Goal: Task Accomplishment & Management: Manage account settings

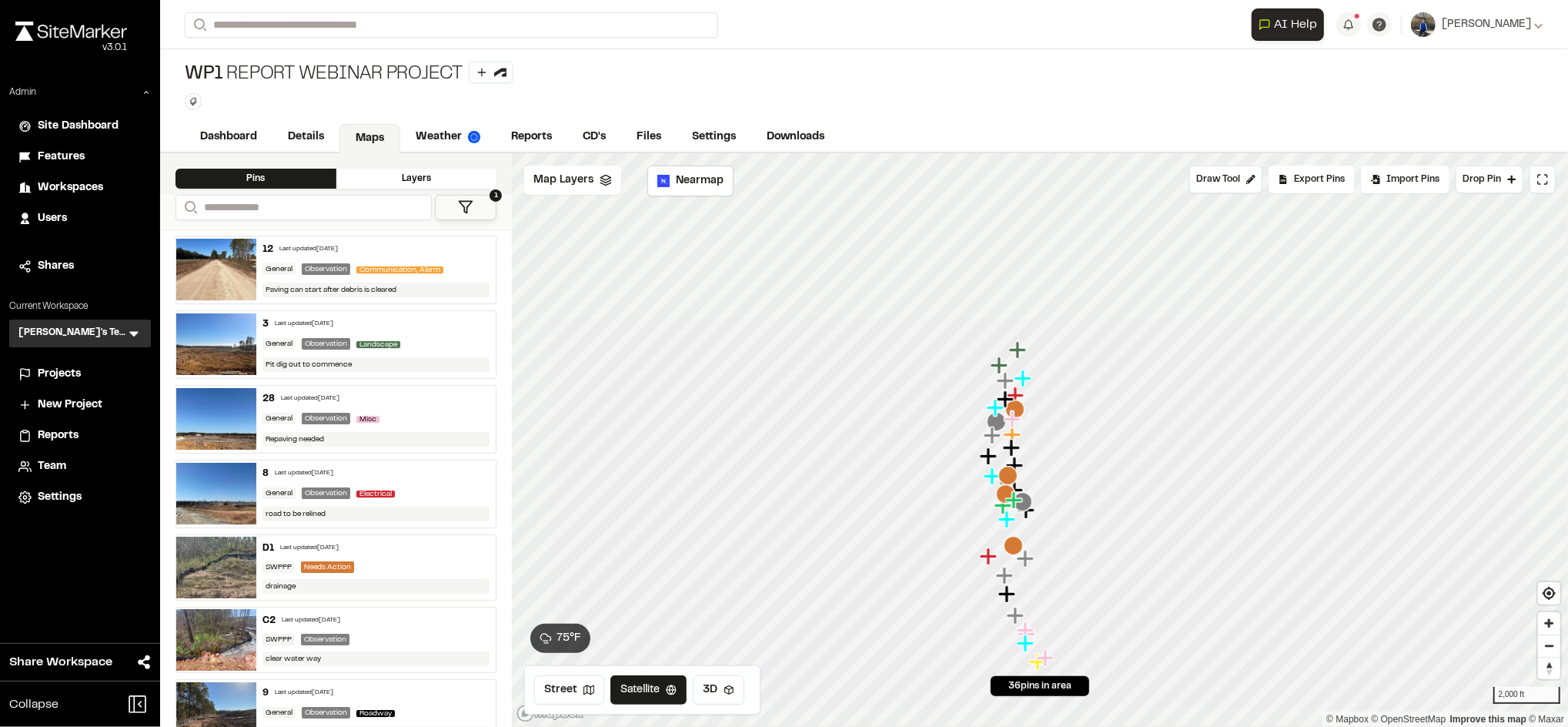
click at [65, 367] on span "Projects" at bounding box center [59, 374] width 43 height 17
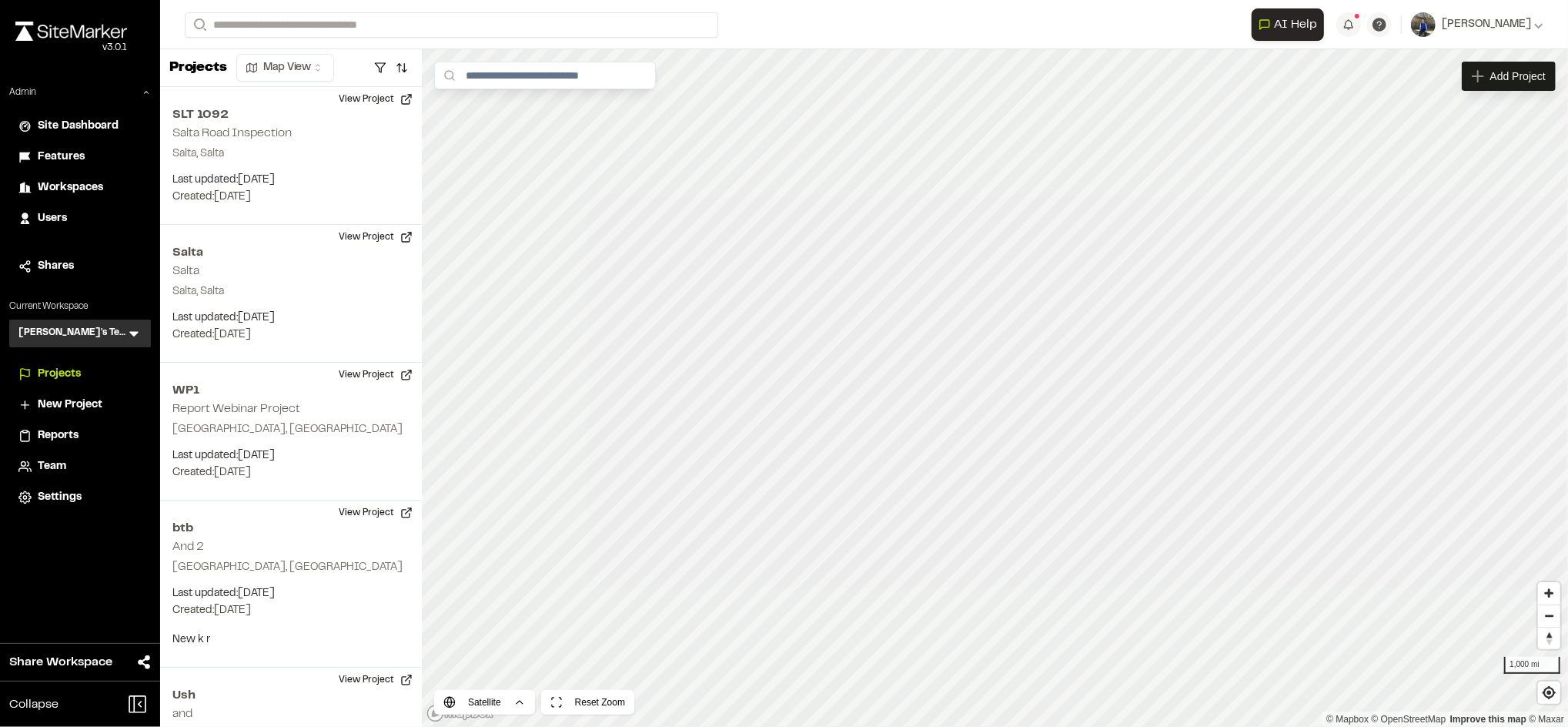
click at [82, 186] on span "Workspaces" at bounding box center [71, 188] width 66 height 17
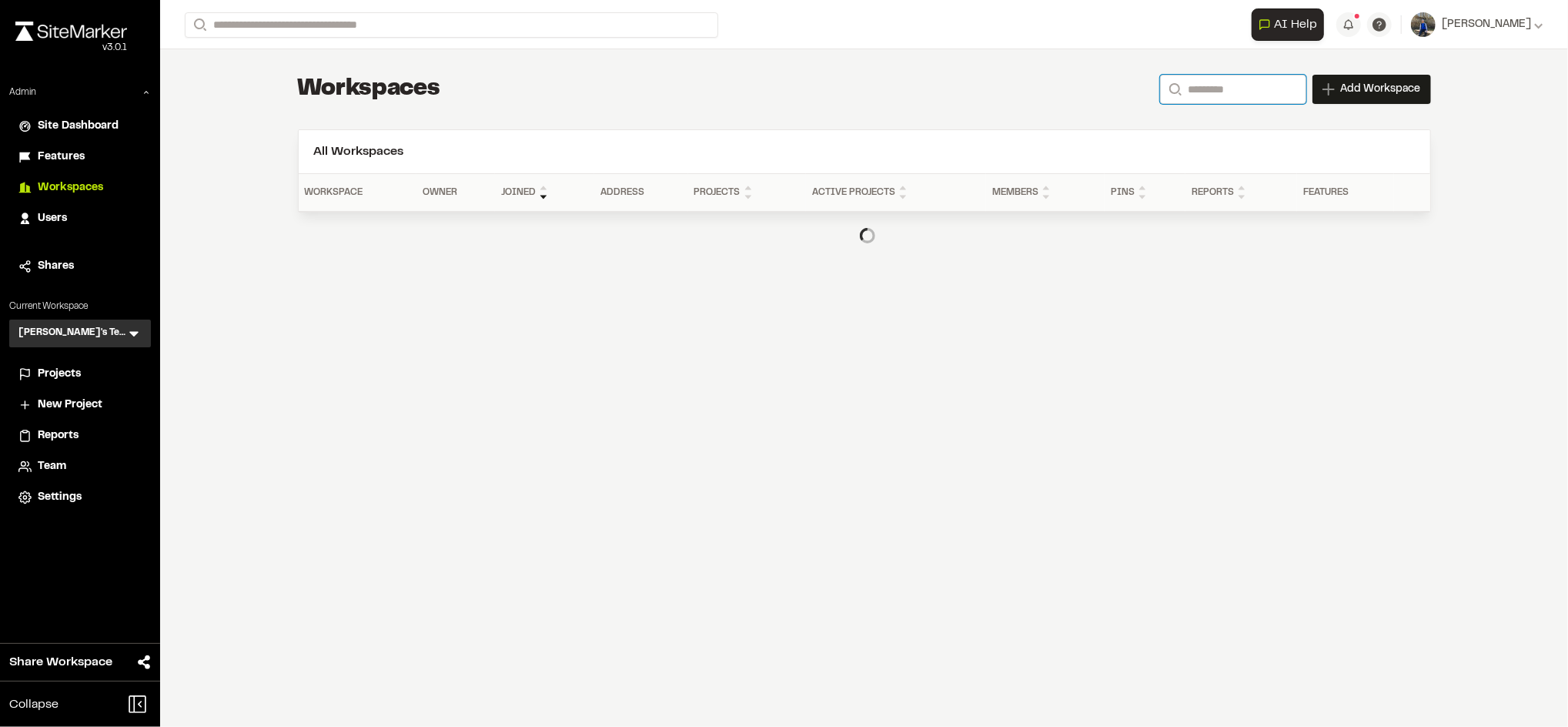
click at [1215, 80] on input "Search" at bounding box center [1232, 89] width 146 height 30
click at [1242, 83] on input "Search" at bounding box center [1232, 89] width 146 height 30
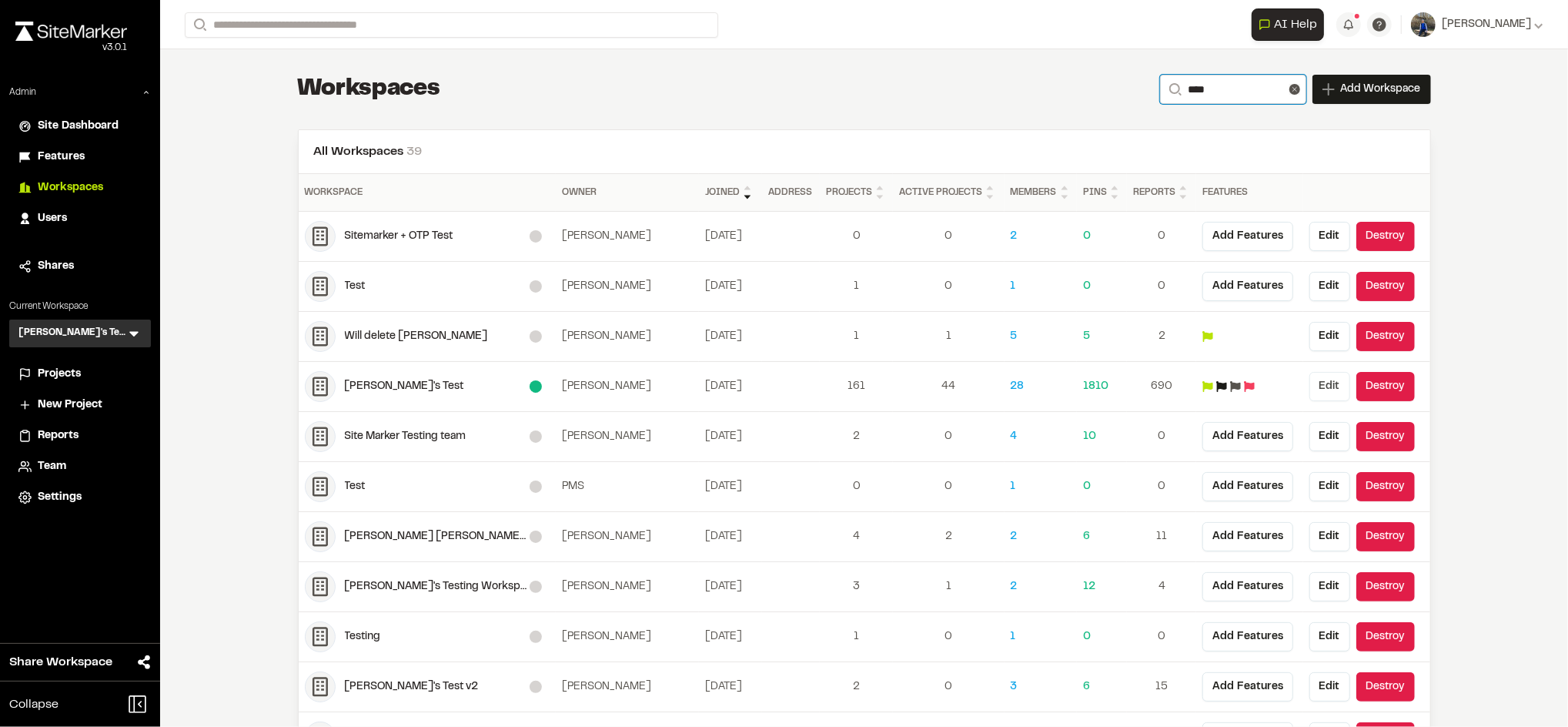
type input "****"
click at [1327, 387] on button "Edit" at bounding box center [1329, 387] width 41 height 30
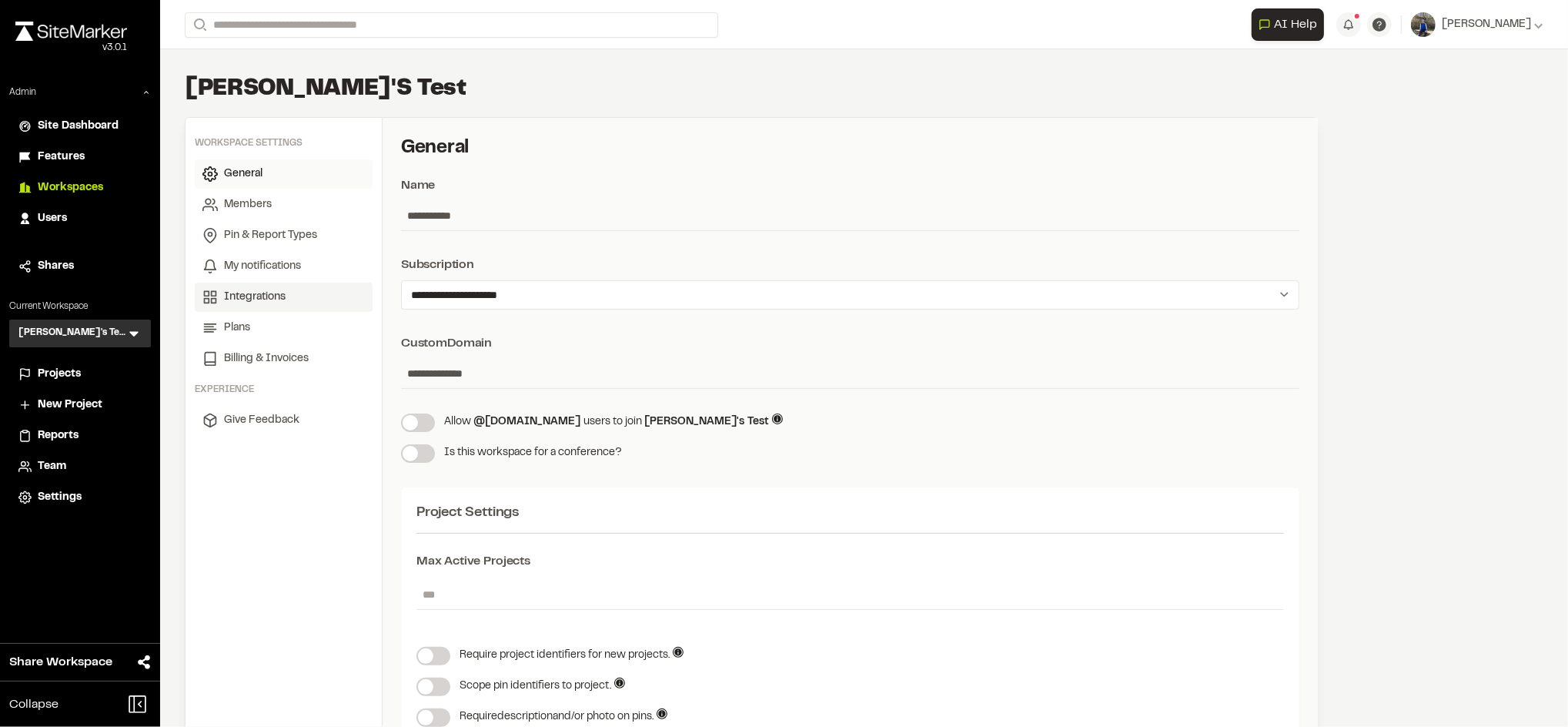
click at [261, 302] on span "Integrations" at bounding box center [254, 297] width 62 height 17
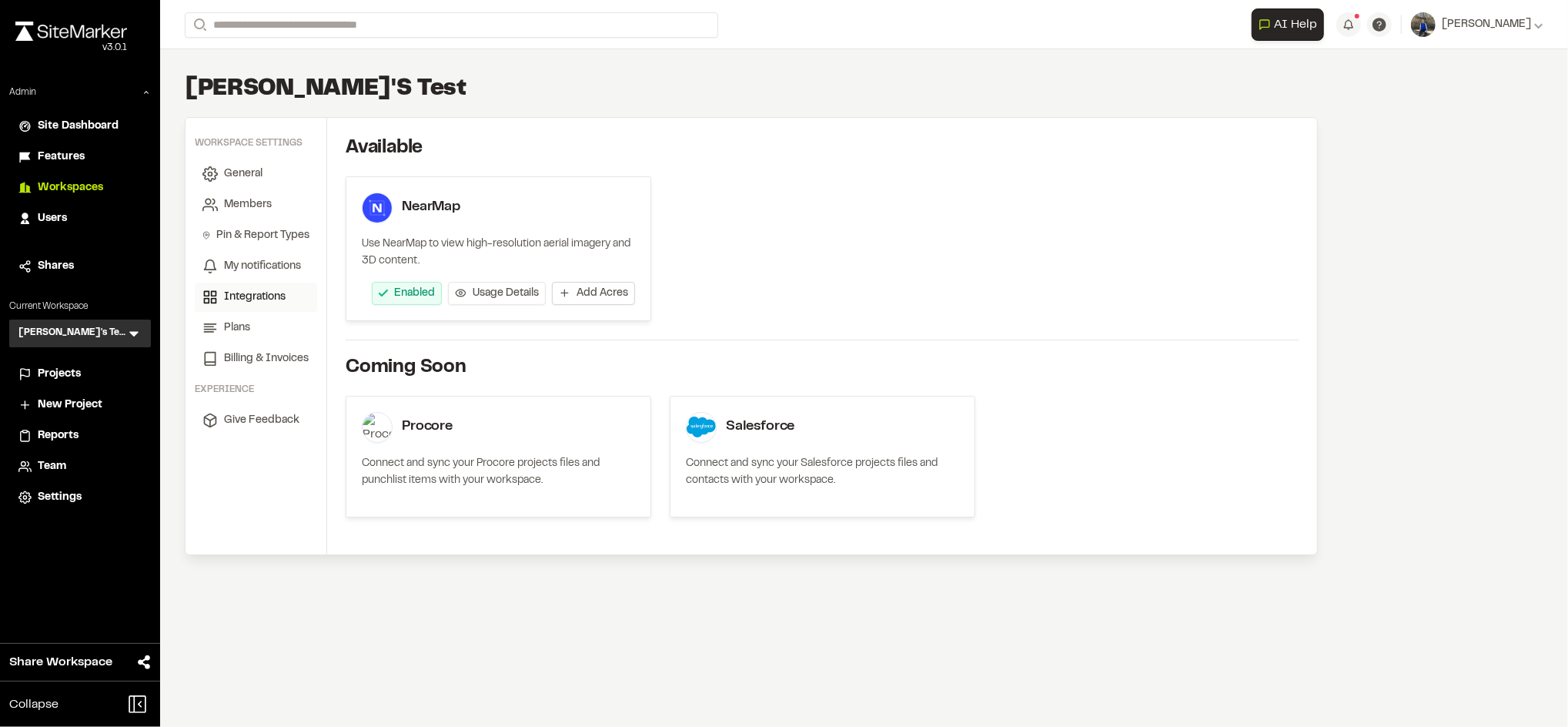
click at [601, 293] on span "Add Acres" at bounding box center [602, 293] width 51 height 15
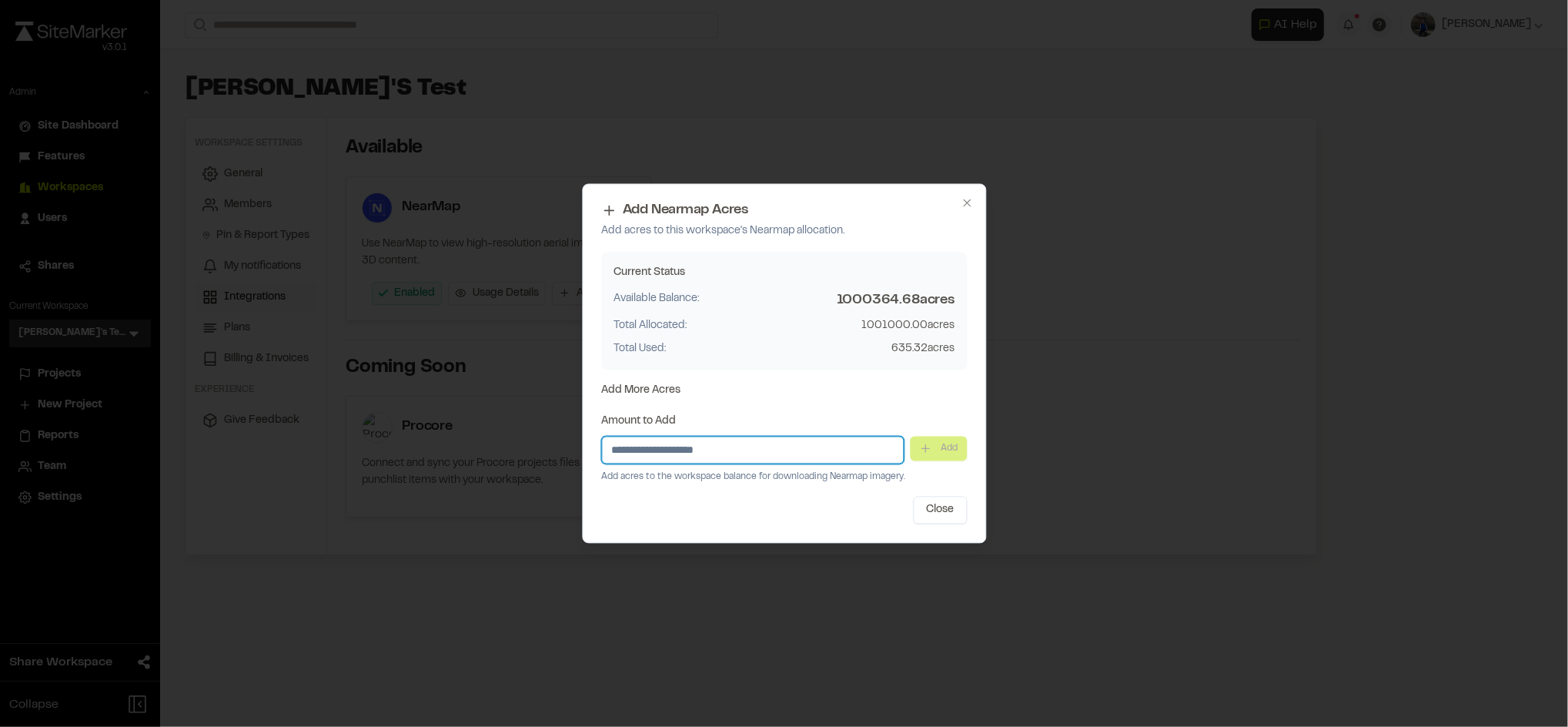
click at [780, 451] on input "Amount to Add" at bounding box center [752, 450] width 302 height 28
type input "****"
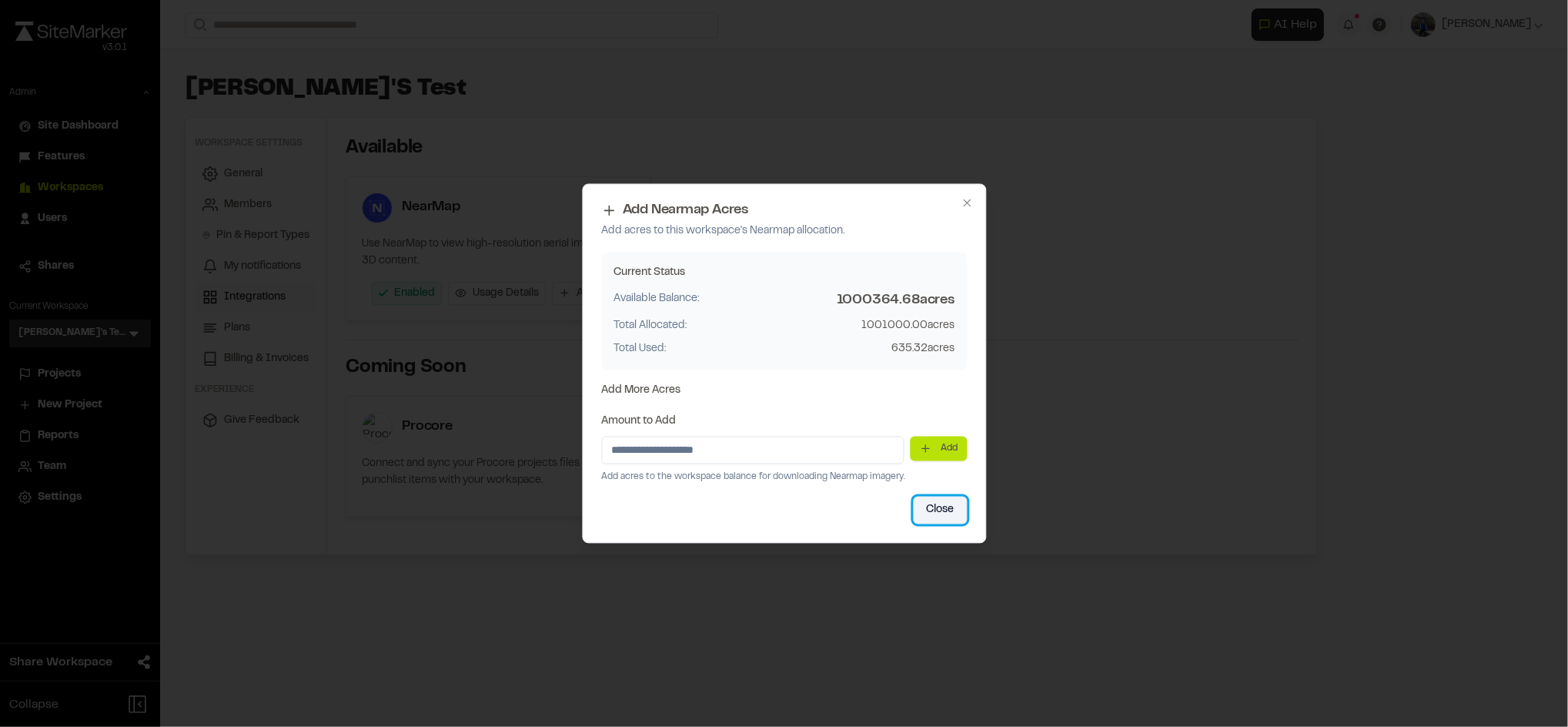
click at [938, 505] on button "Close" at bounding box center [940, 510] width 54 height 28
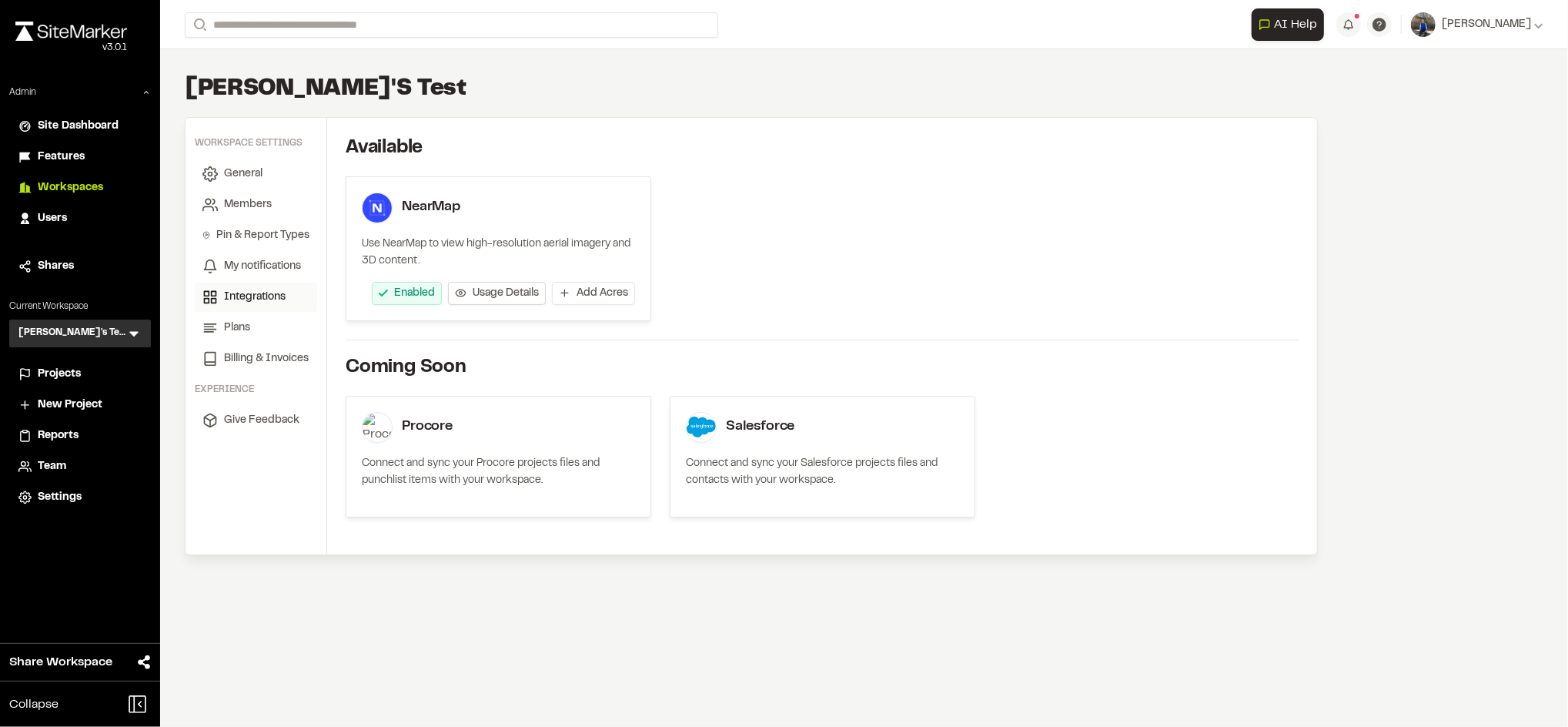
click at [485, 297] on span "Usage Details" at bounding box center [506, 293] width 66 height 15
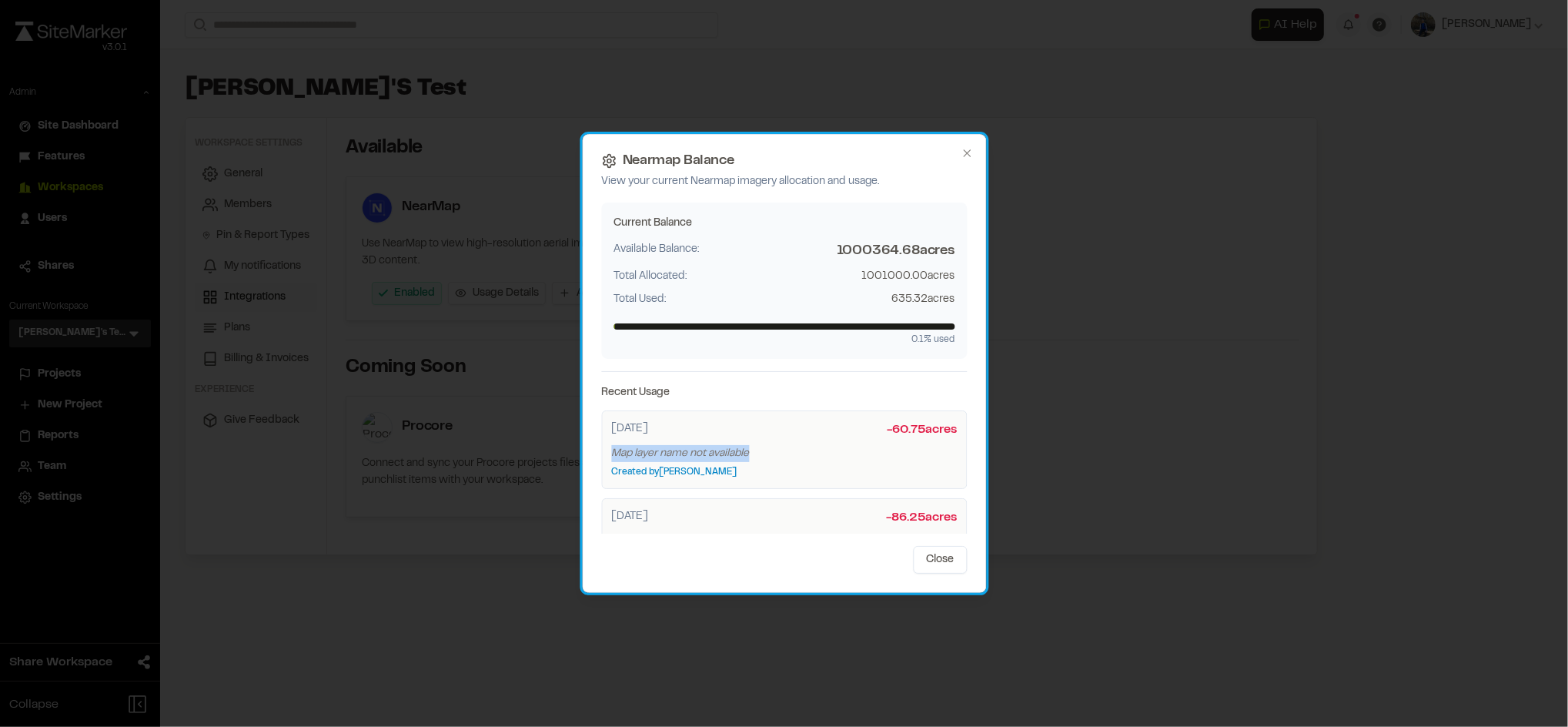
drag, startPoint x: 610, startPoint y: 453, endPoint x: 791, endPoint y: 458, distance: 181.1
click at [791, 458] on div "Map layer name not available" at bounding box center [783, 453] width 345 height 17
click at [751, 456] on div "Map layer name not available" at bounding box center [783, 453] width 345 height 17
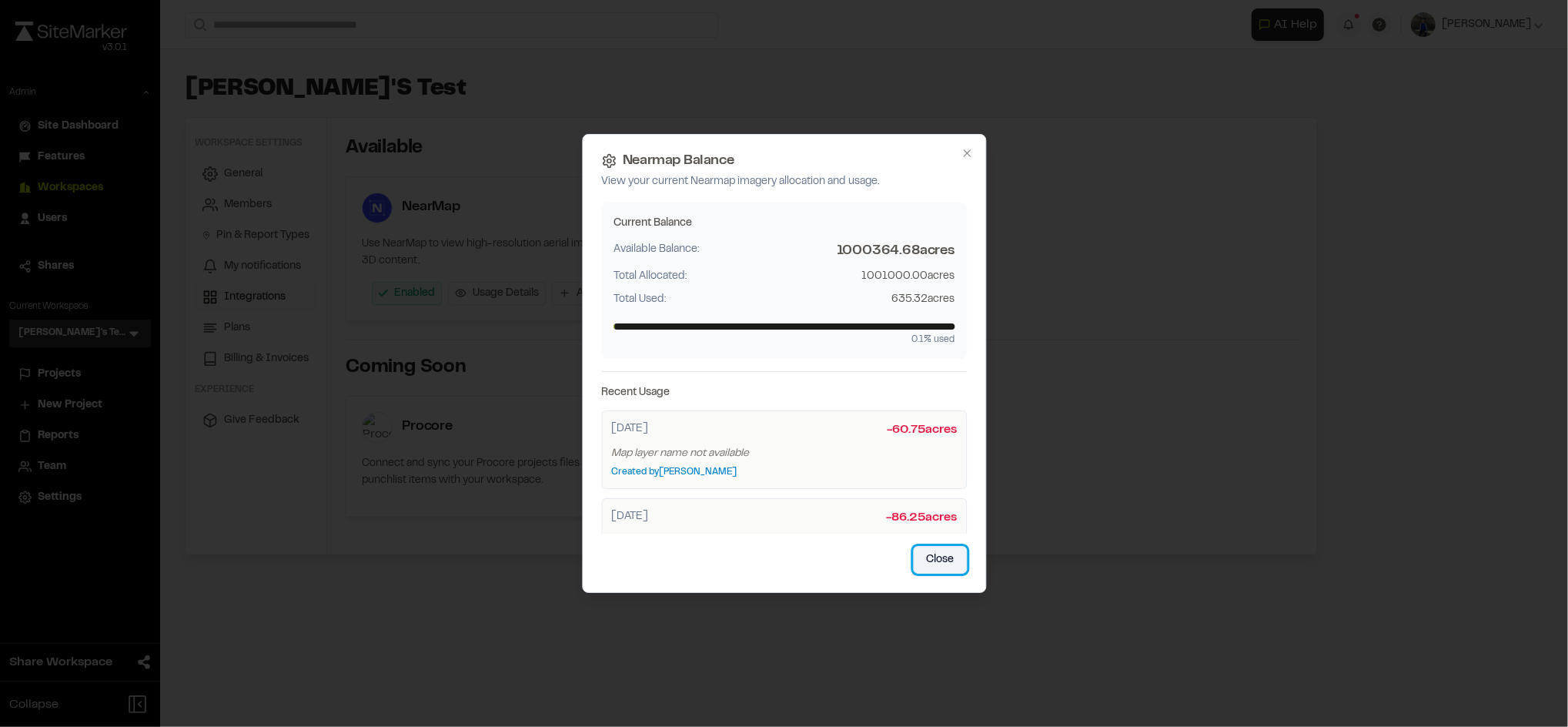
click at [933, 556] on button "Close" at bounding box center [940, 560] width 54 height 28
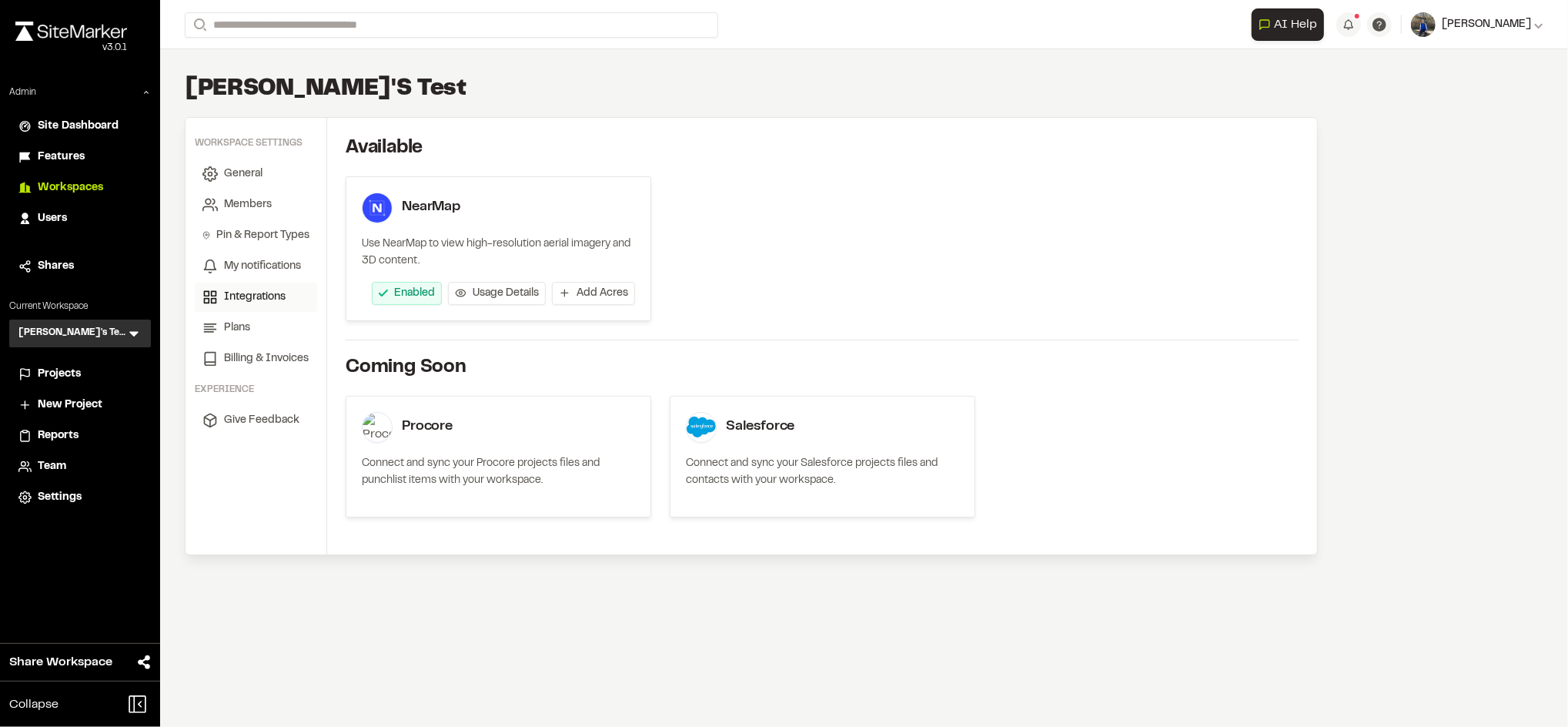
click at [1536, 22] on icon at bounding box center [1538, 24] width 9 height 9
click at [1451, 144] on link "Nearmap Usage" at bounding box center [1475, 142] width 134 height 23
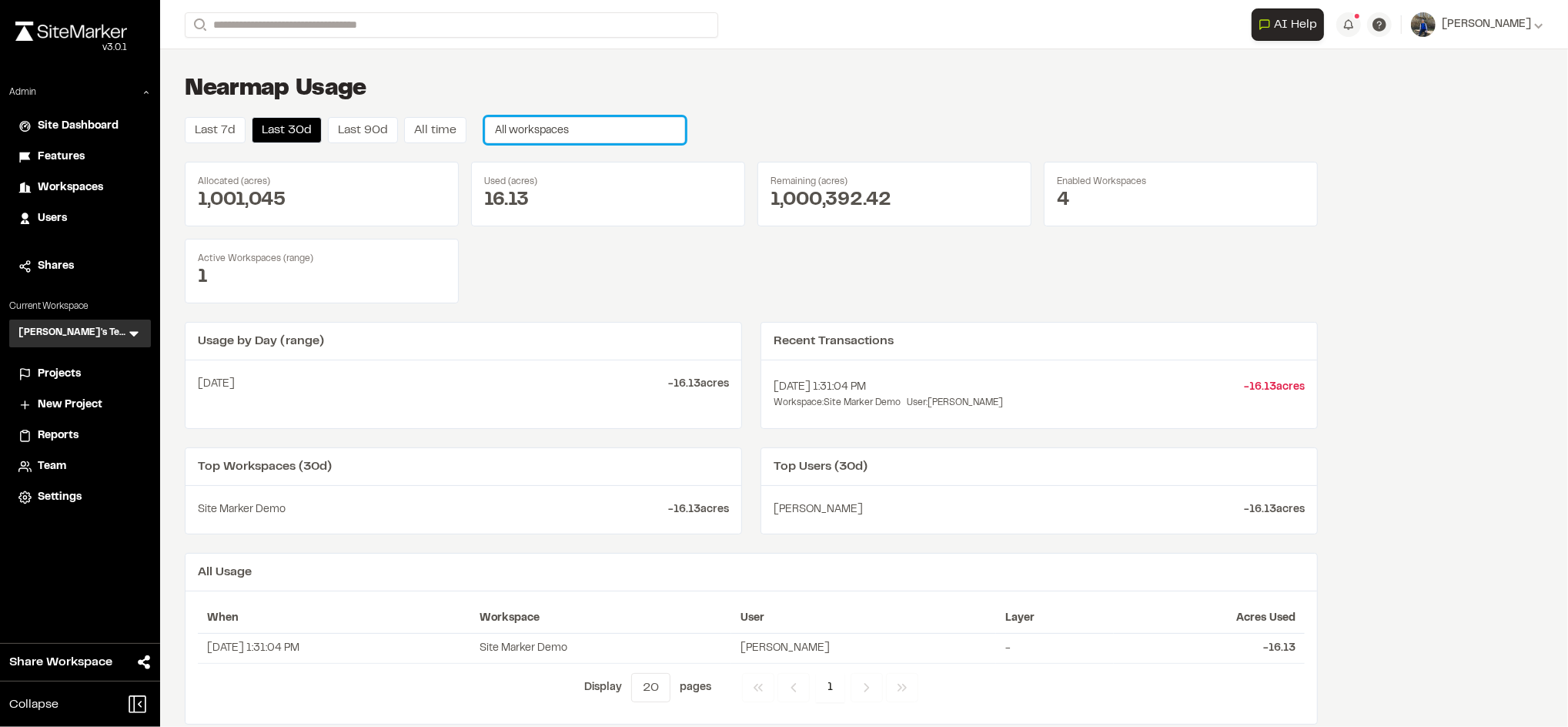
click at [587, 124] on button "All workspaces" at bounding box center [585, 130] width 200 height 26
click at [947, 132] on div "Last 7d Last 30d Last 90d All time All workspaces" at bounding box center [751, 130] width 1133 height 26
click at [572, 127] on button "All workspaces" at bounding box center [585, 129] width 200 height 26
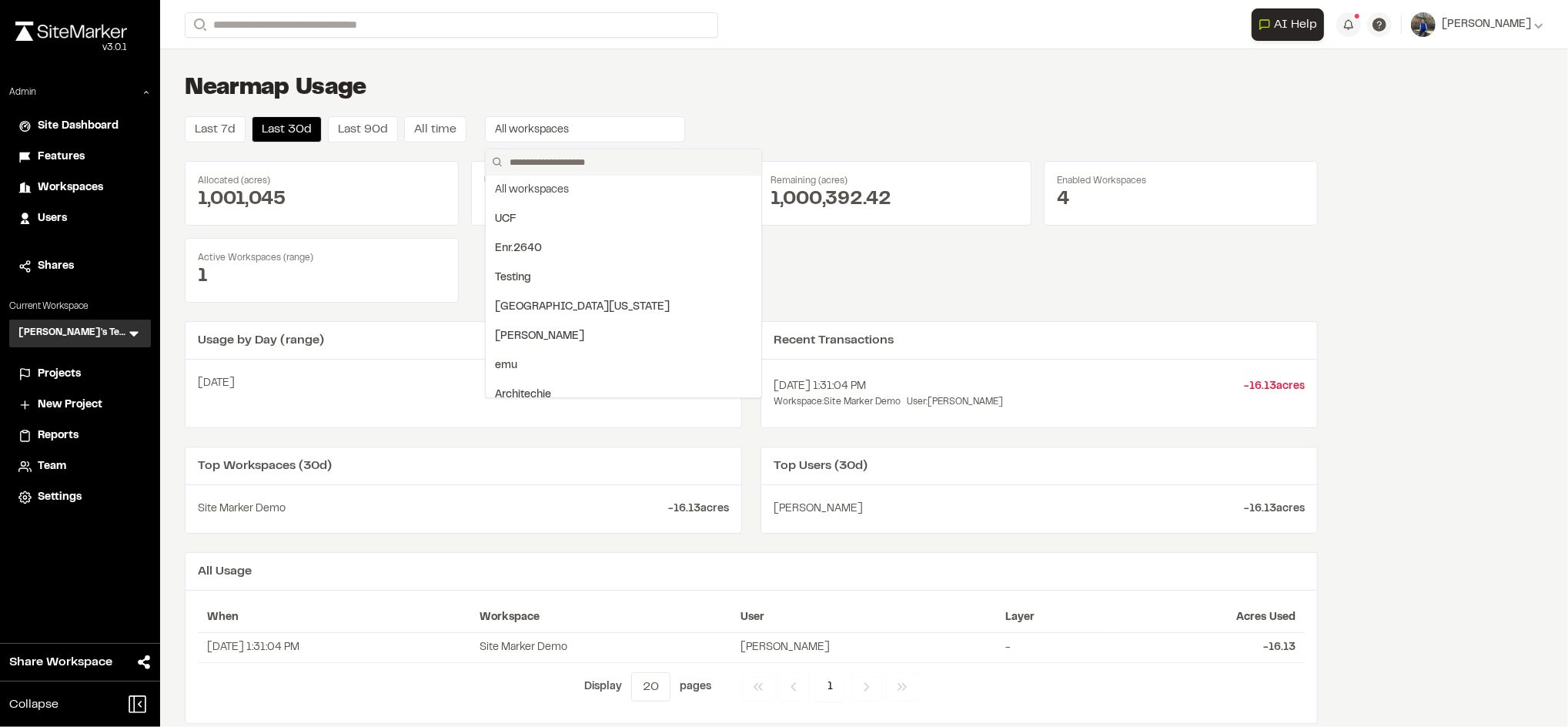
click at [564, 150] on input "text" at bounding box center [629, 162] width 251 height 26
type input "****"
click at [537, 303] on div "Troy's Test" at bounding box center [623, 307] width 257 height 17
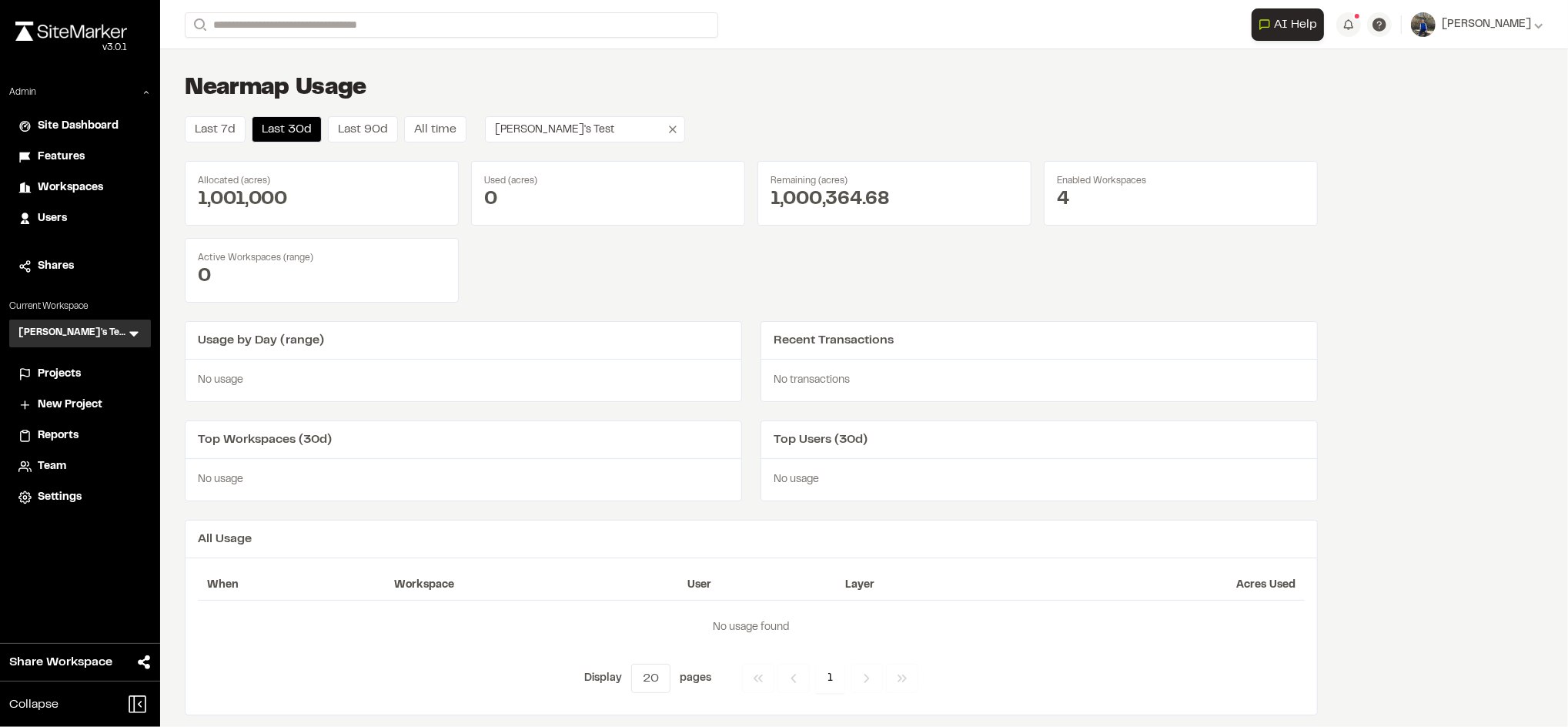
click at [657, 353] on div "Usage by Day (range)" at bounding box center [463, 340] width 555 height 38
click at [360, 117] on button "Last 90d" at bounding box center [363, 129] width 70 height 26
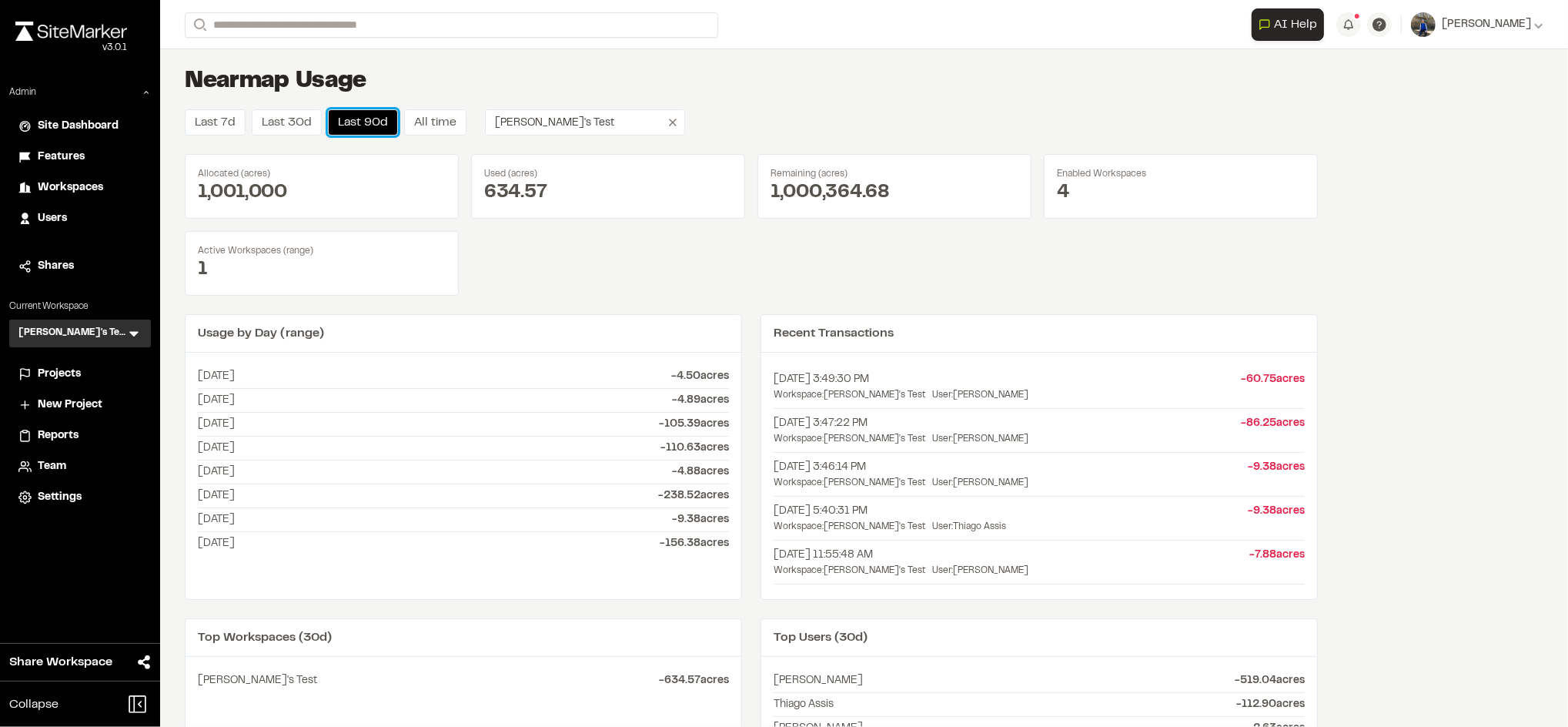
scroll to position [0, 0]
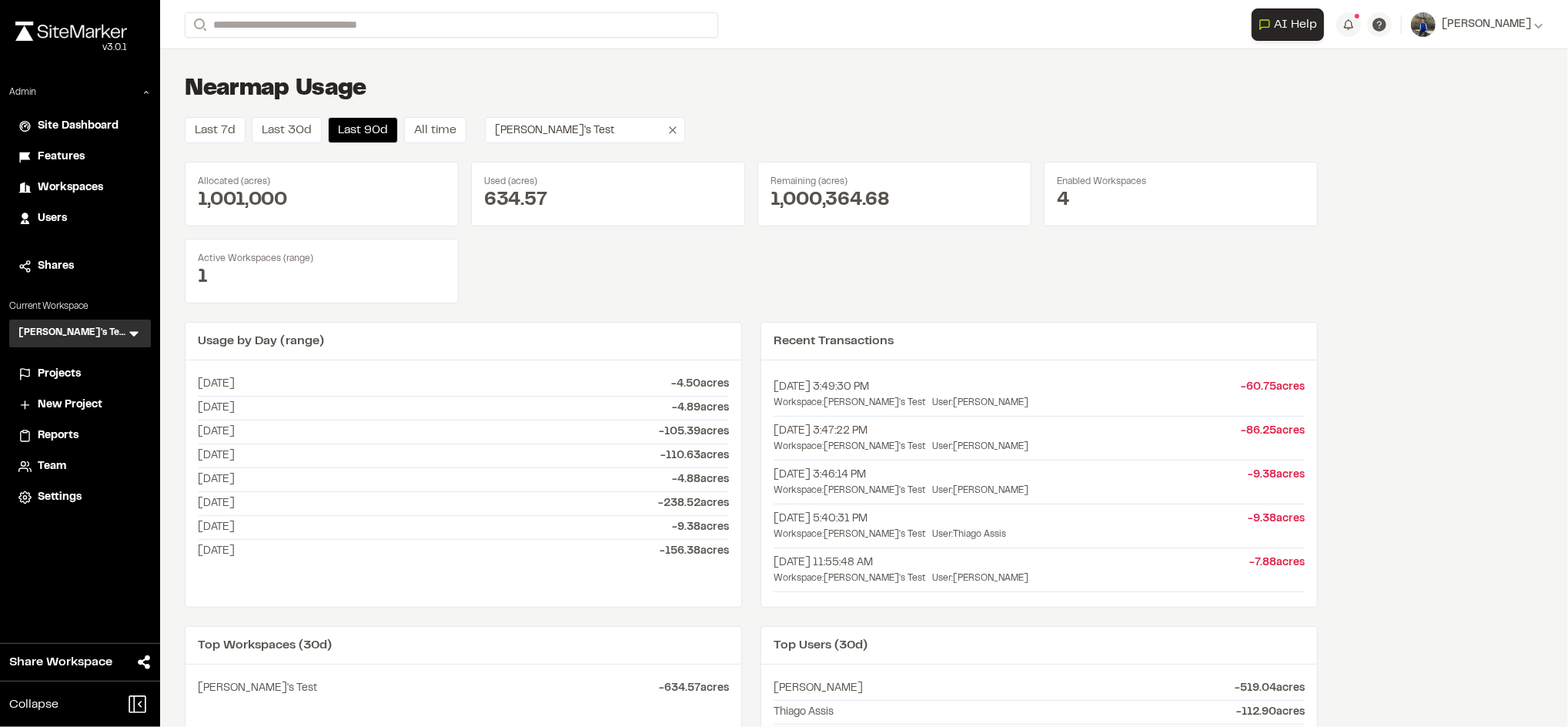
click at [59, 379] on span "Projects" at bounding box center [59, 374] width 43 height 17
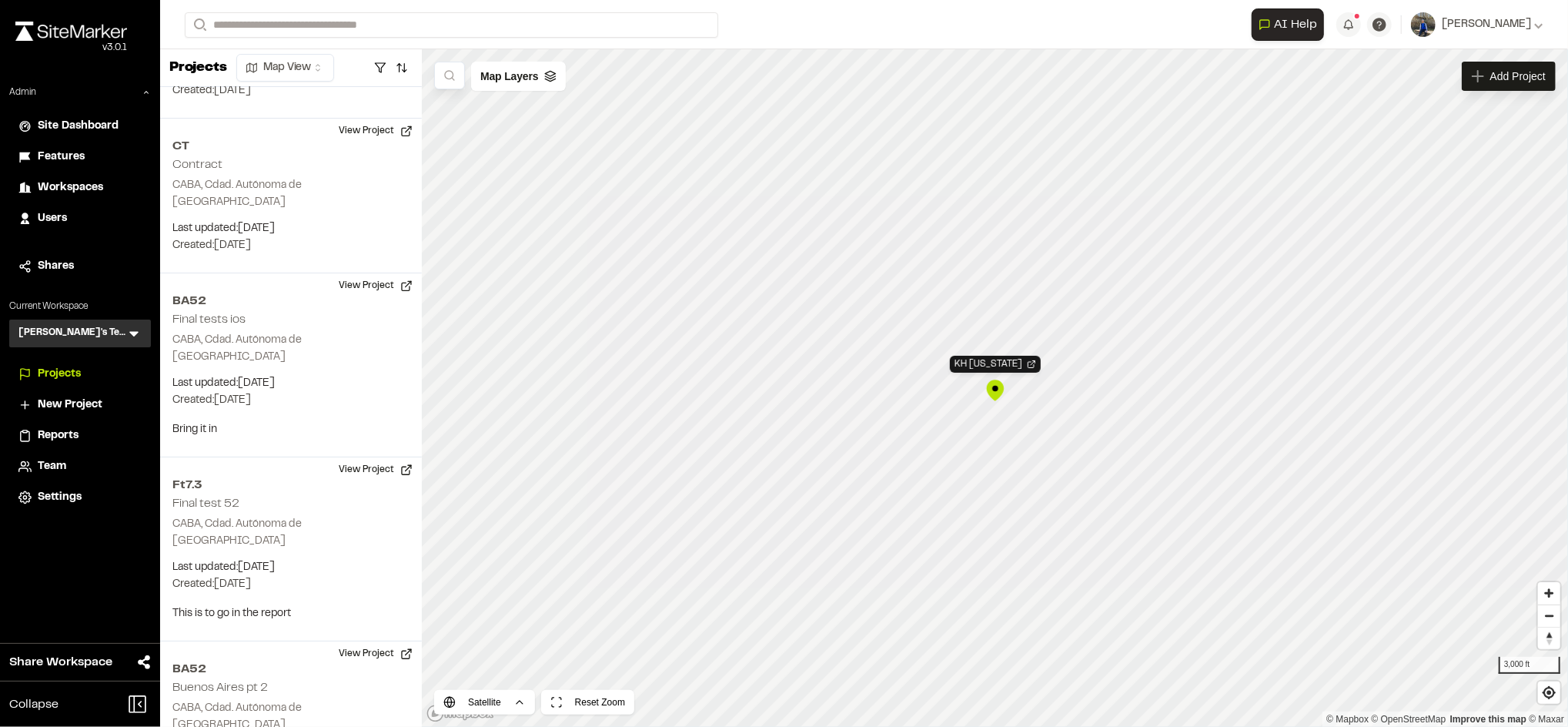
scroll to position [5343, 0]
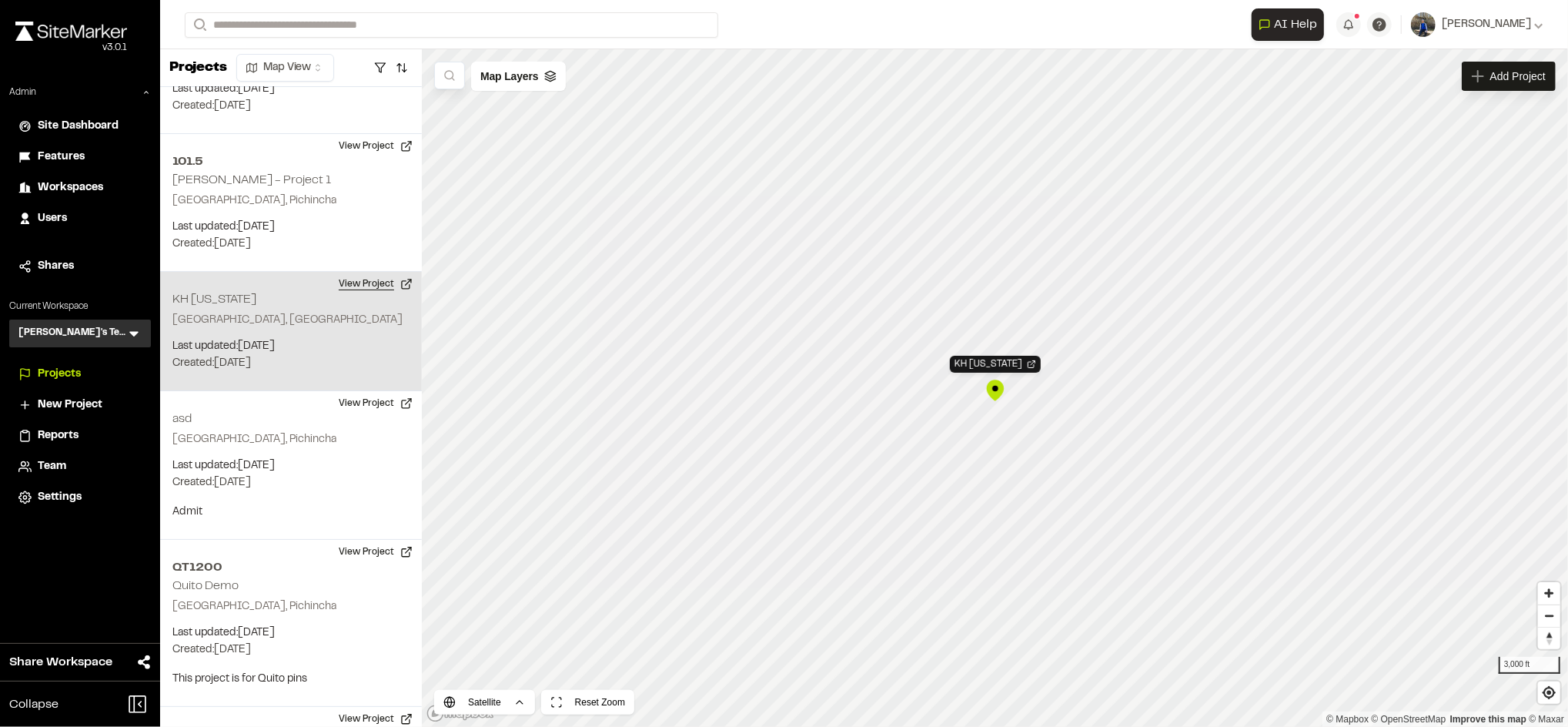
click at [366, 272] on button "View Project" at bounding box center [375, 284] width 92 height 24
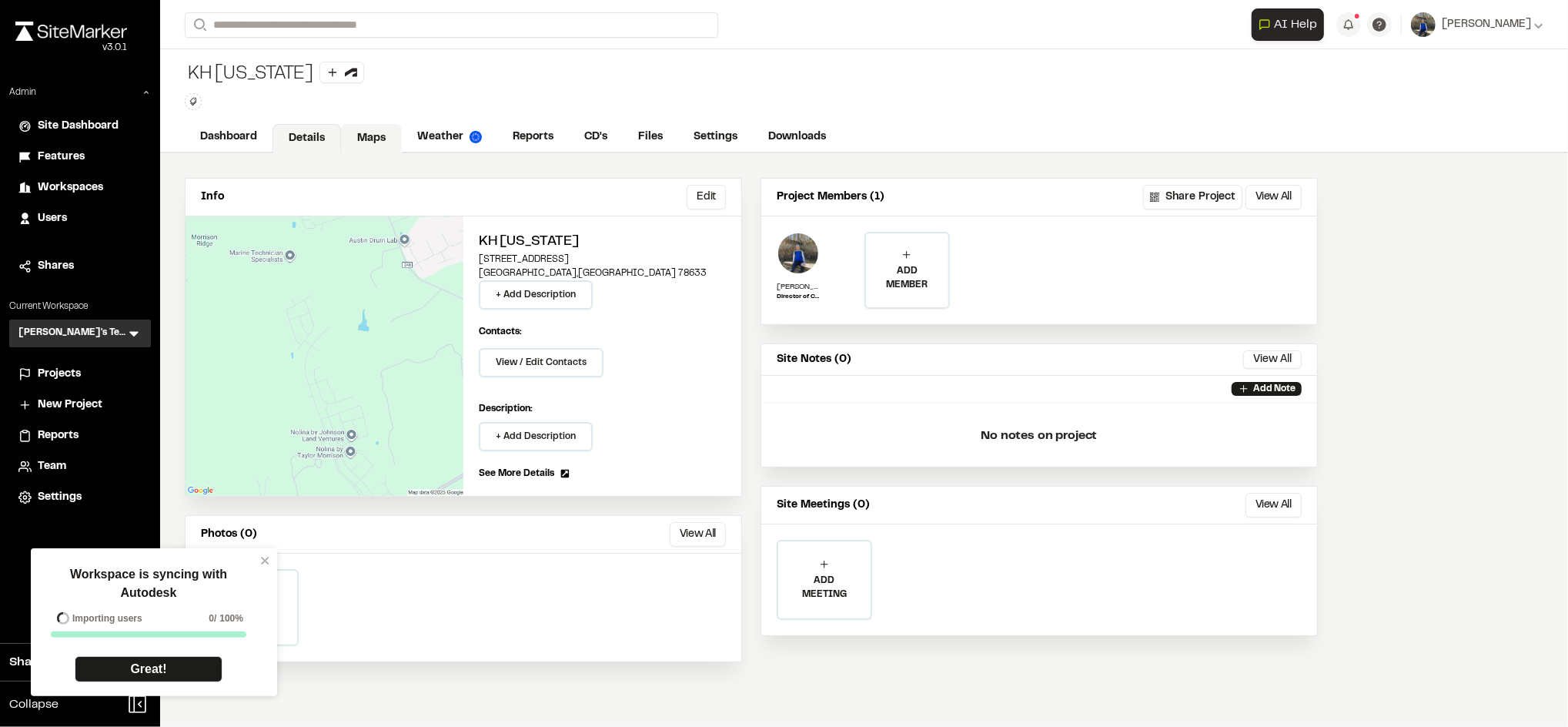
click at [341, 136] on link "Maps" at bounding box center [371, 138] width 61 height 30
click at [396, 141] on link "Maps" at bounding box center [371, 138] width 61 height 30
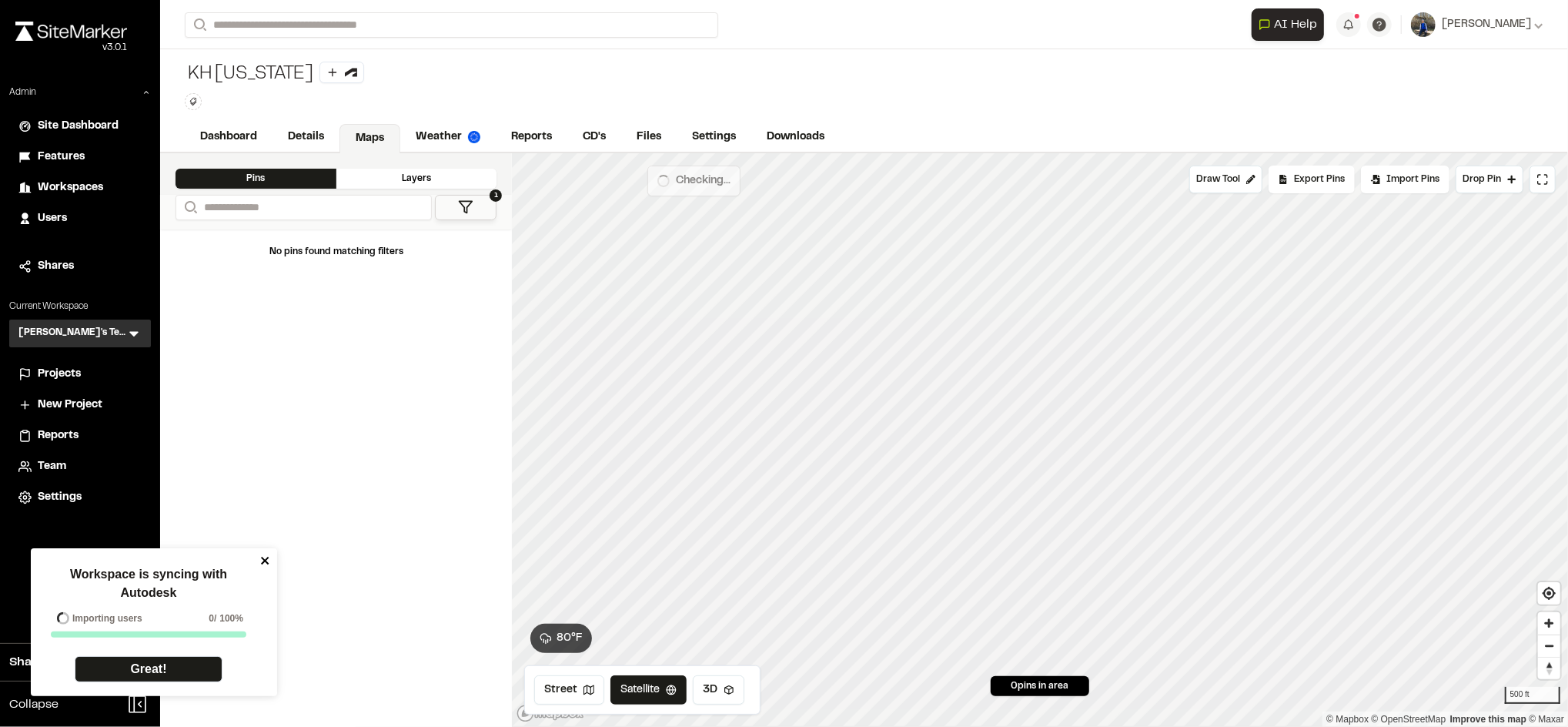
click at [262, 556] on icon "close" at bounding box center [265, 561] width 11 height 13
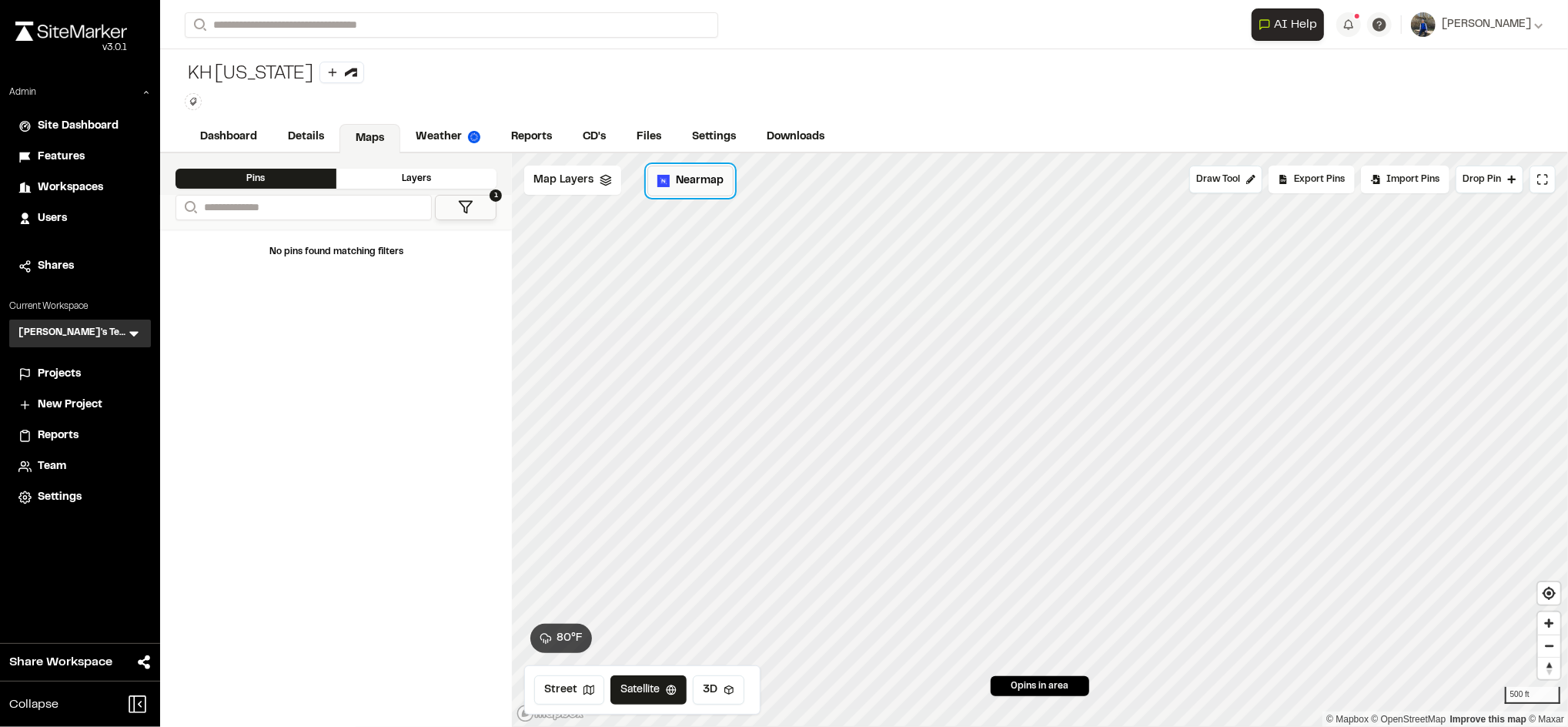
click at [688, 185] on span "Nearmap" at bounding box center [700, 181] width 48 height 17
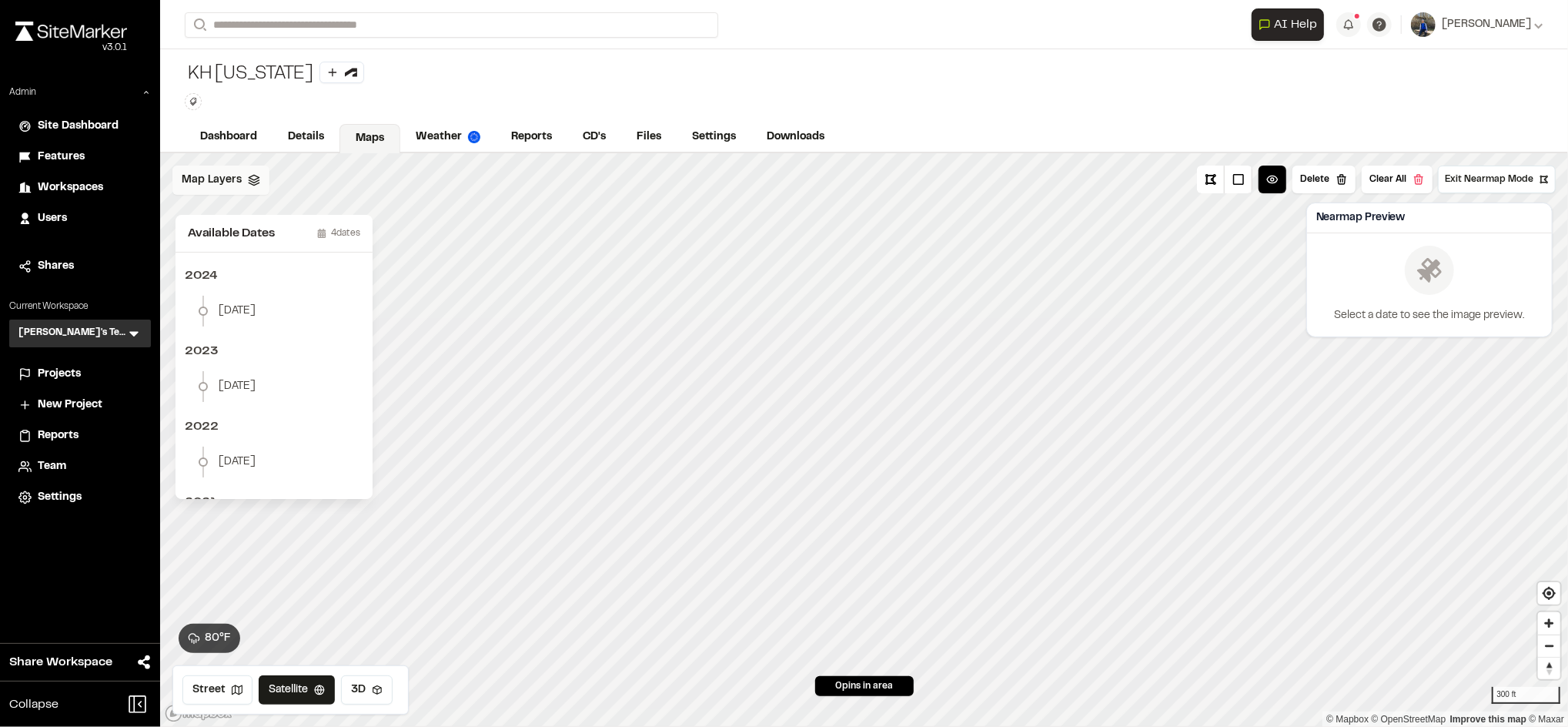
click at [219, 169] on div "Map Layers" at bounding box center [220, 180] width 97 height 30
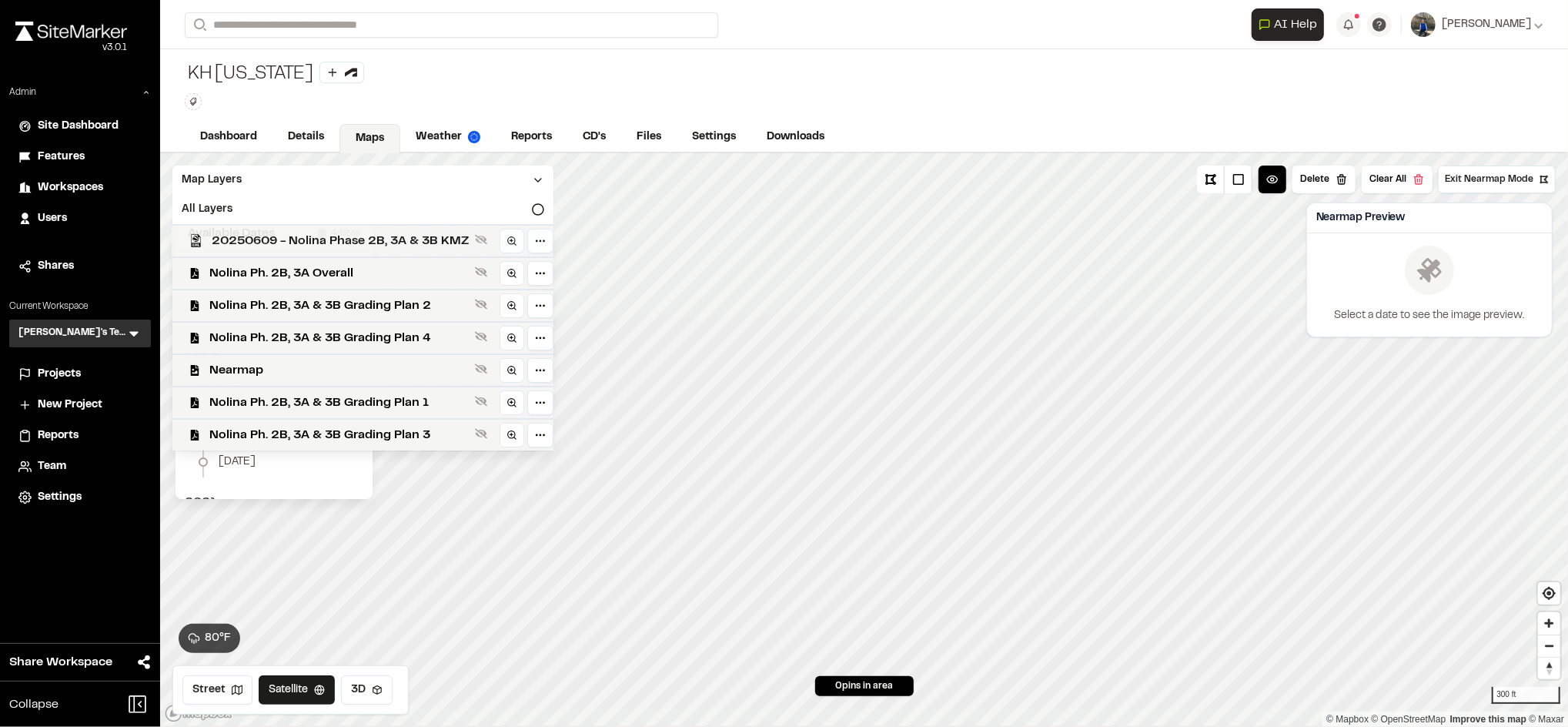
click at [314, 245] on span "20250609 - Nolina Phase 2B, 3A & 3B KMZ" at bounding box center [340, 241] width 257 height 19
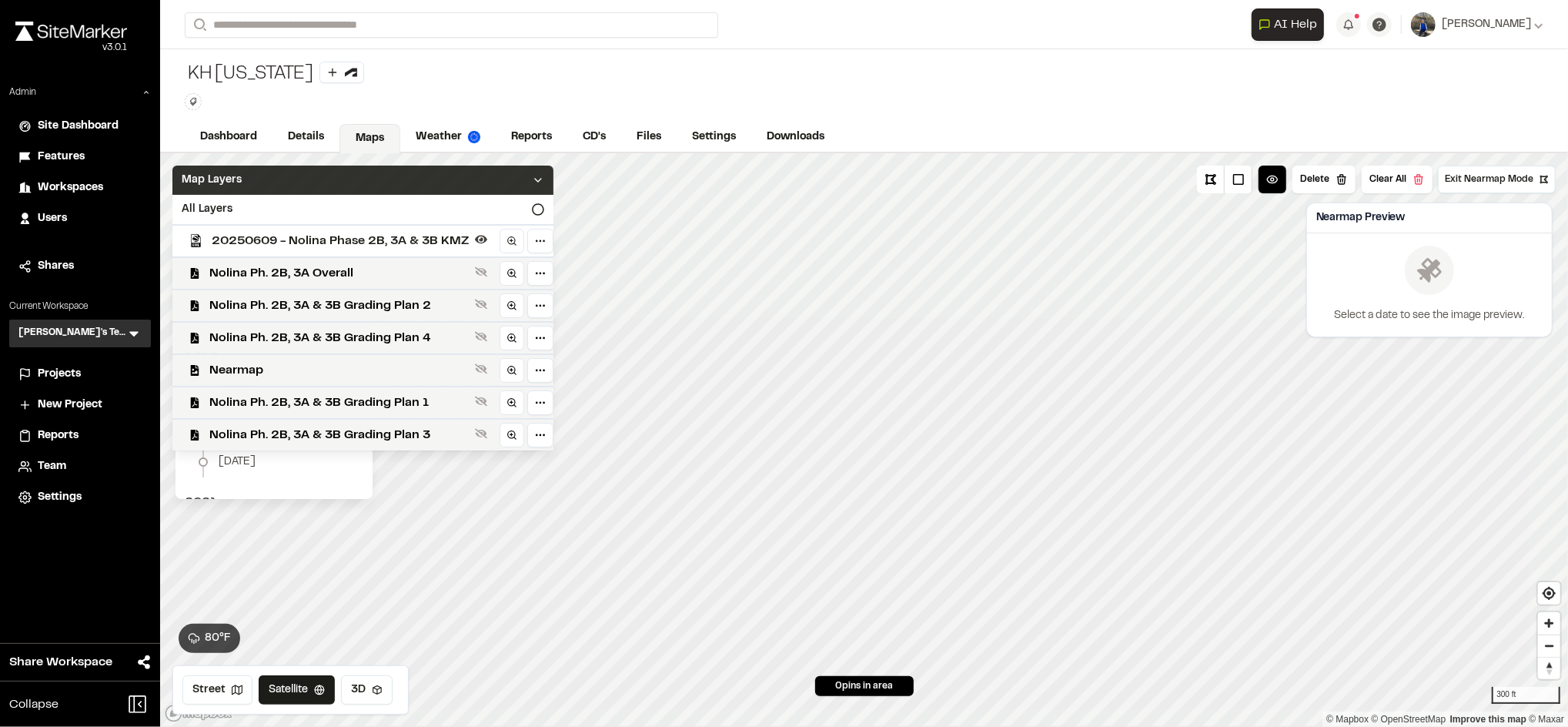
click at [434, 186] on div "Map Layers" at bounding box center [362, 180] width 381 height 30
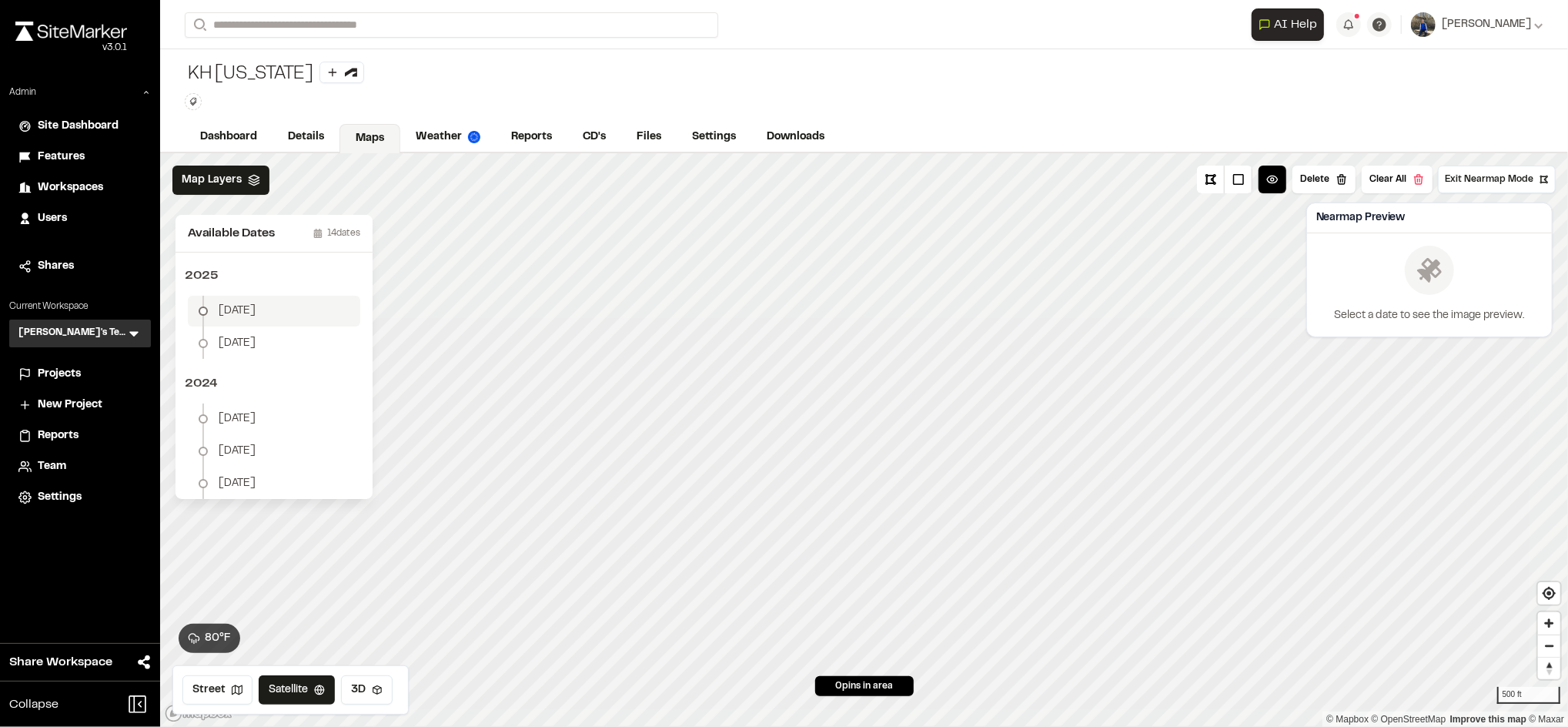
click at [249, 312] on span "May 27" at bounding box center [237, 311] width 37 height 17
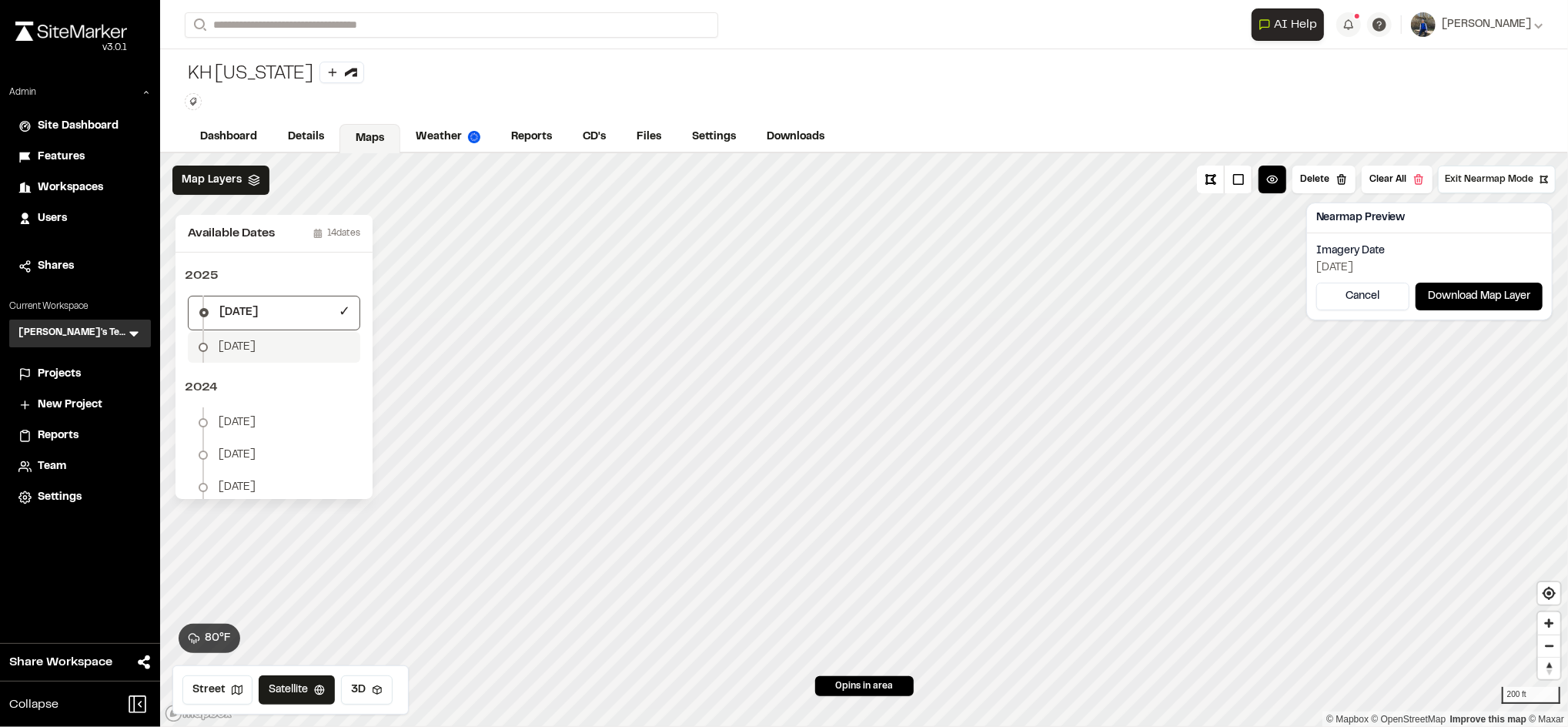
click at [256, 338] on div "January 14" at bounding box center [224, 347] width 62 height 19
click at [1408, 182] on button "Clear All" at bounding box center [1397, 179] width 71 height 28
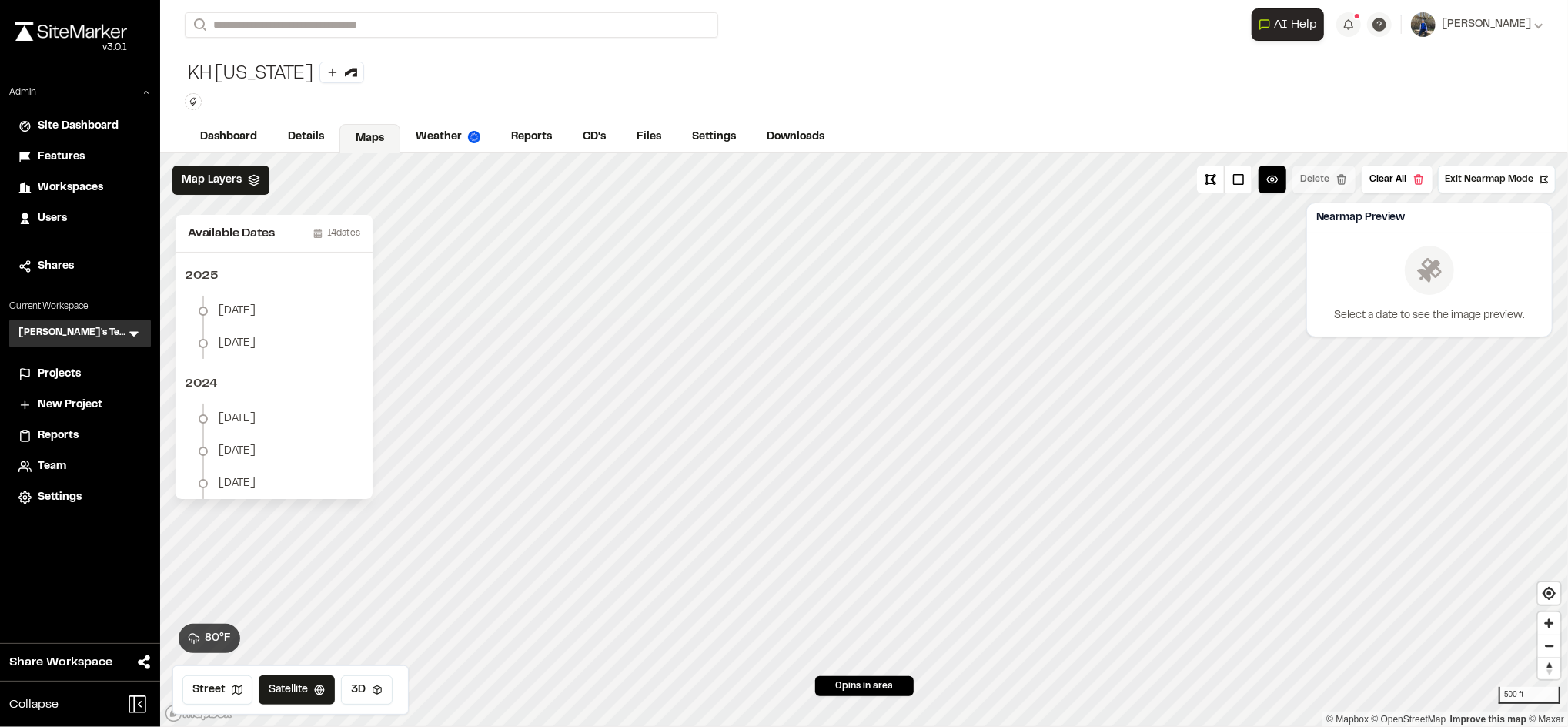
click at [1451, 181] on span "Exit Nearmap Mode" at bounding box center [1489, 179] width 89 height 14
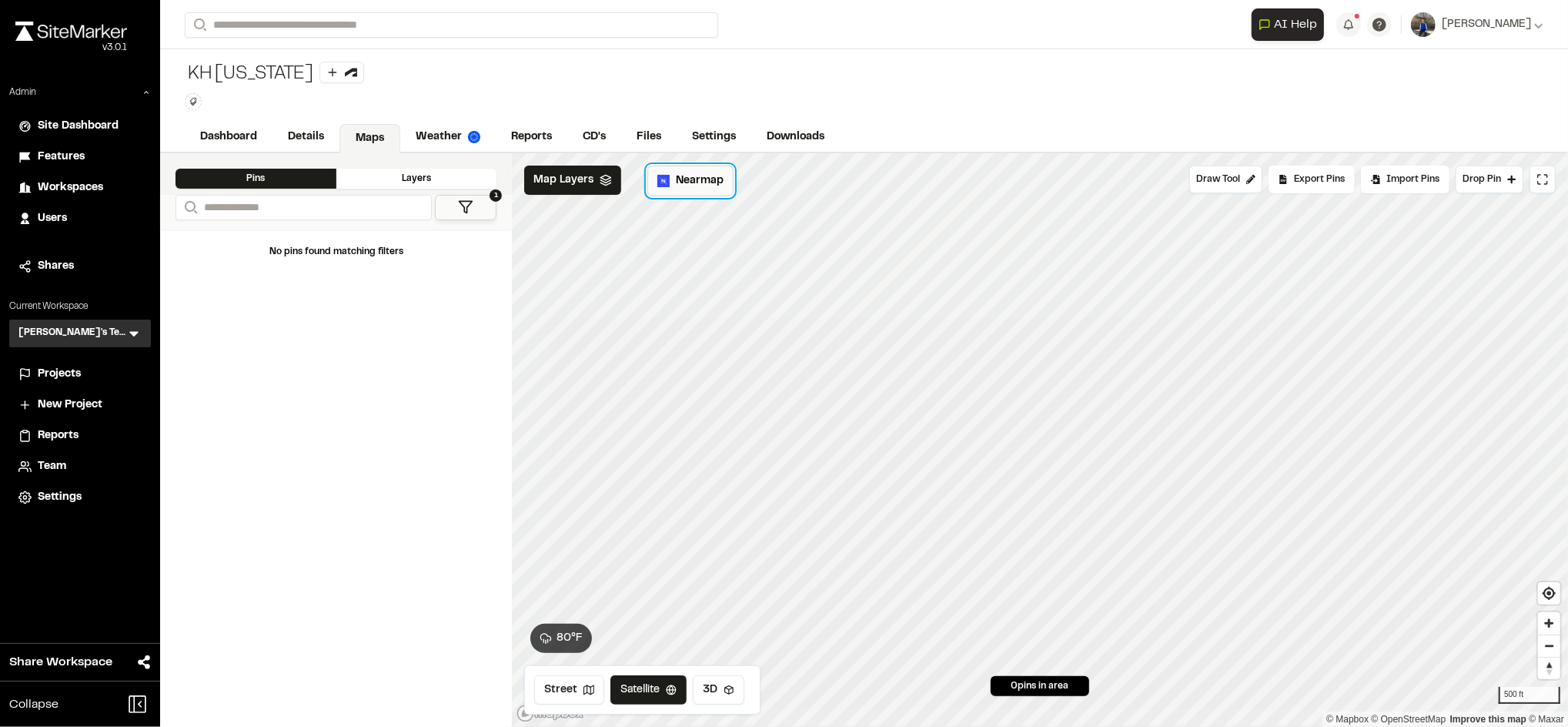
click at [681, 193] on button "Nearmap" at bounding box center [690, 181] width 86 height 30
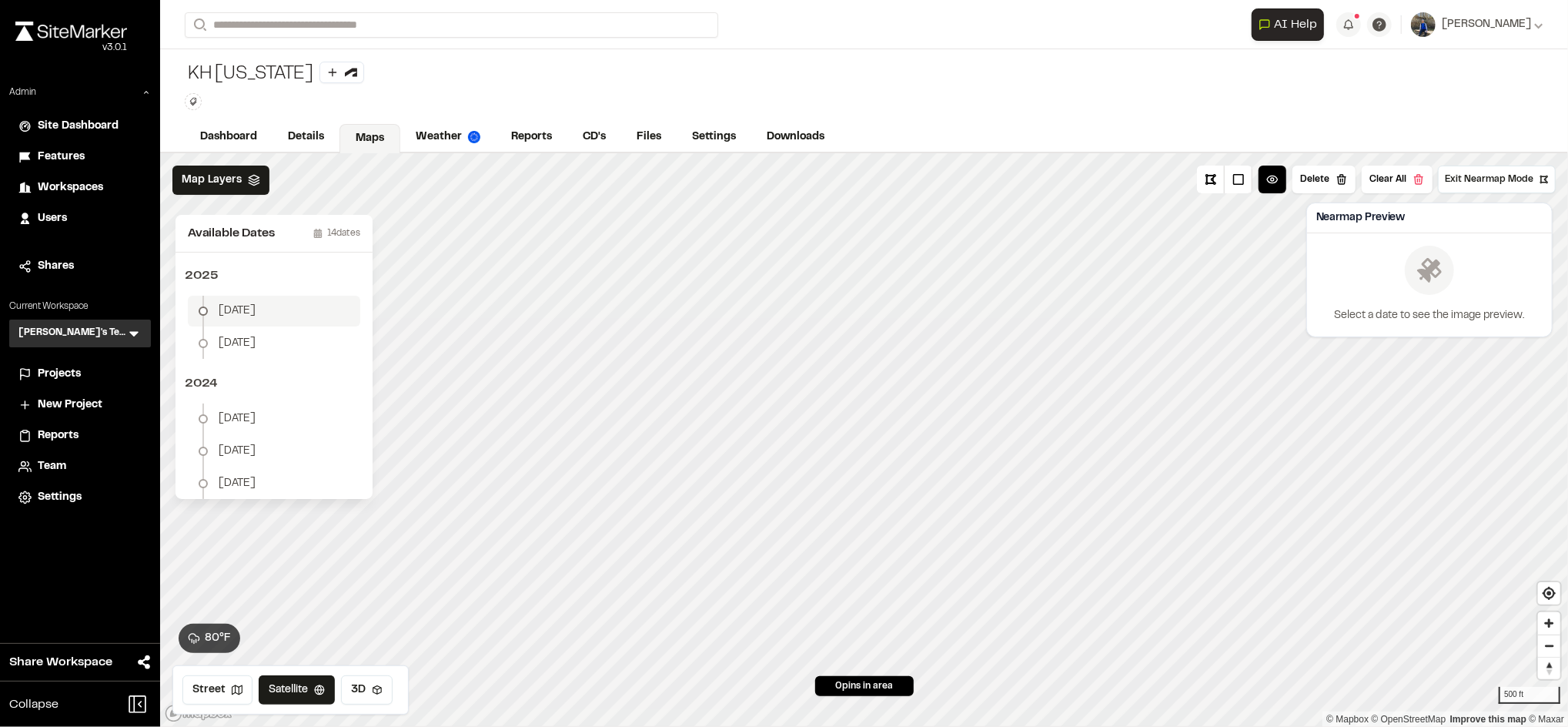
click at [253, 308] on span "May 27" at bounding box center [237, 311] width 37 height 17
click at [267, 307] on li "May 27" at bounding box center [274, 311] width 172 height 30
click at [1327, 171] on button "Delete" at bounding box center [1323, 179] width 63 height 28
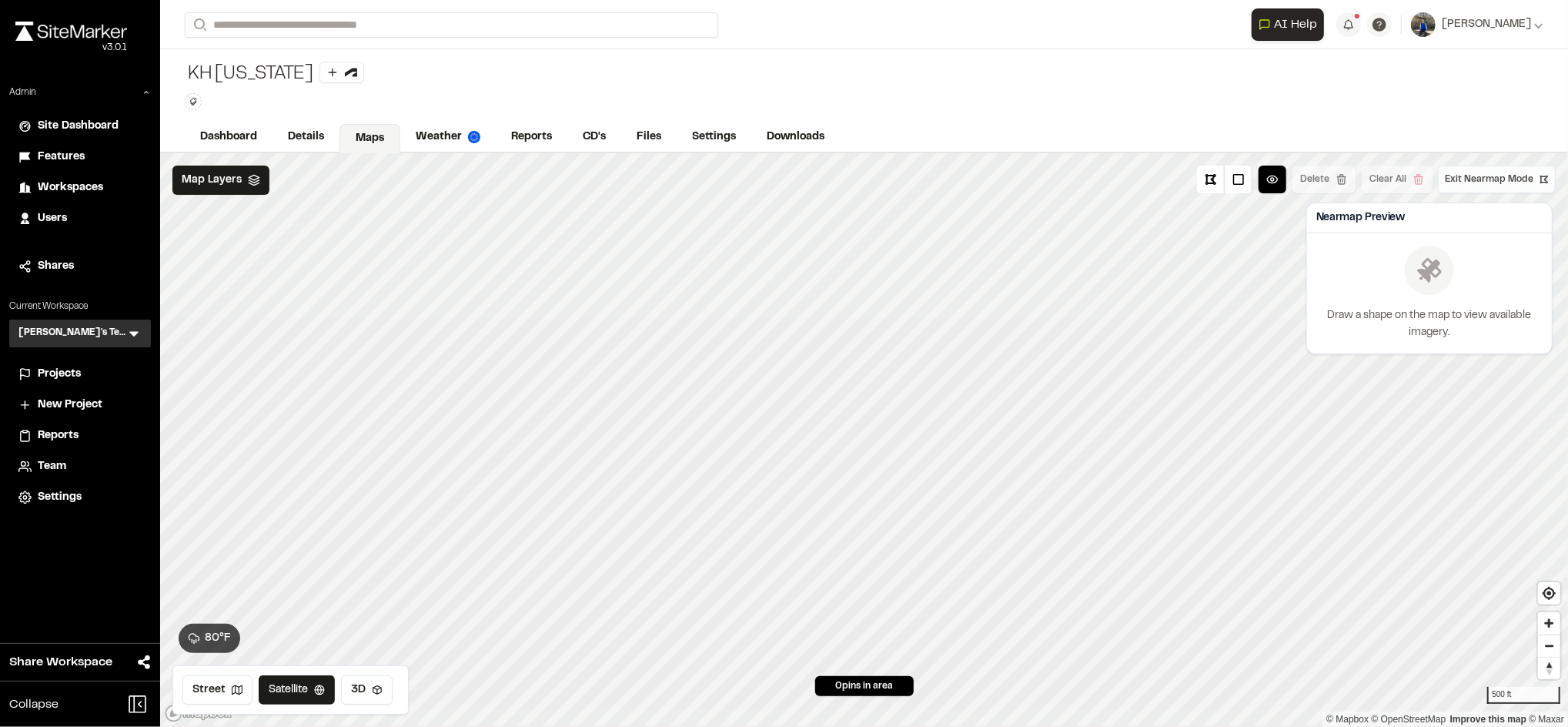
click at [1496, 171] on button "Exit Nearmap Mode" at bounding box center [1497, 179] width 118 height 28
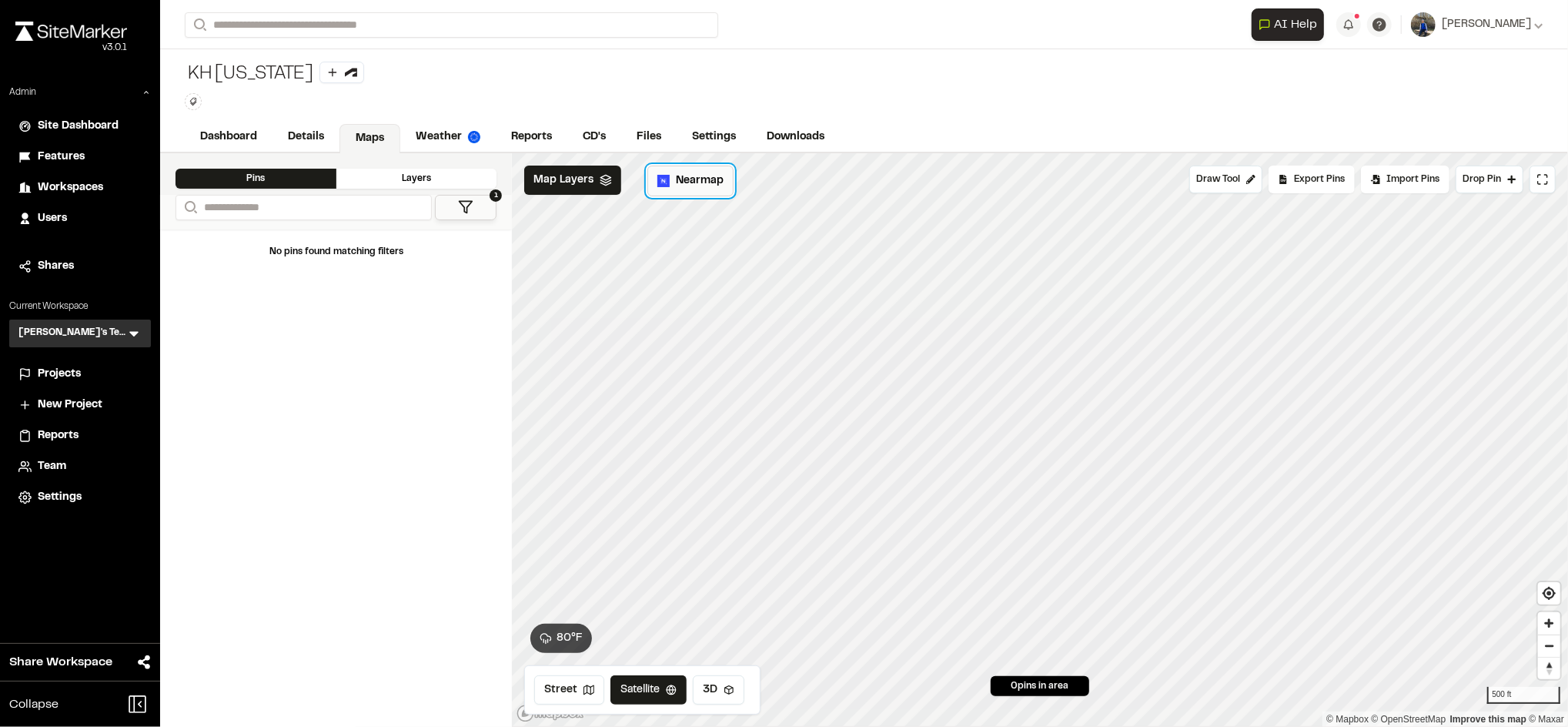
click at [676, 189] on span "Nearmap" at bounding box center [700, 181] width 48 height 17
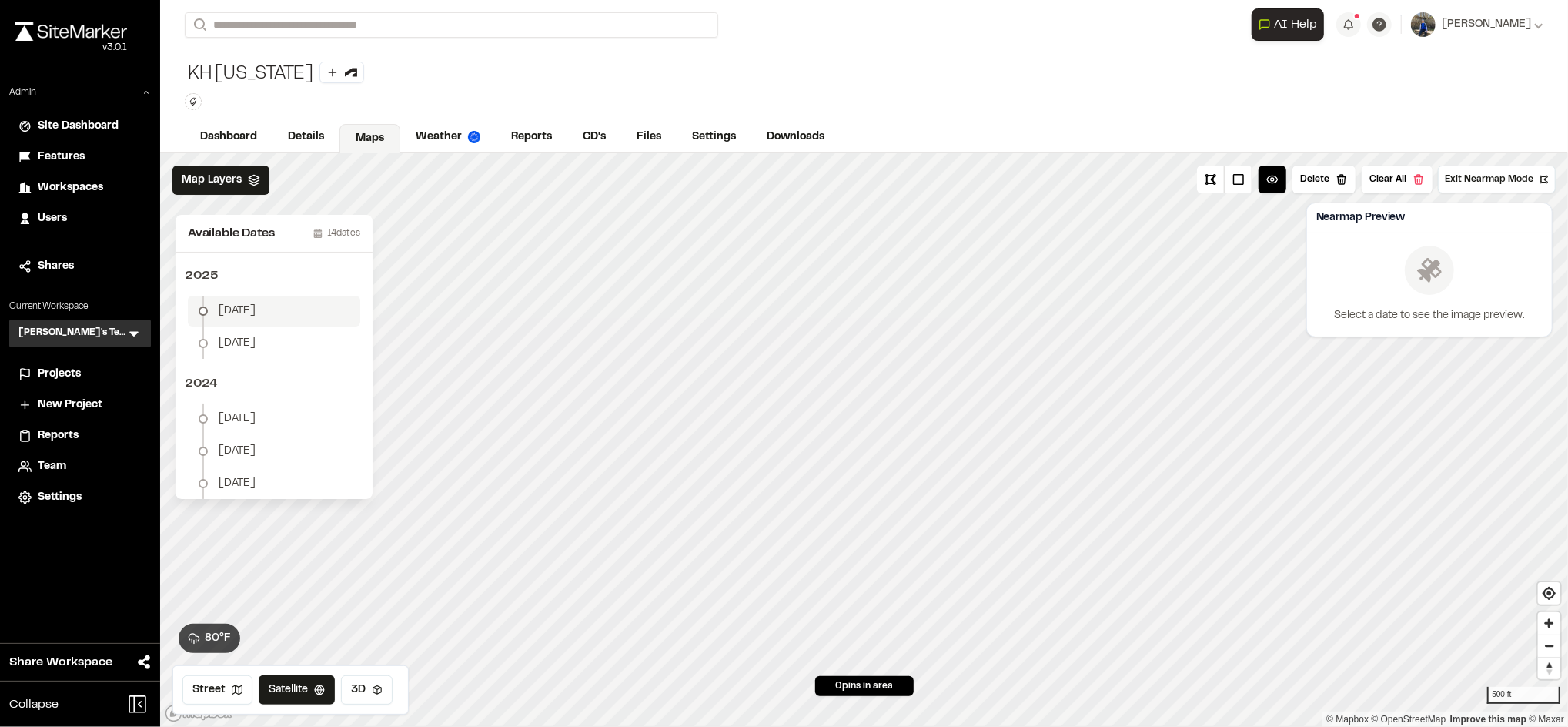
click at [282, 311] on li "May 27" at bounding box center [274, 311] width 172 height 30
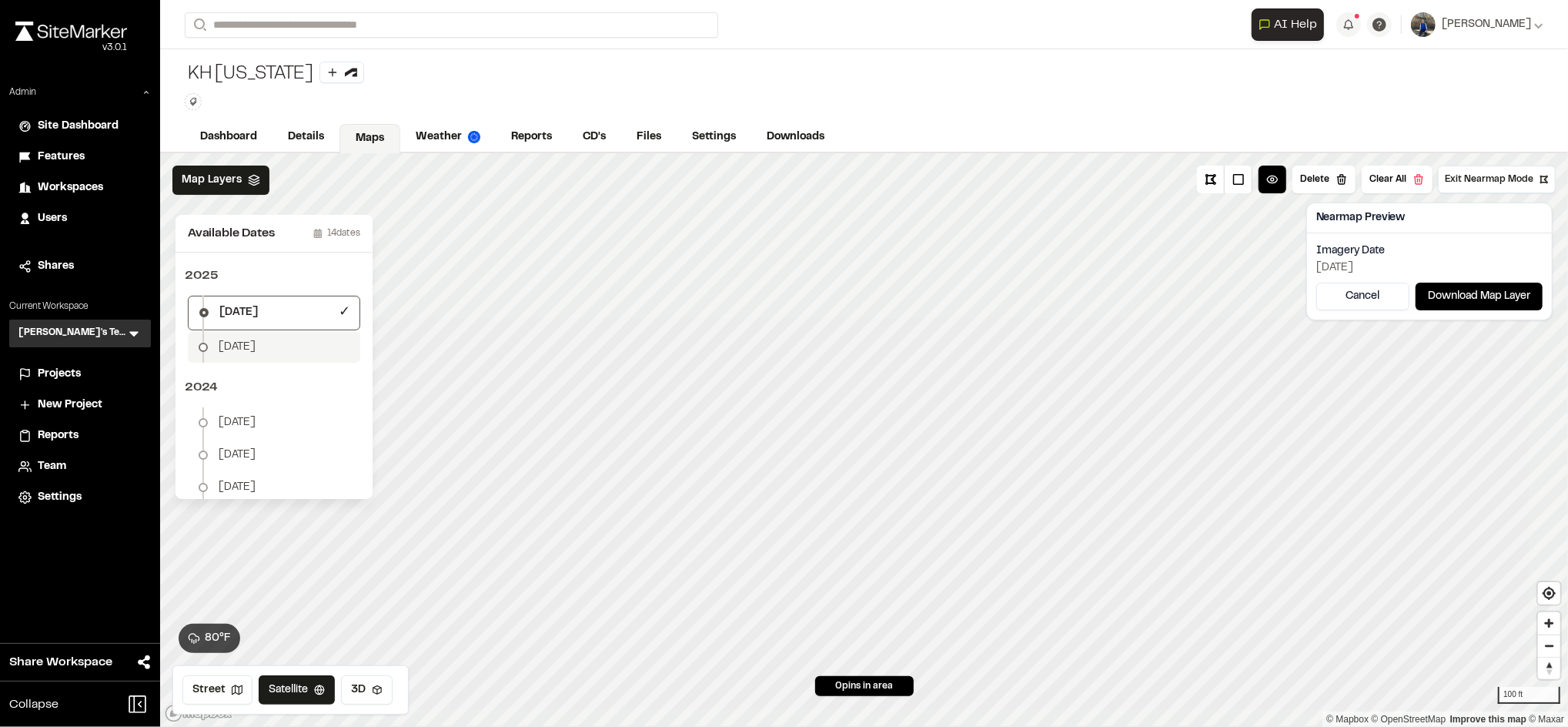
click at [256, 346] on span "January 14" at bounding box center [237, 347] width 37 height 17
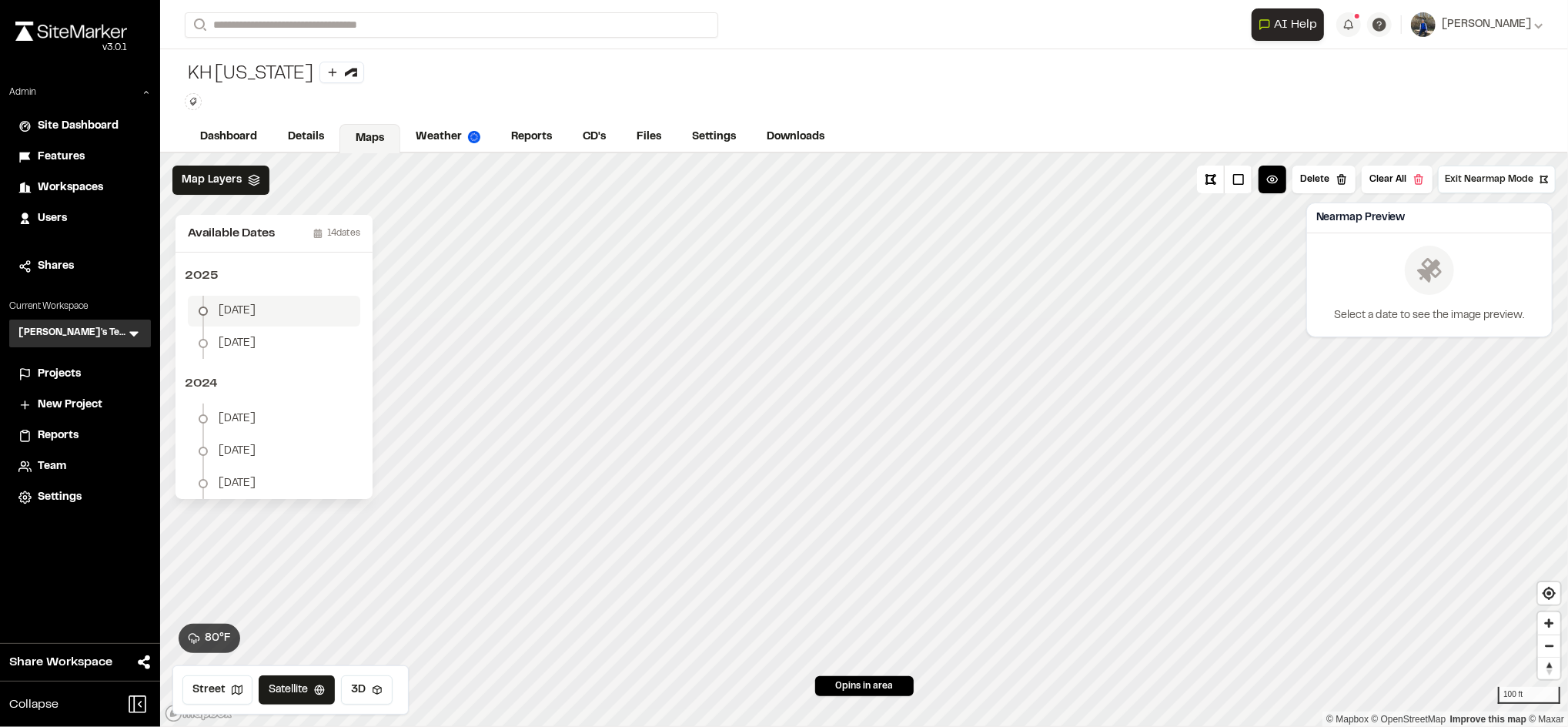
click at [268, 303] on li "May 27" at bounding box center [274, 311] width 172 height 30
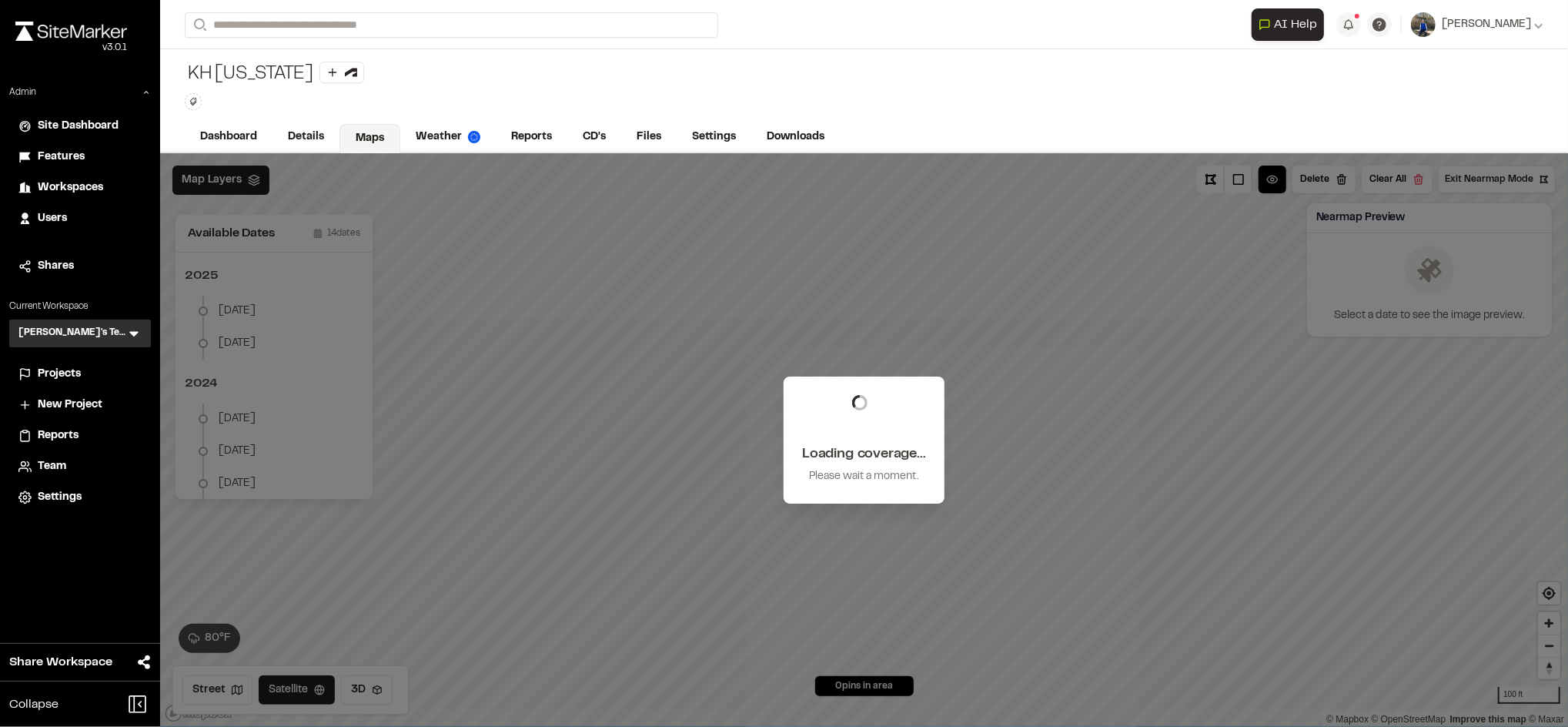
click at [773, 478] on div "Click to Drop Pin 0 pins in area Exit Nearmap Mode 80 ° F Delete Clear All Load…" at bounding box center [864, 439] width 1408 height 573
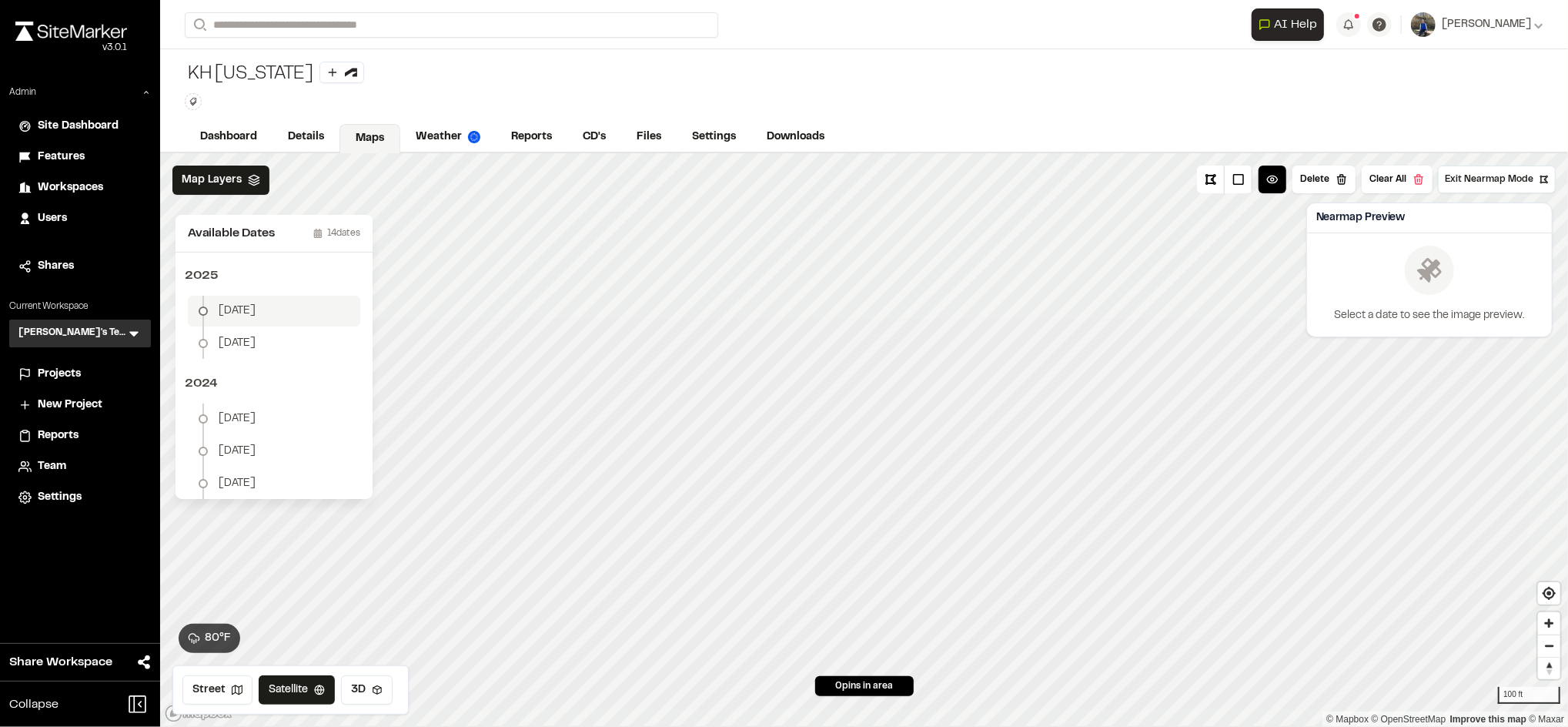
click at [242, 312] on span "May 27" at bounding box center [237, 311] width 37 height 17
click at [1446, 292] on button "Download Map Layer" at bounding box center [1479, 296] width 127 height 28
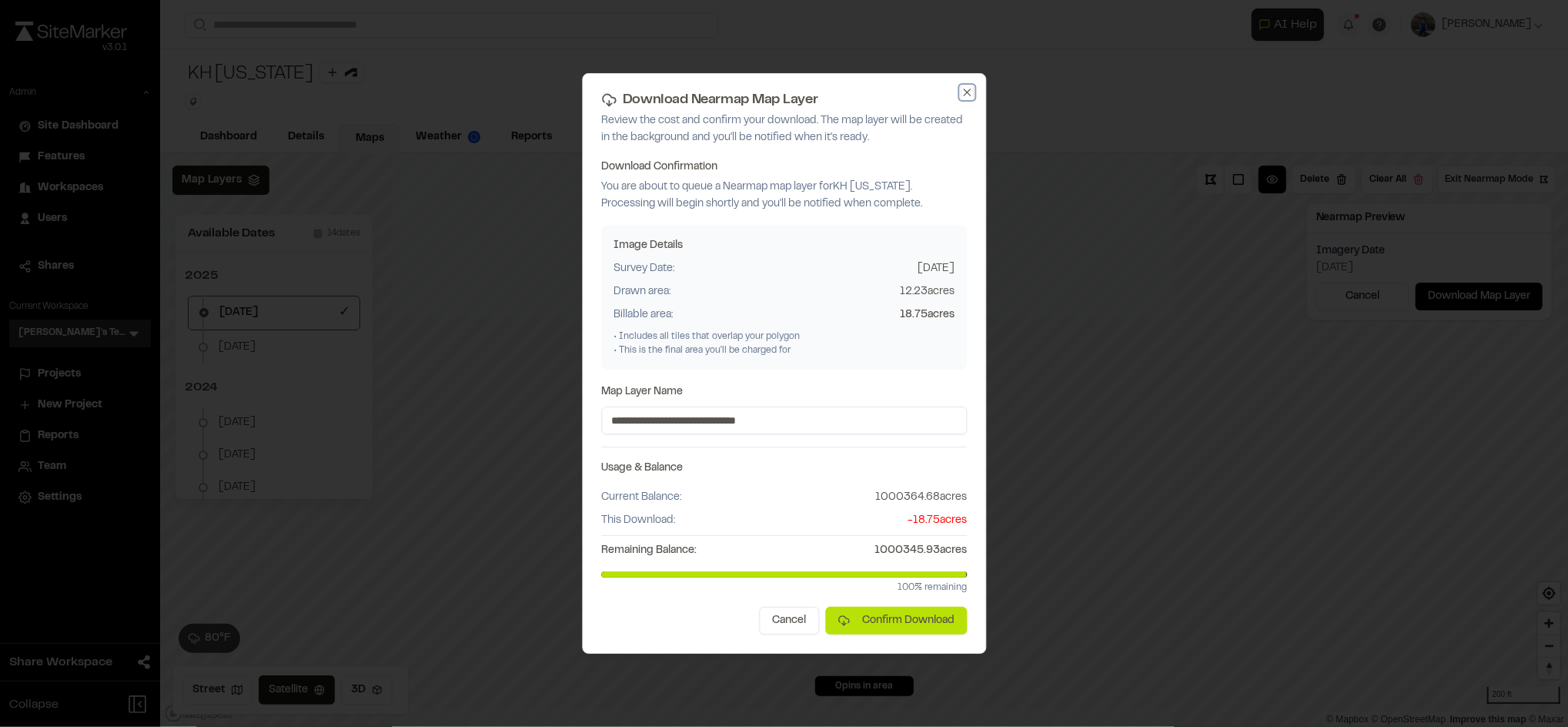
click at [965, 92] on icon "button" at bounding box center [966, 92] width 13 height 13
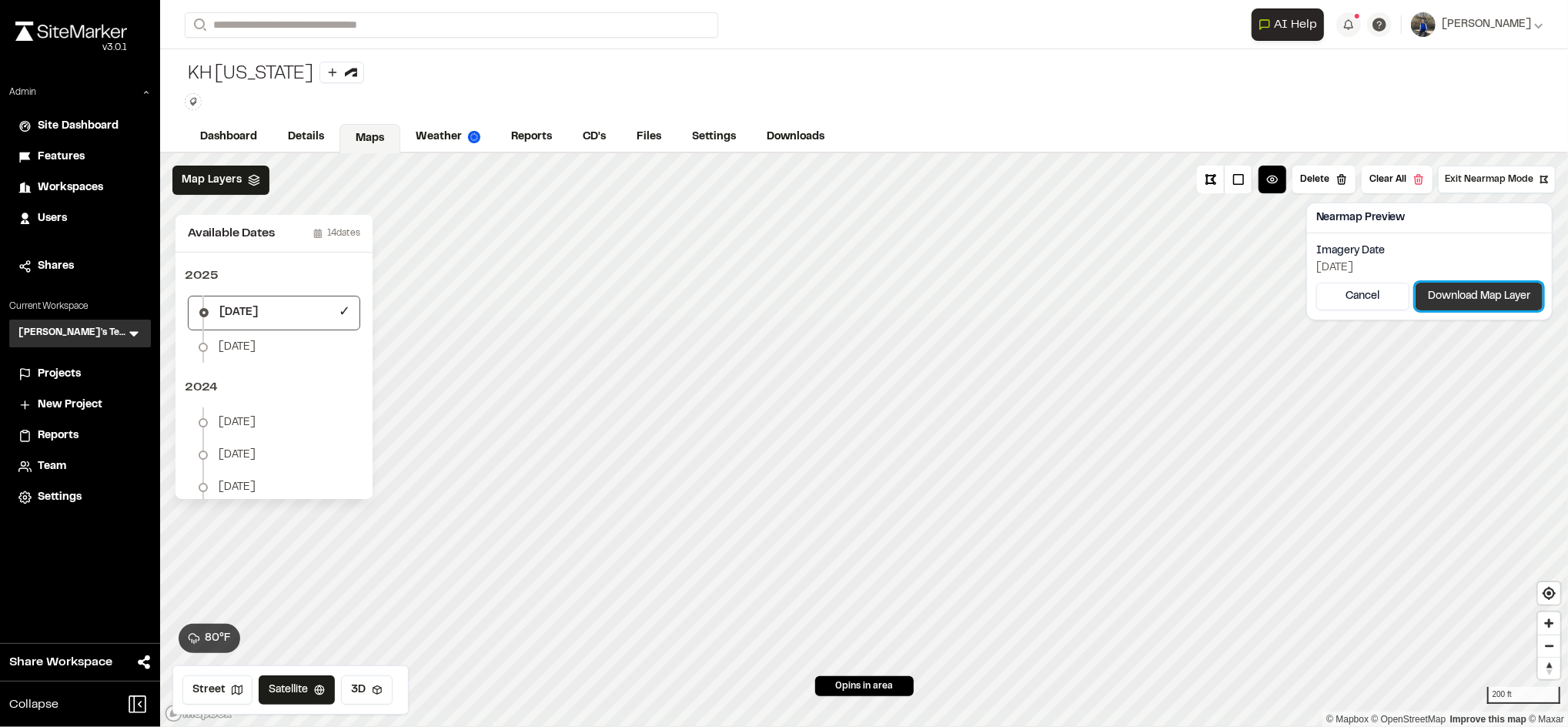
click at [1455, 301] on button "Download Map Layer" at bounding box center [1479, 296] width 127 height 28
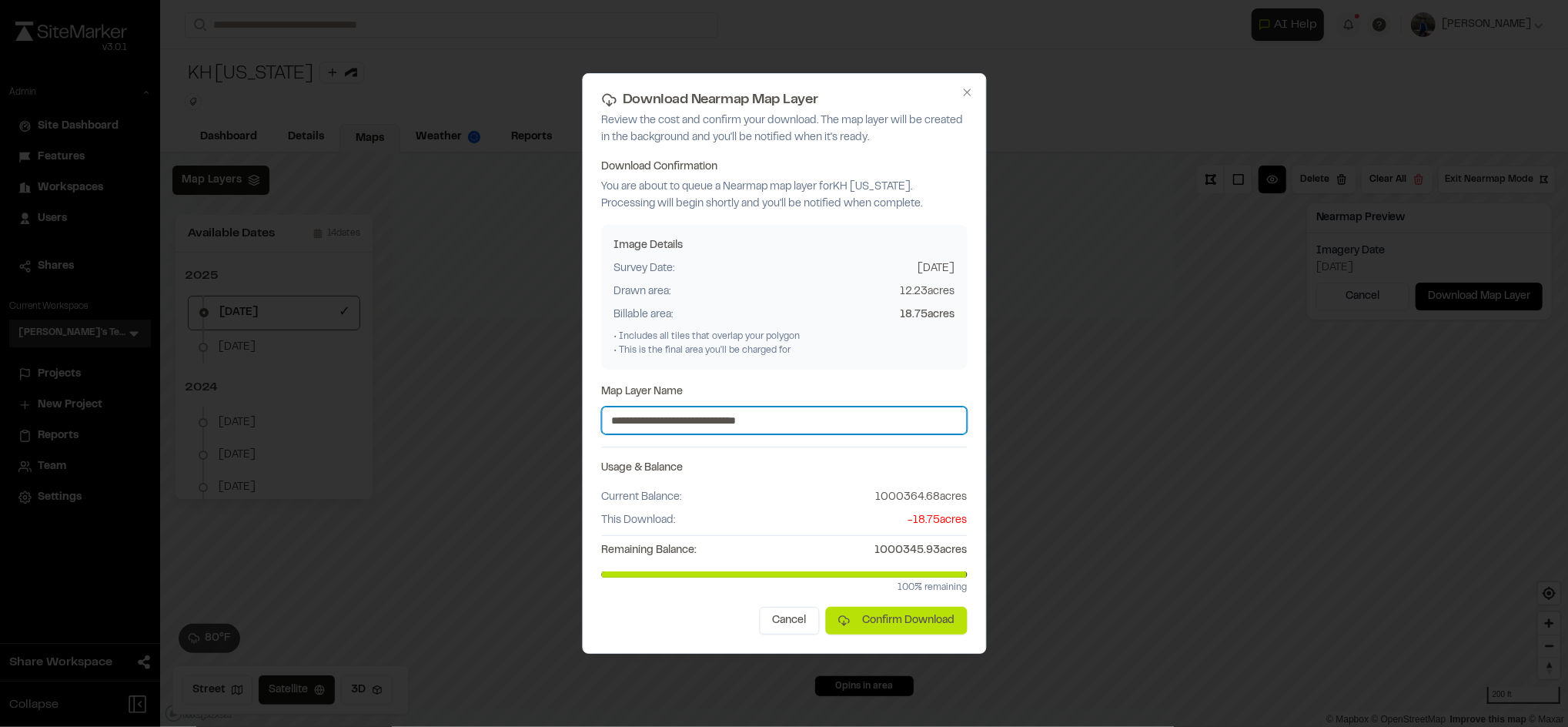
click at [621, 417] on input "**********" at bounding box center [783, 420] width 365 height 28
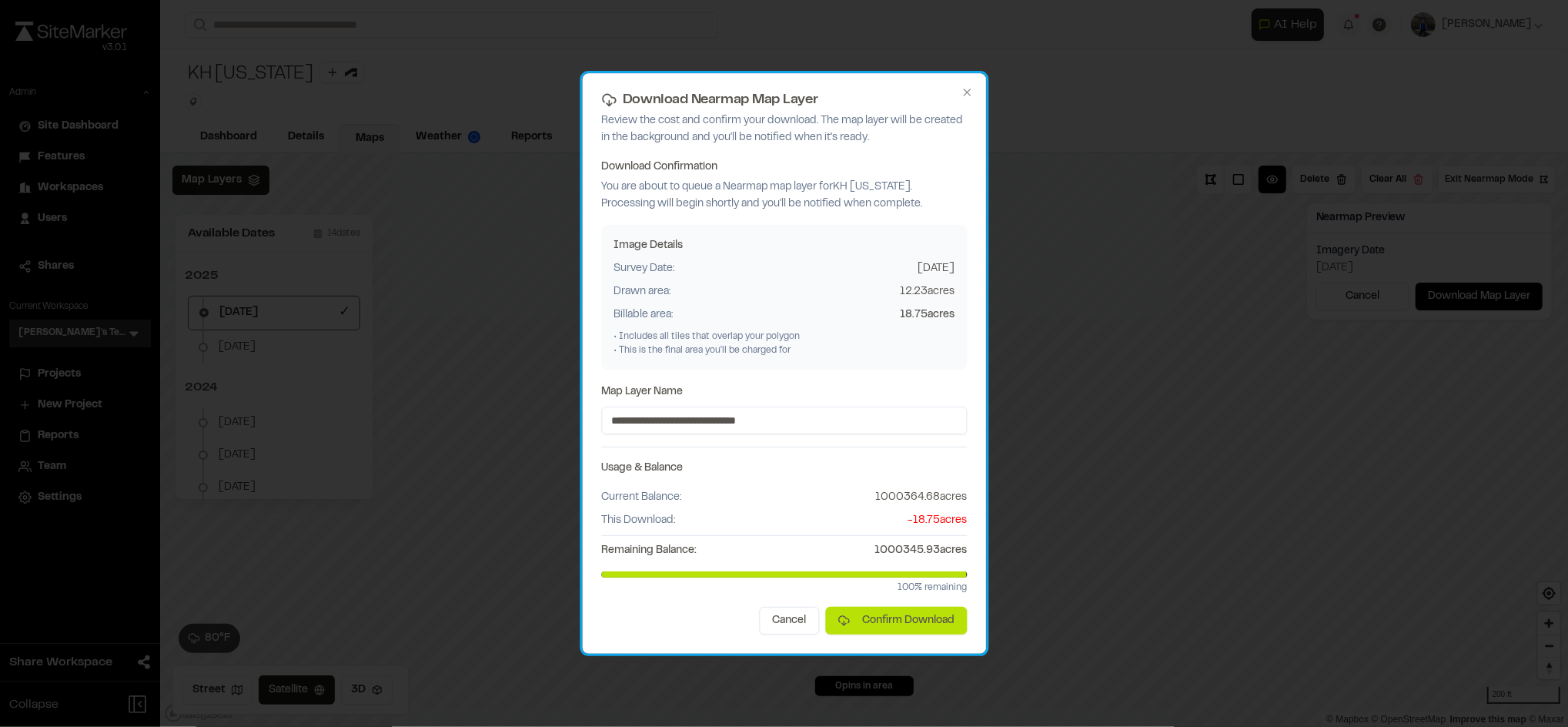
click at [869, 355] on div "• This is the final area you'll be charged for" at bounding box center [784, 350] width 341 height 14
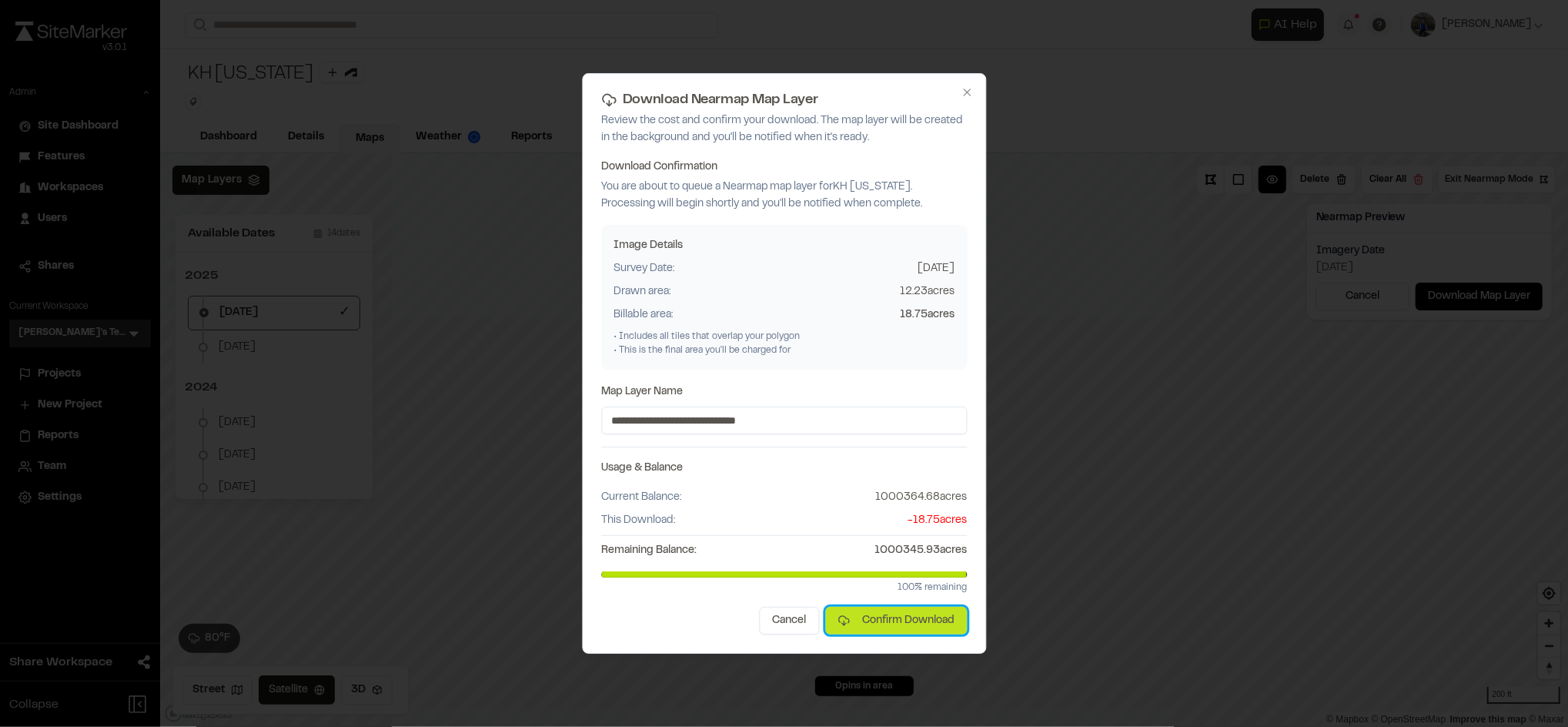
click at [861, 630] on button "Confirm Download" at bounding box center [896, 621] width 142 height 28
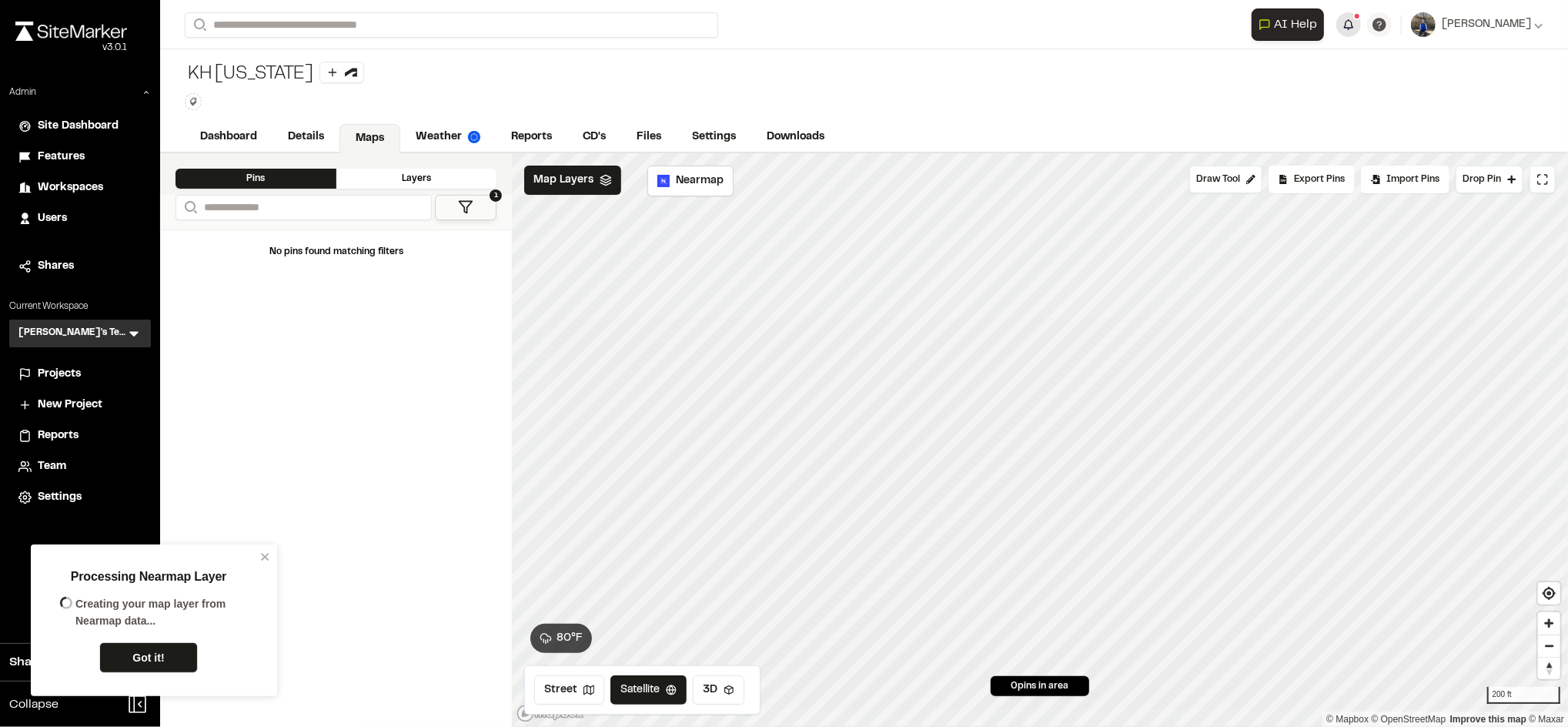
click at [1360, 19] on button "button" at bounding box center [1348, 24] width 24 height 24
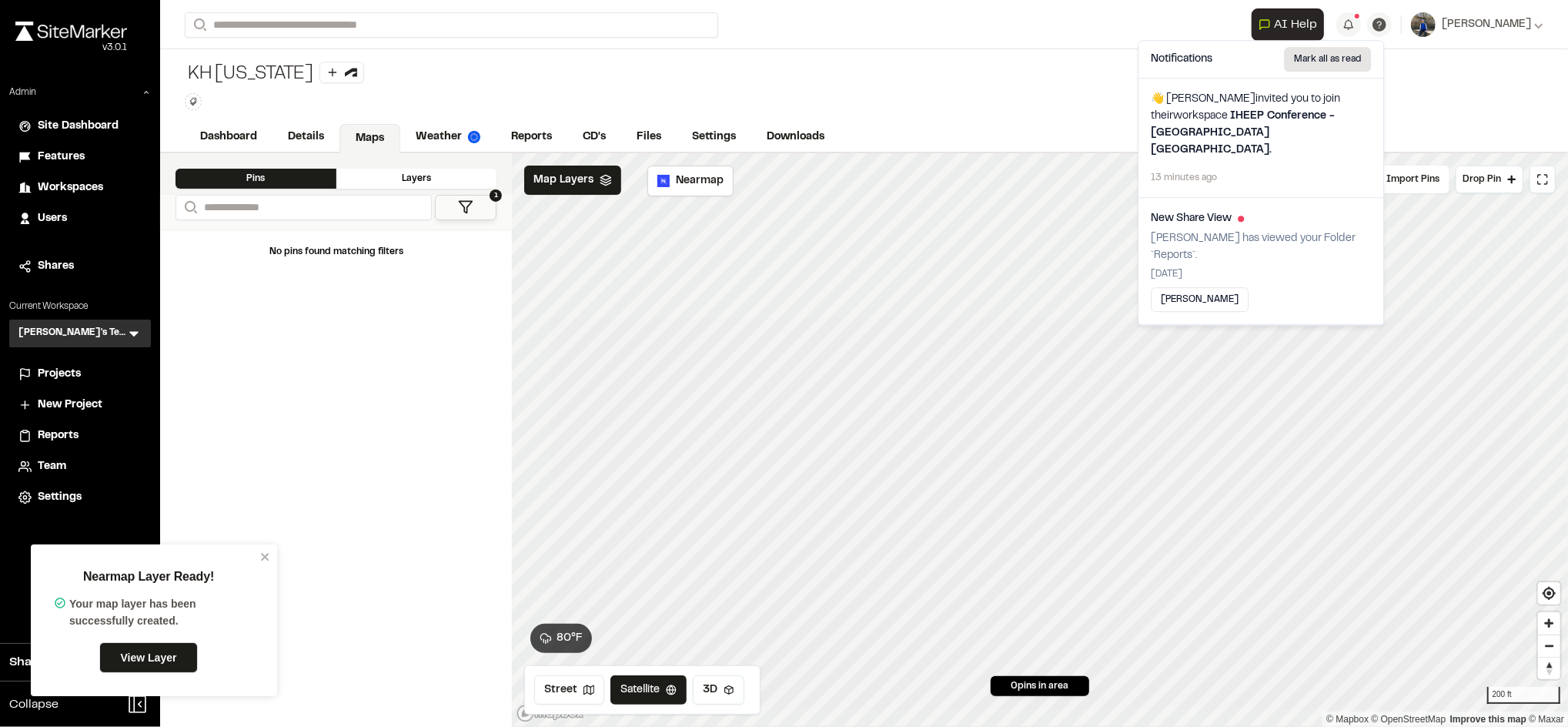
click at [1332, 62] on button "Mark all as read" at bounding box center [1327, 59] width 87 height 24
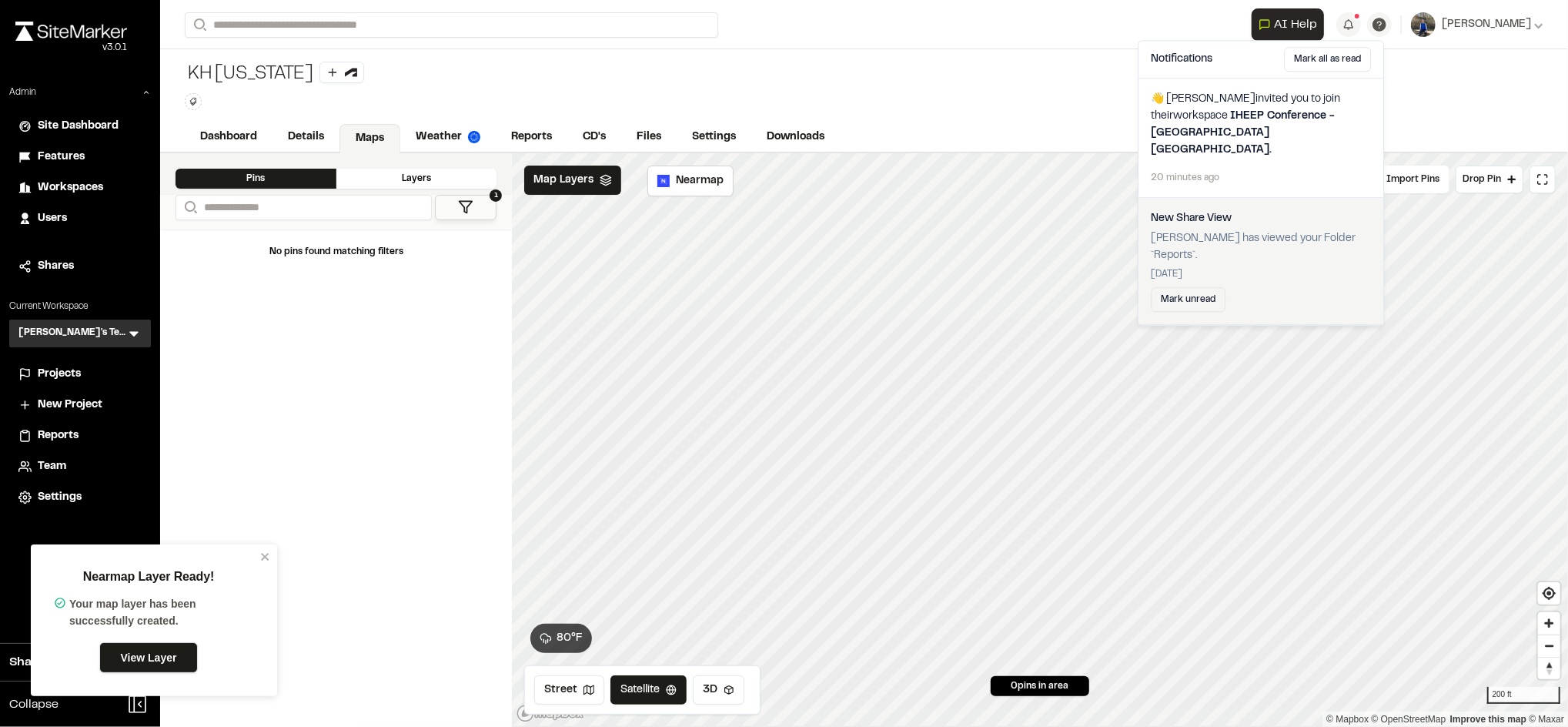
click at [127, 661] on link "View Layer" at bounding box center [149, 658] width 99 height 30
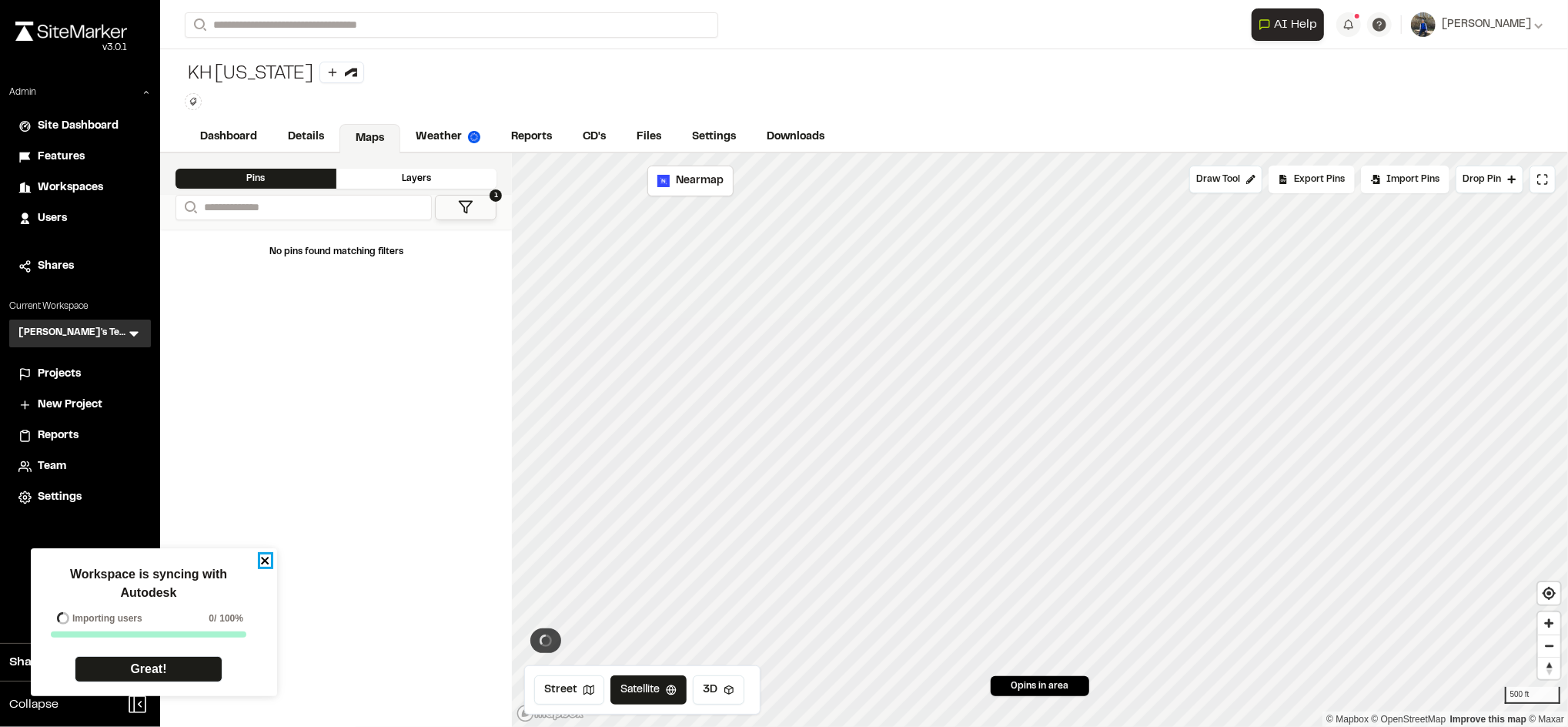
click at [262, 564] on icon "close" at bounding box center [265, 561] width 11 height 13
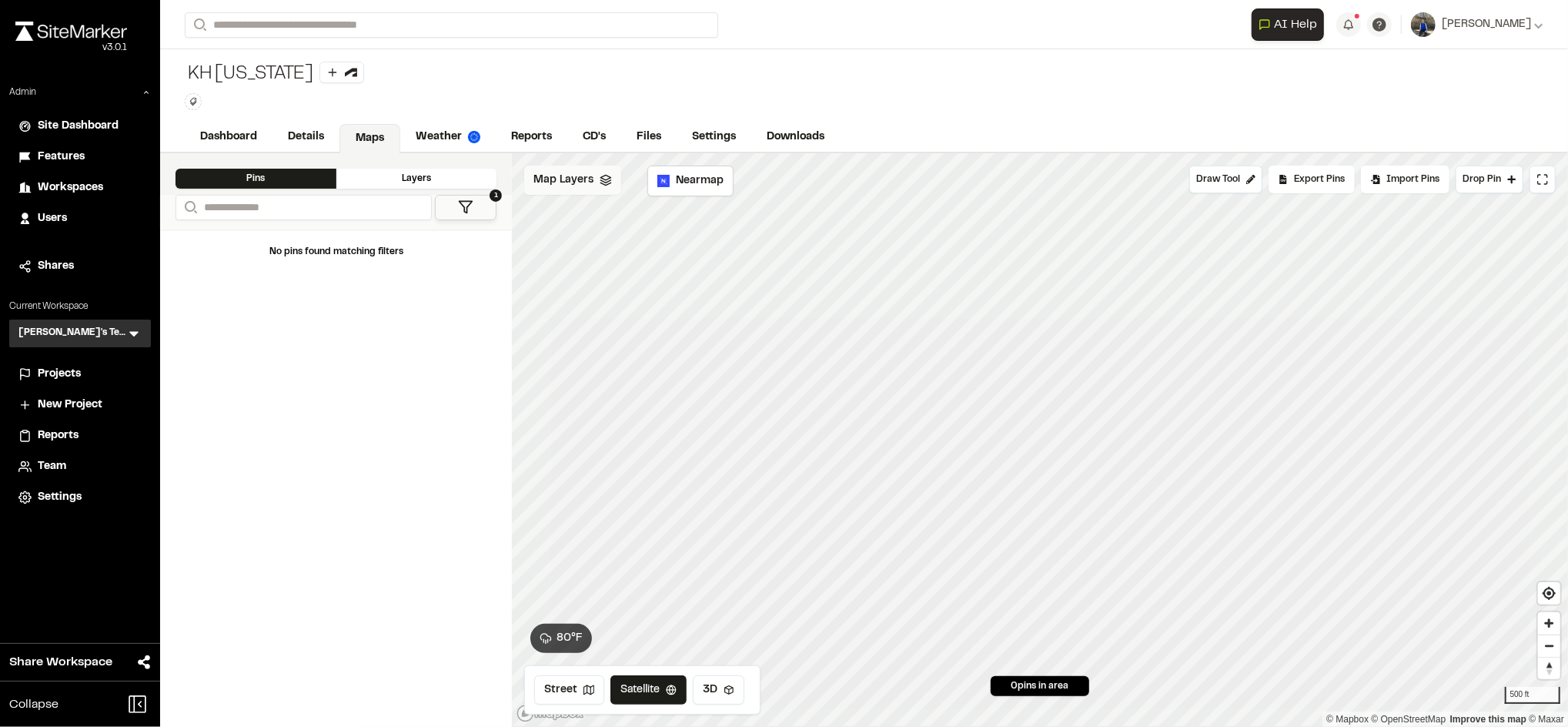
click at [586, 186] on span "Map Layers" at bounding box center [563, 180] width 60 height 17
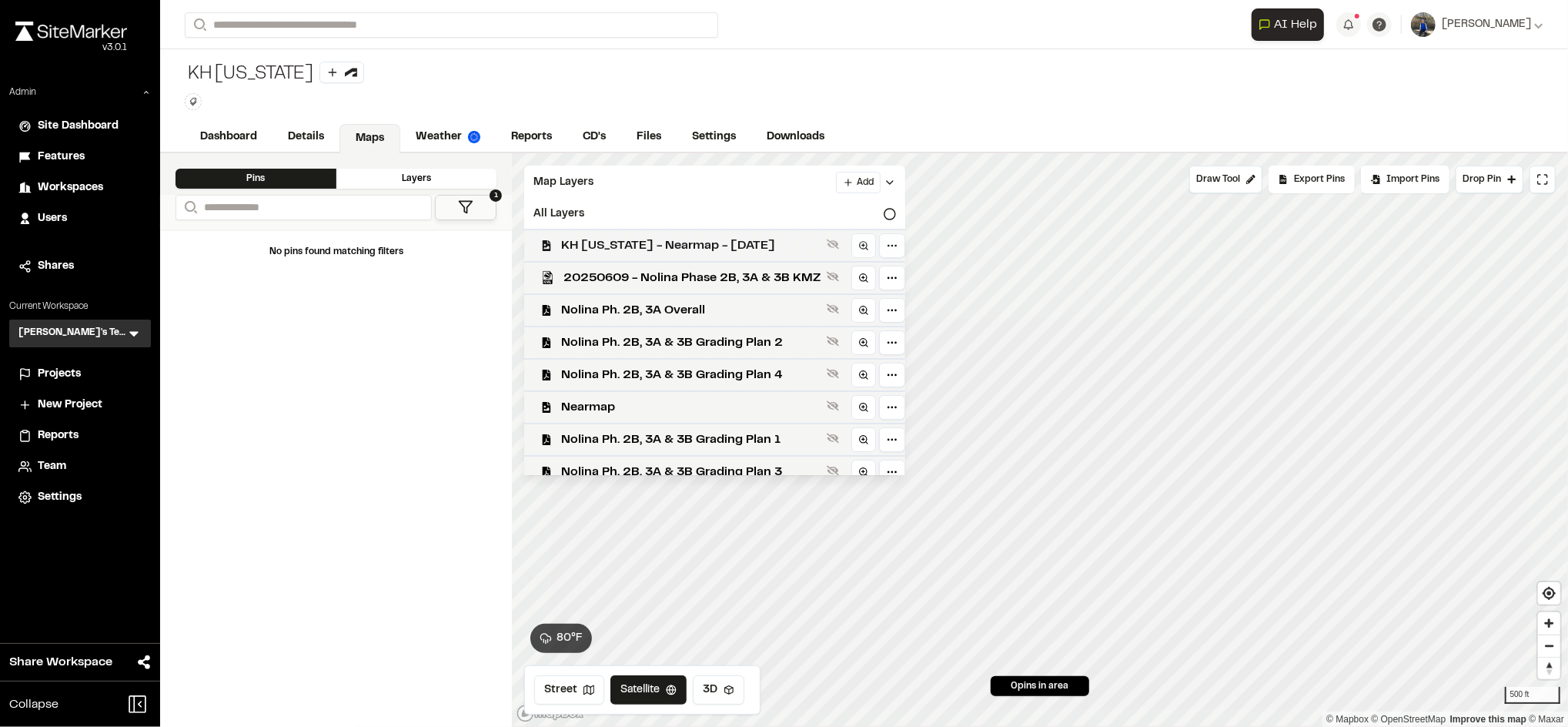
click at [708, 247] on span "KH Texas - Nearmap - 2025-05-27" at bounding box center [690, 246] width 259 height 19
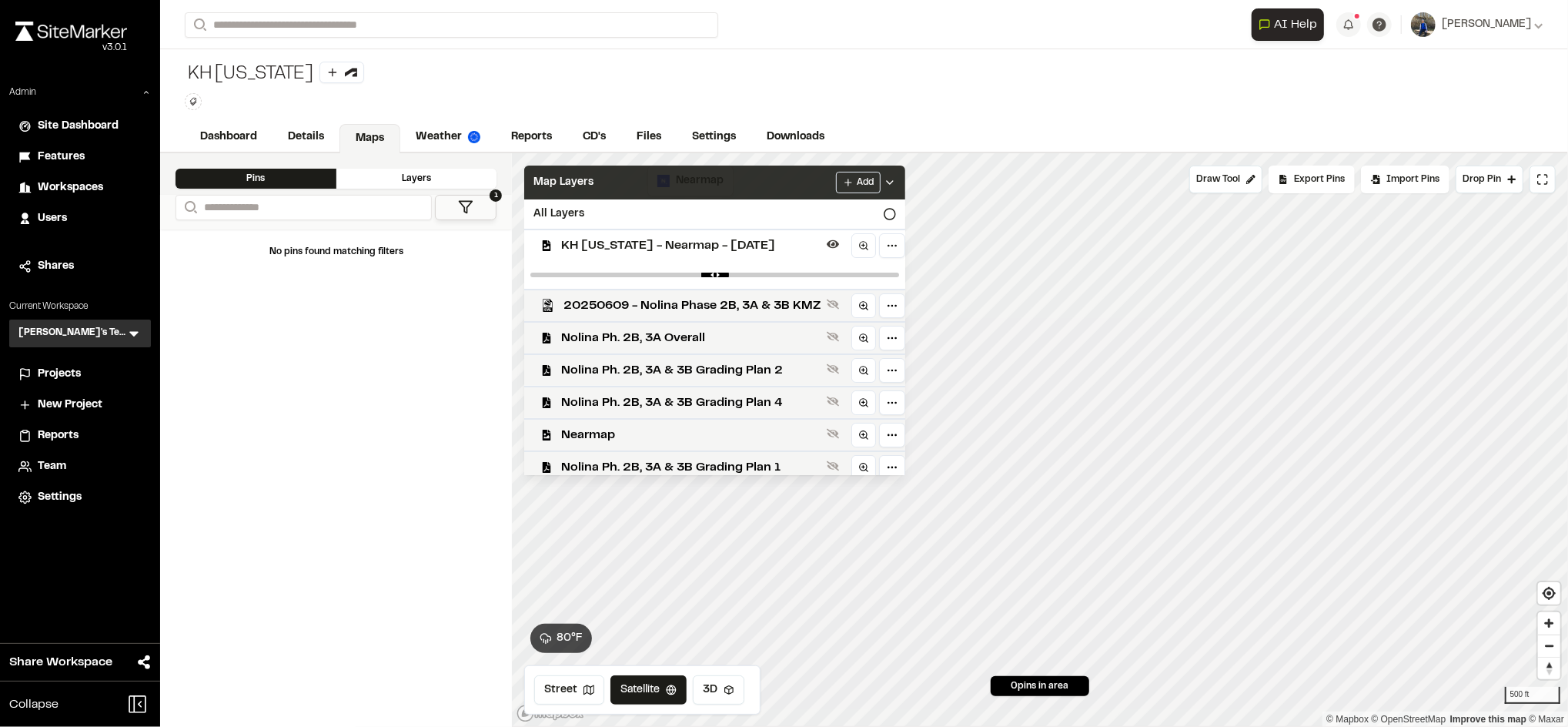
click at [732, 187] on div "Map Layers Add" at bounding box center [714, 182] width 381 height 34
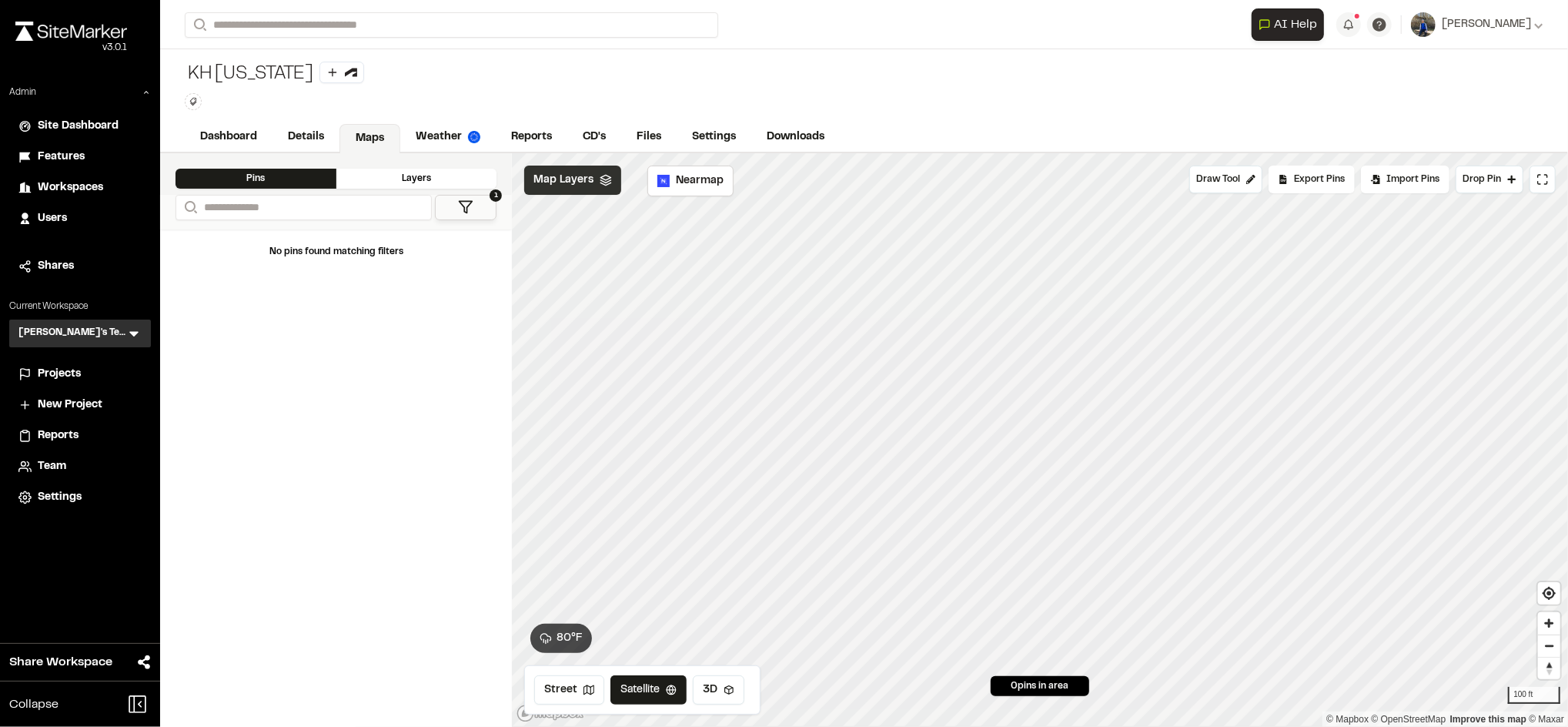
click at [610, 193] on div "Map Layers" at bounding box center [572, 180] width 97 height 30
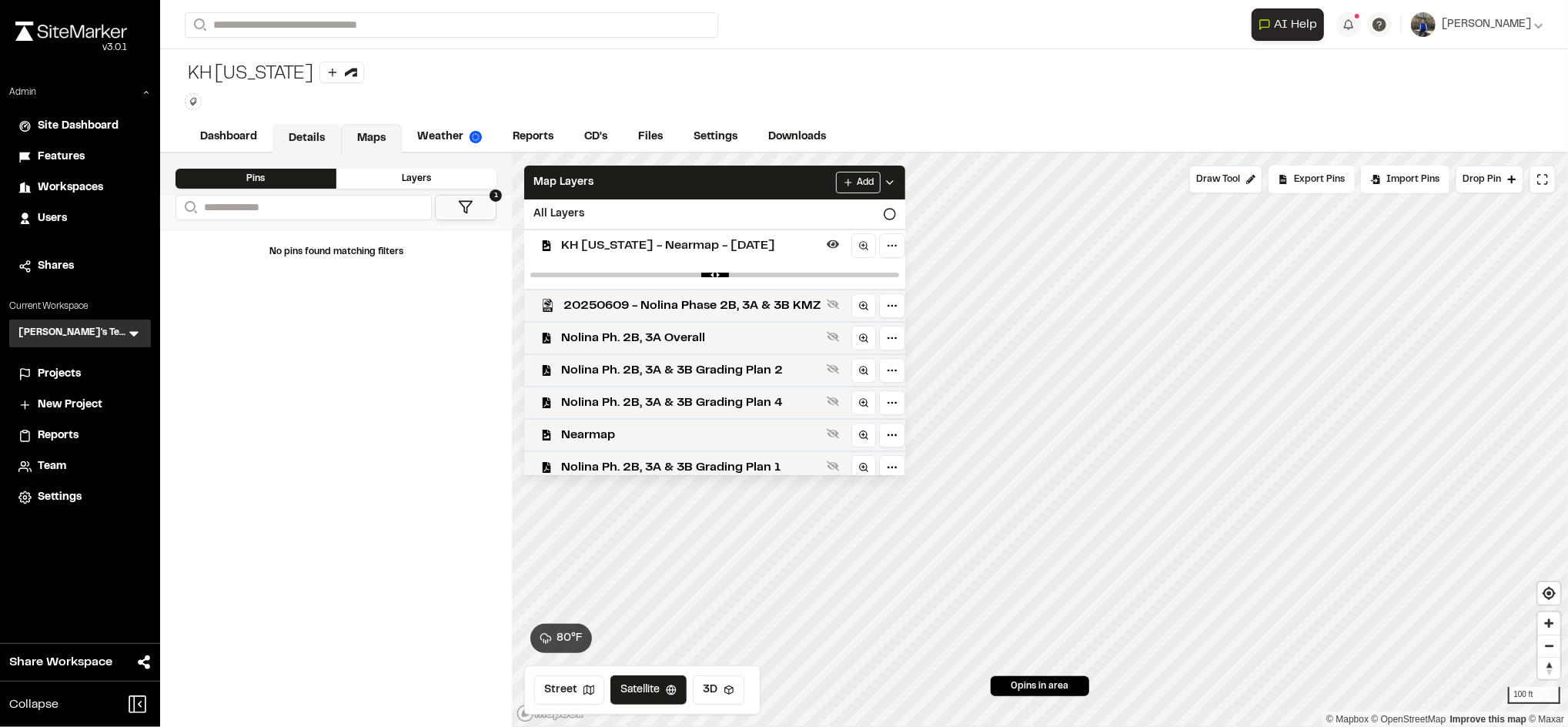
click at [299, 144] on link "Details" at bounding box center [306, 138] width 68 height 30
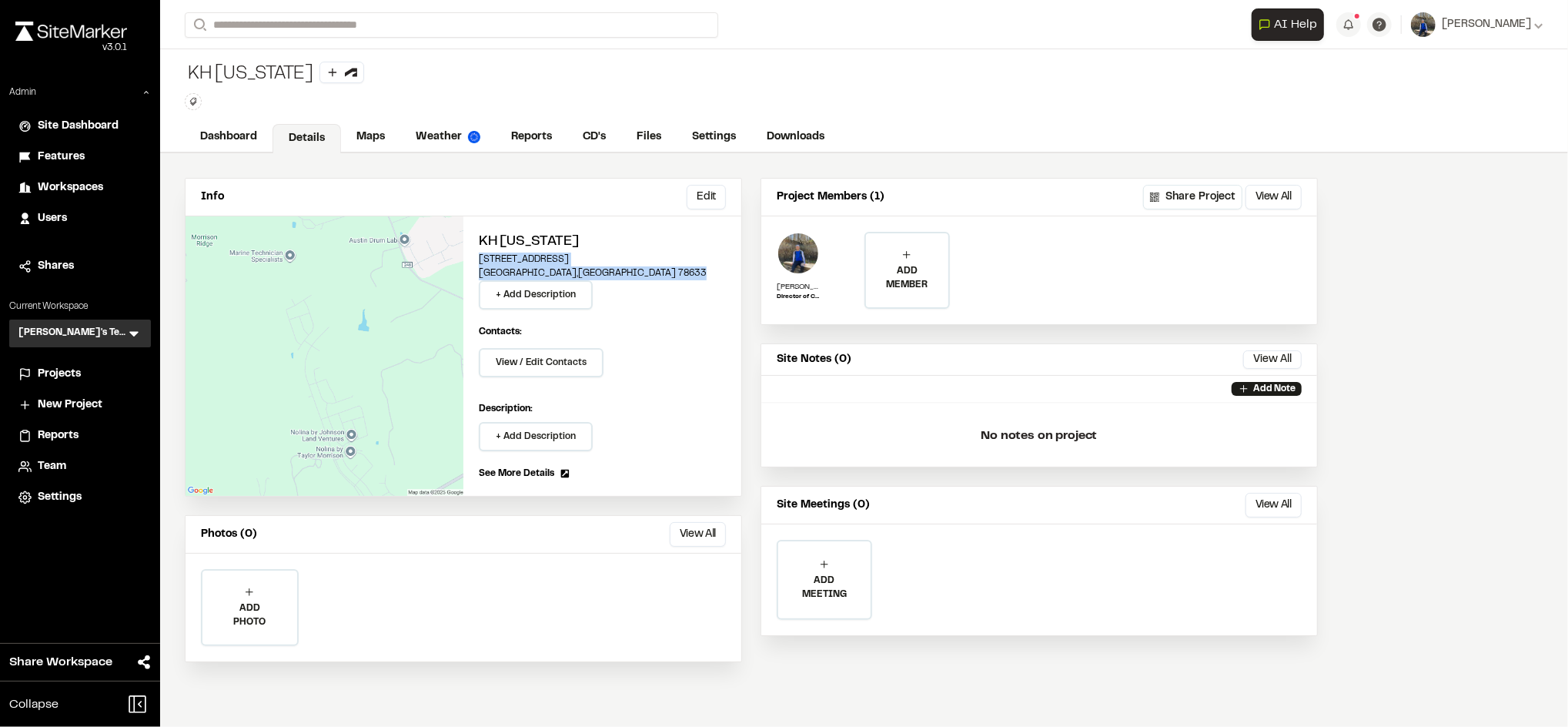
drag, startPoint x: 585, startPoint y: 274, endPoint x: 471, endPoint y: 258, distance: 115.1
click at [471, 258] on div "KH Texas 120 Beebalm Cove Georgetown , TX 78633 + Add Description Contacts: Vie…" at bounding box center [602, 355] width 278 height 279
copy div "120 Beebalm Cove Georgetown , TX 78633"
click at [375, 136] on link "Maps" at bounding box center [371, 138] width 61 height 30
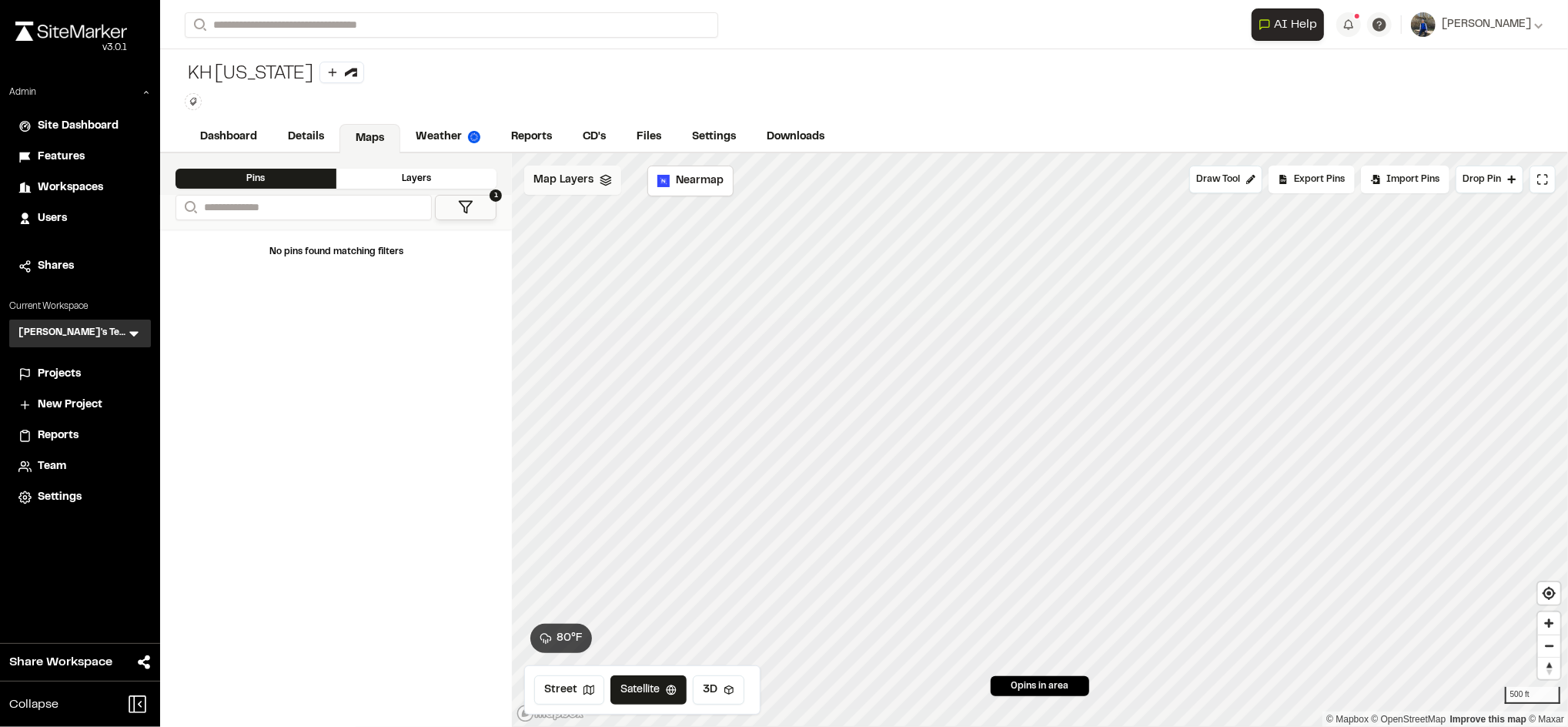
click at [599, 186] on icon at bounding box center [605, 180] width 13 height 13
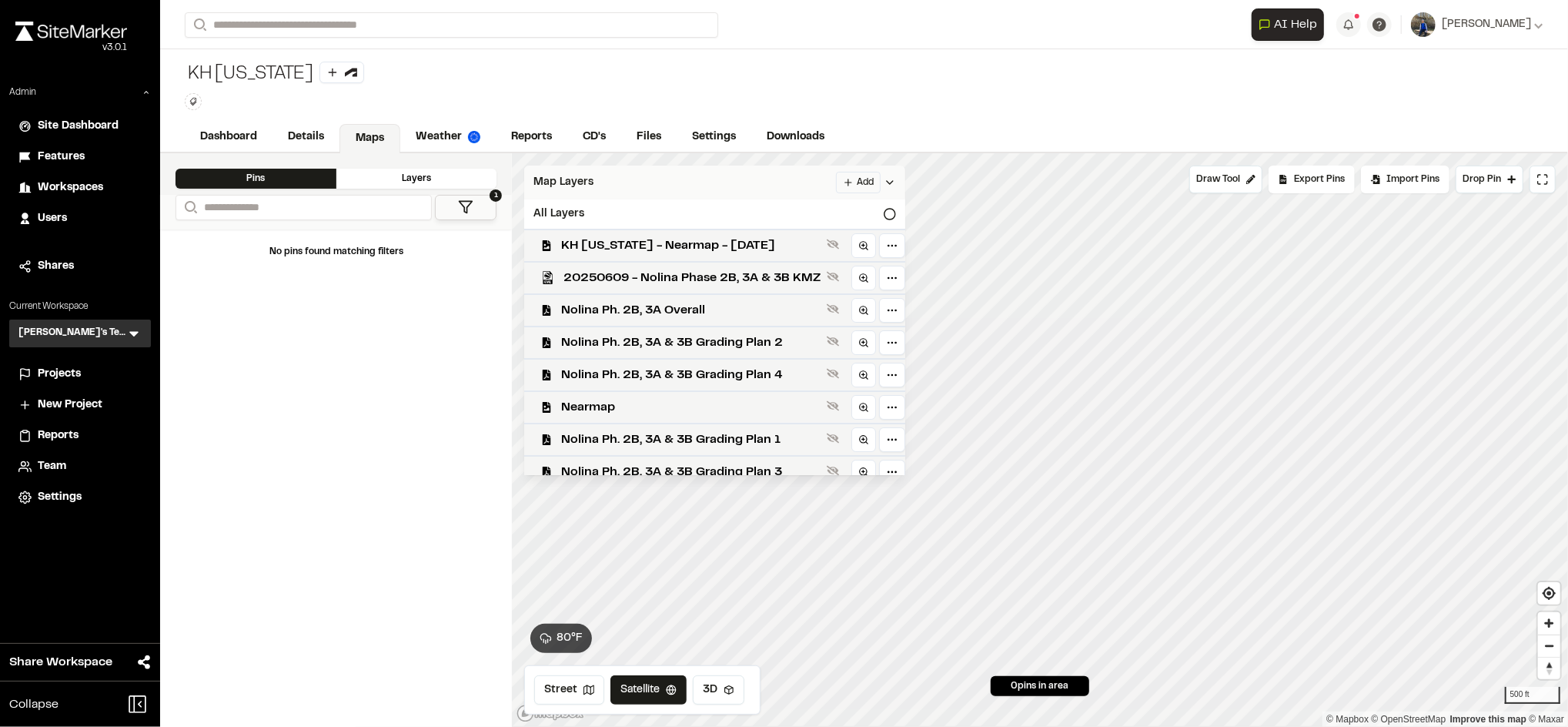
drag, startPoint x: 602, startPoint y: 186, endPoint x: 617, endPoint y: 183, distance: 15.3
click at [617, 183] on div "Map Layers Add" at bounding box center [714, 182] width 381 height 34
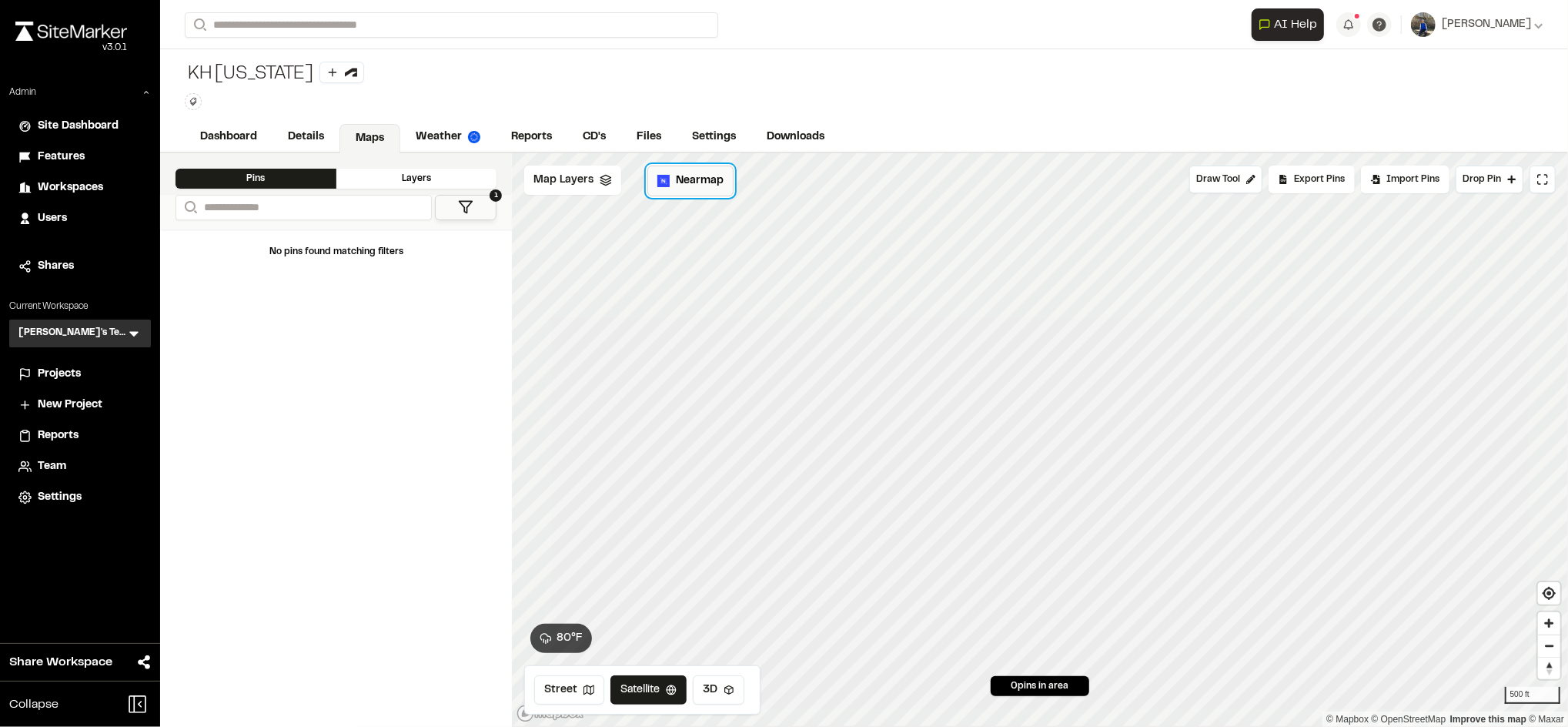
click at [705, 185] on span "Nearmap" at bounding box center [700, 181] width 48 height 17
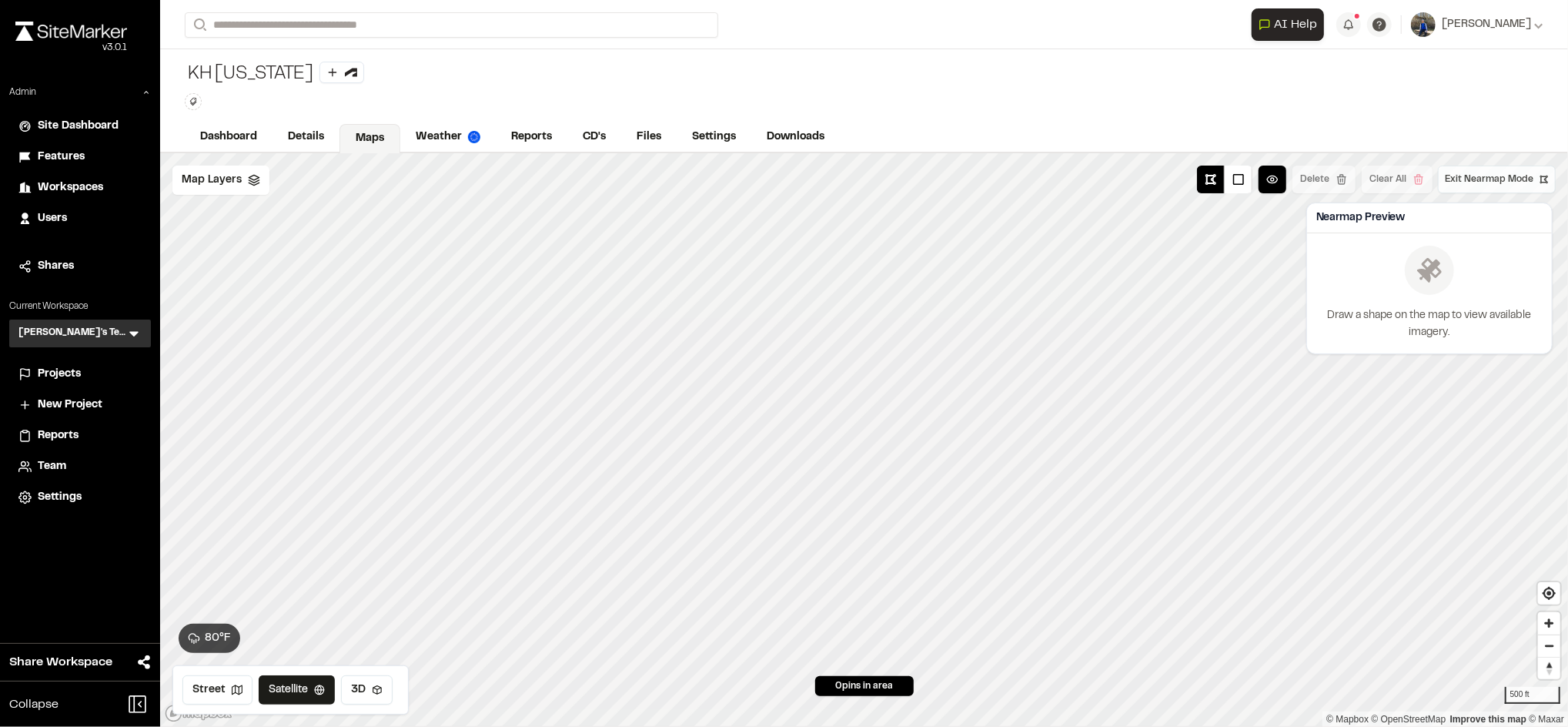
click at [1512, 185] on span "Exit Nearmap Mode" at bounding box center [1489, 179] width 89 height 14
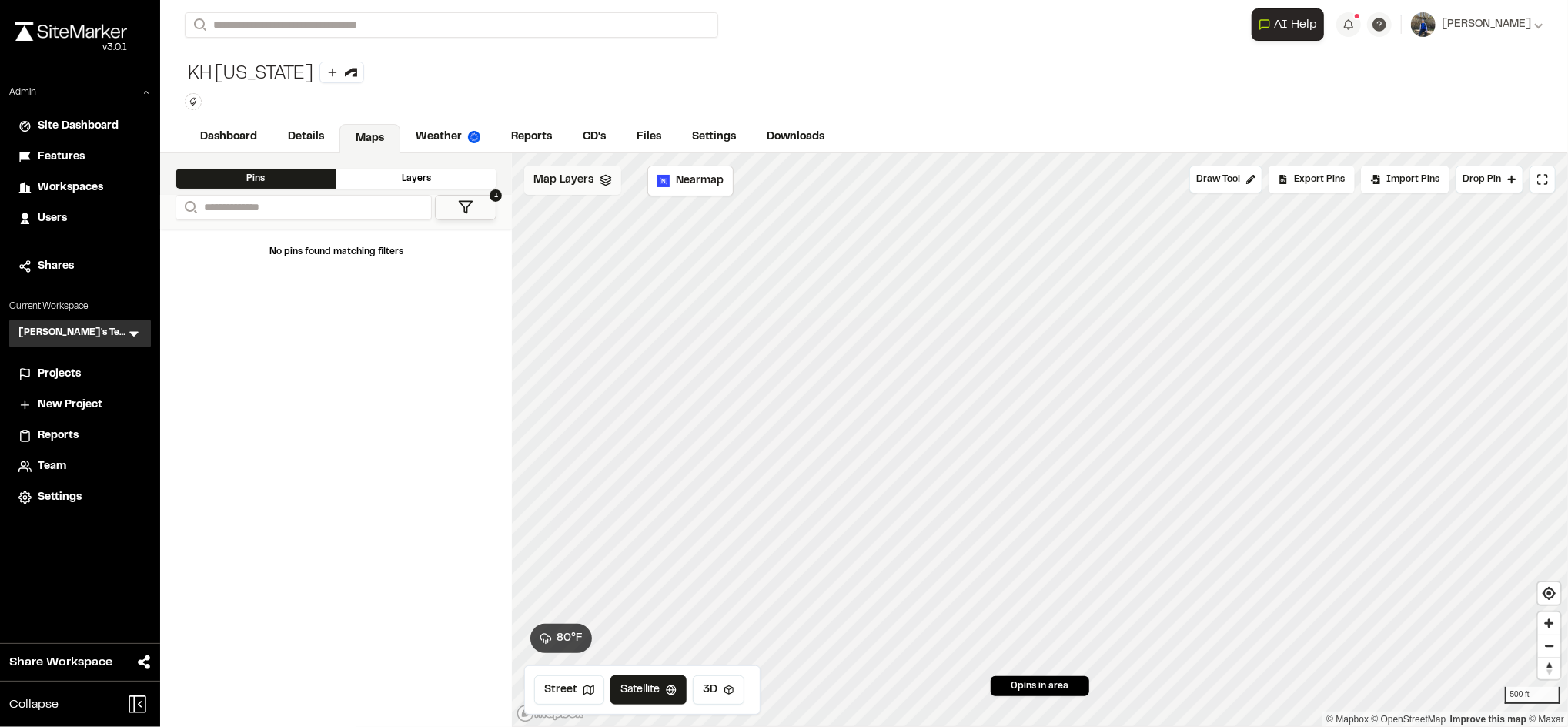
click at [587, 180] on span "Map Layers" at bounding box center [563, 180] width 60 height 17
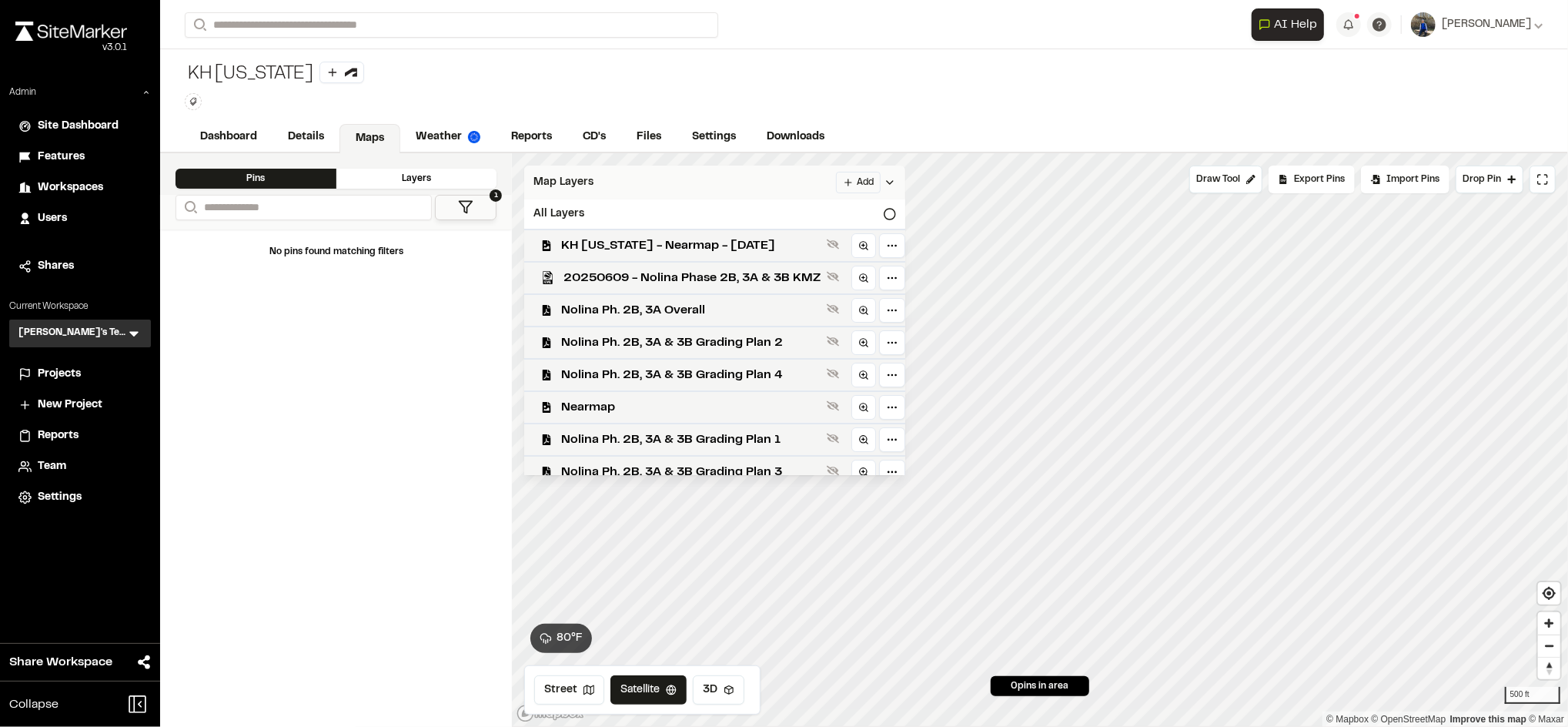
click at [757, 187] on div "Map Layers Add" at bounding box center [714, 182] width 381 height 34
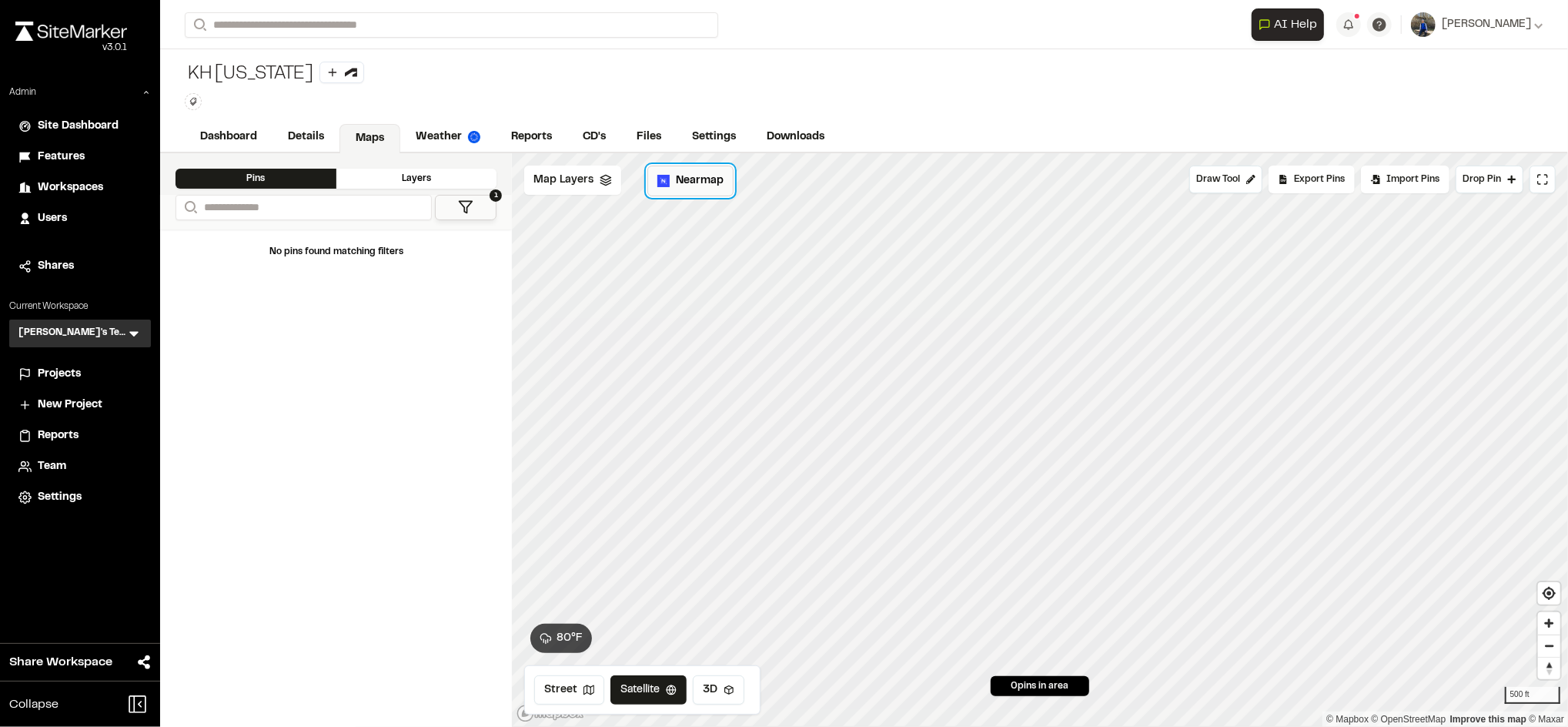
click at [716, 188] on span "Nearmap" at bounding box center [700, 181] width 48 height 17
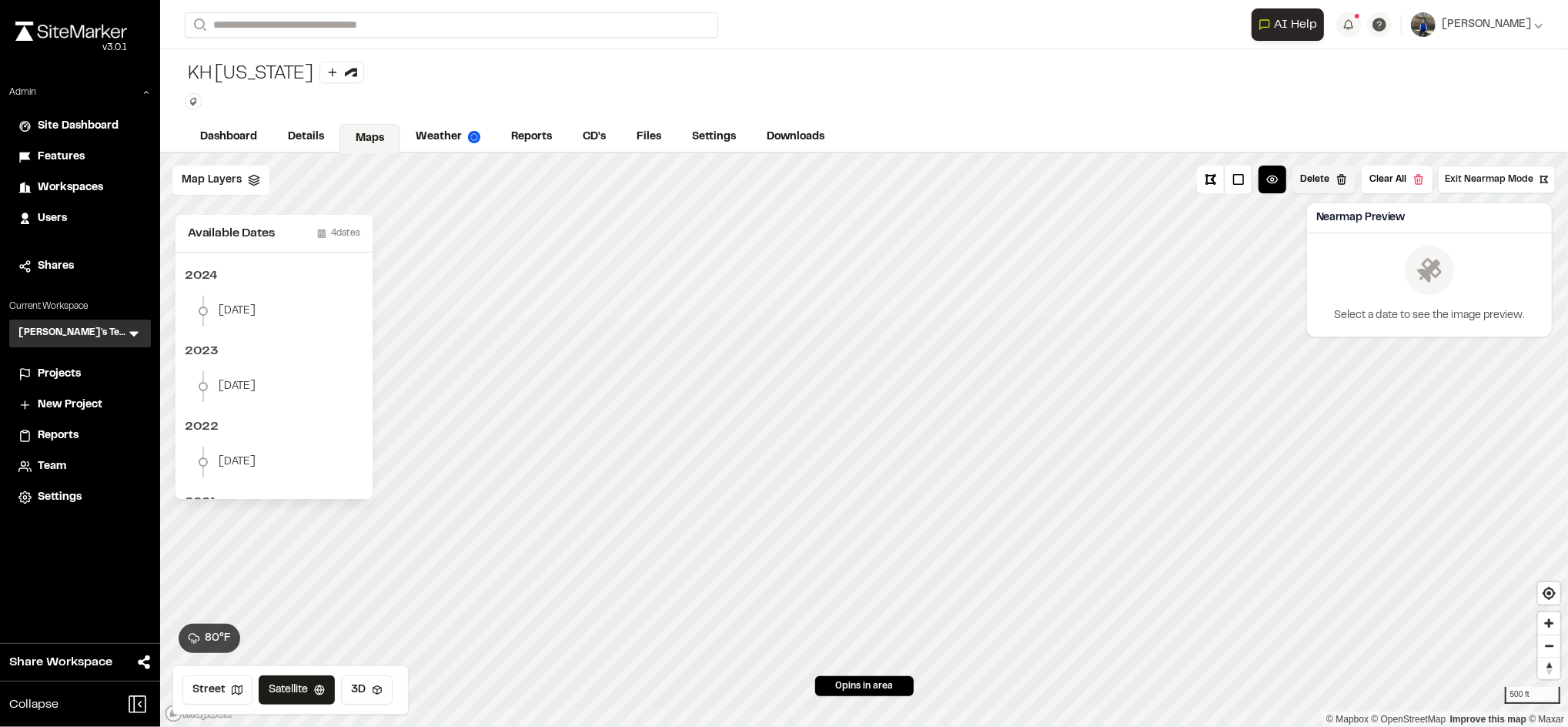
click at [1317, 179] on button "Delete" at bounding box center [1323, 179] width 63 height 28
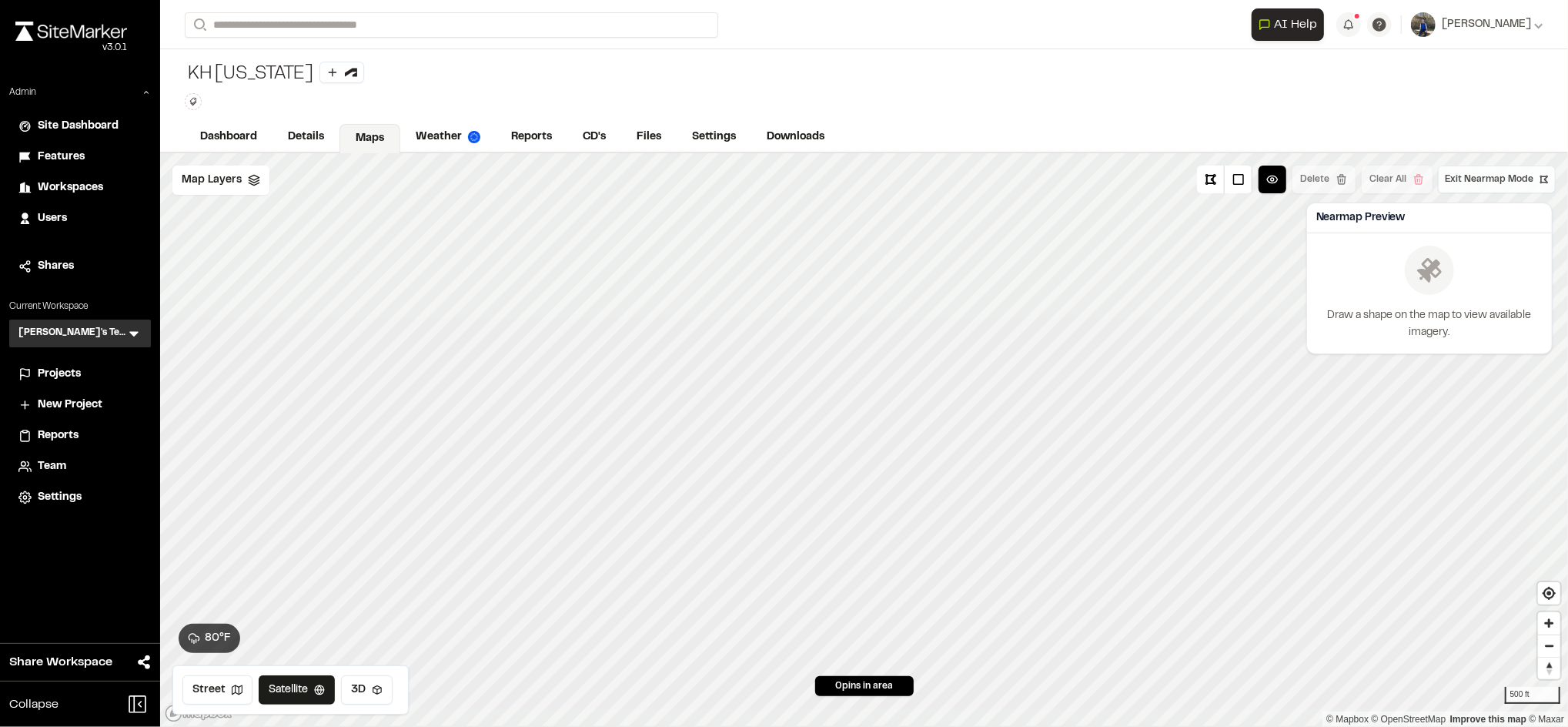
click at [1507, 168] on button "Exit Nearmap Mode" at bounding box center [1497, 179] width 118 height 28
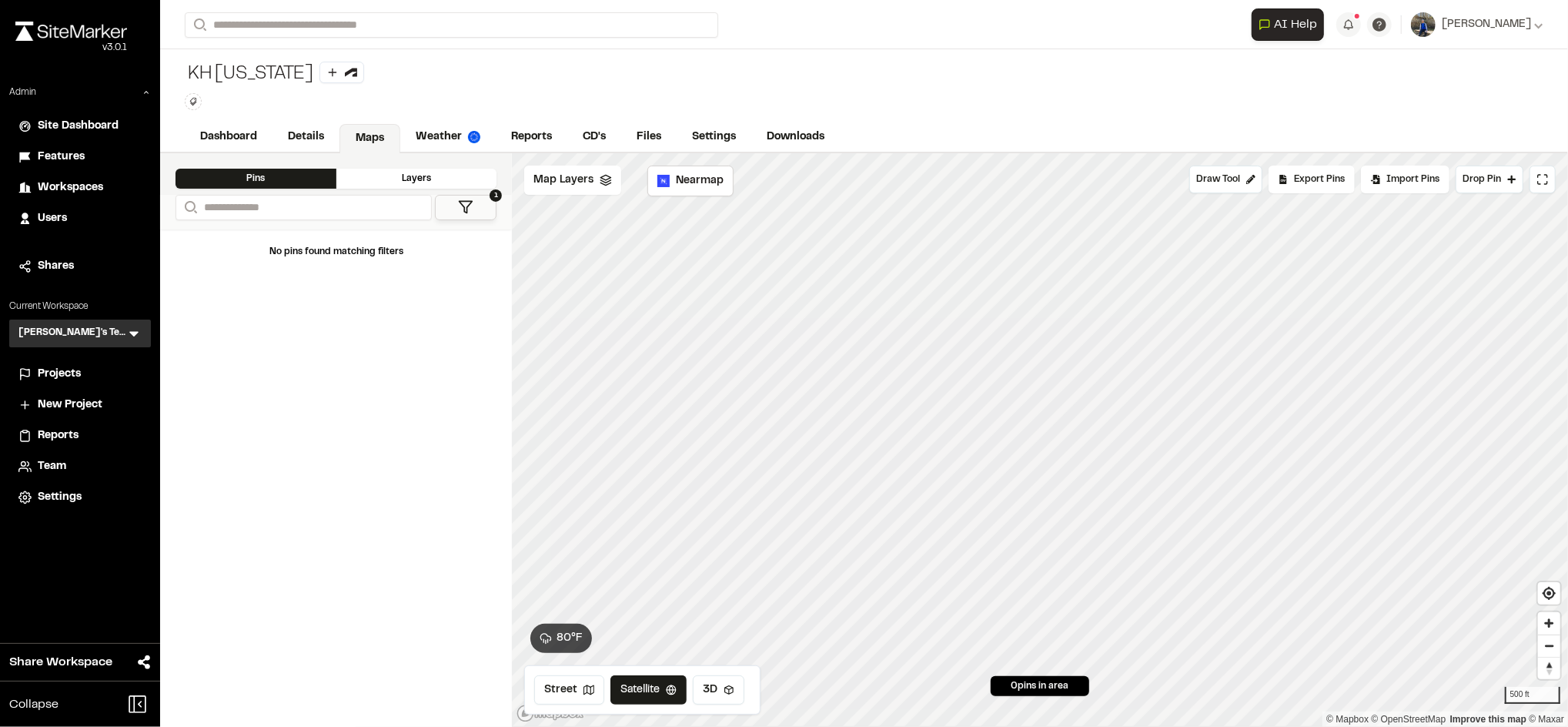
click at [56, 407] on span "New Project" at bounding box center [70, 405] width 65 height 17
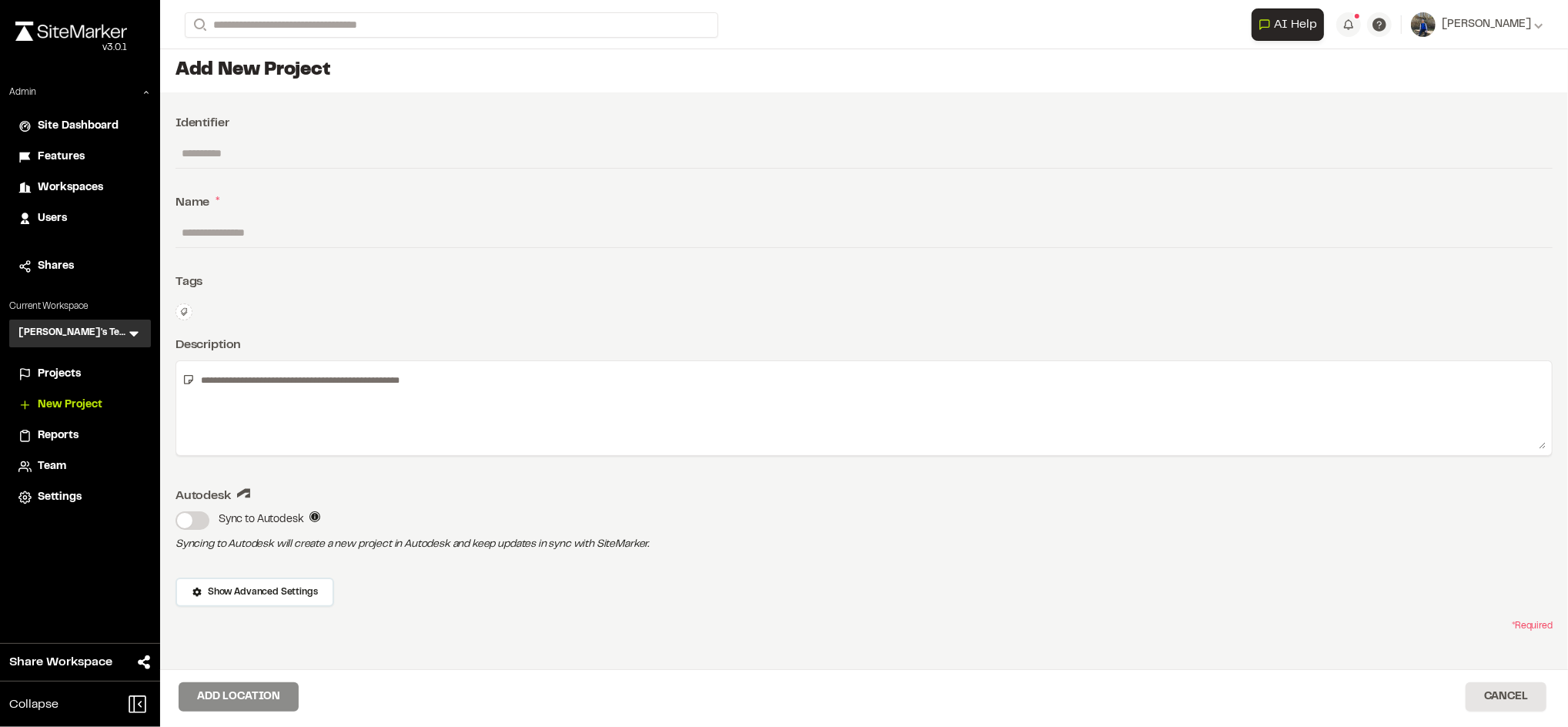
click at [302, 230] on input "text" at bounding box center [864, 232] width 1377 height 30
type input "**********"
click at [225, 697] on button "Add Location" at bounding box center [239, 697] width 120 height 30
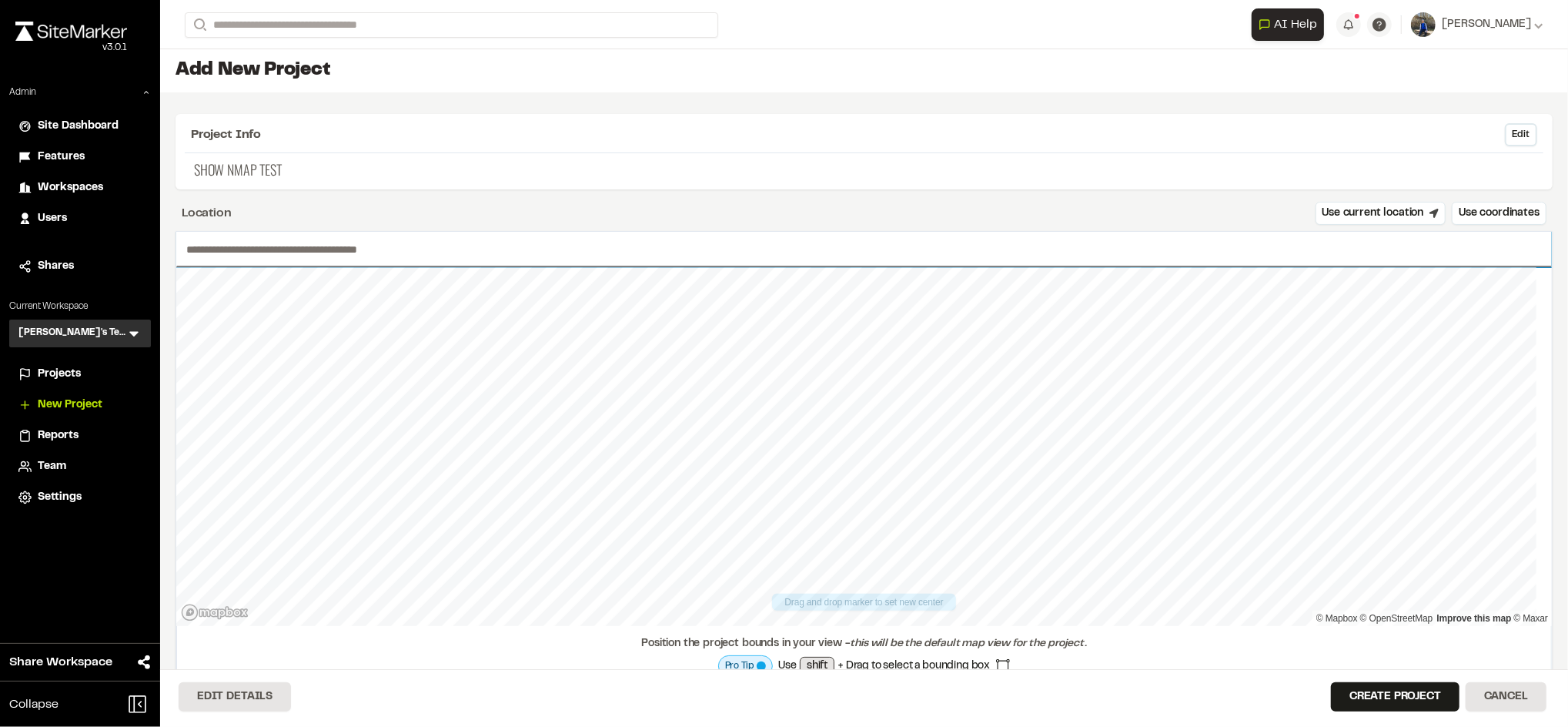
paste input "**********"
click at [404, 259] on input "text" at bounding box center [864, 250] width 1376 height 35
type input "**********"
click at [1379, 694] on button "Create Project" at bounding box center [1395, 697] width 128 height 30
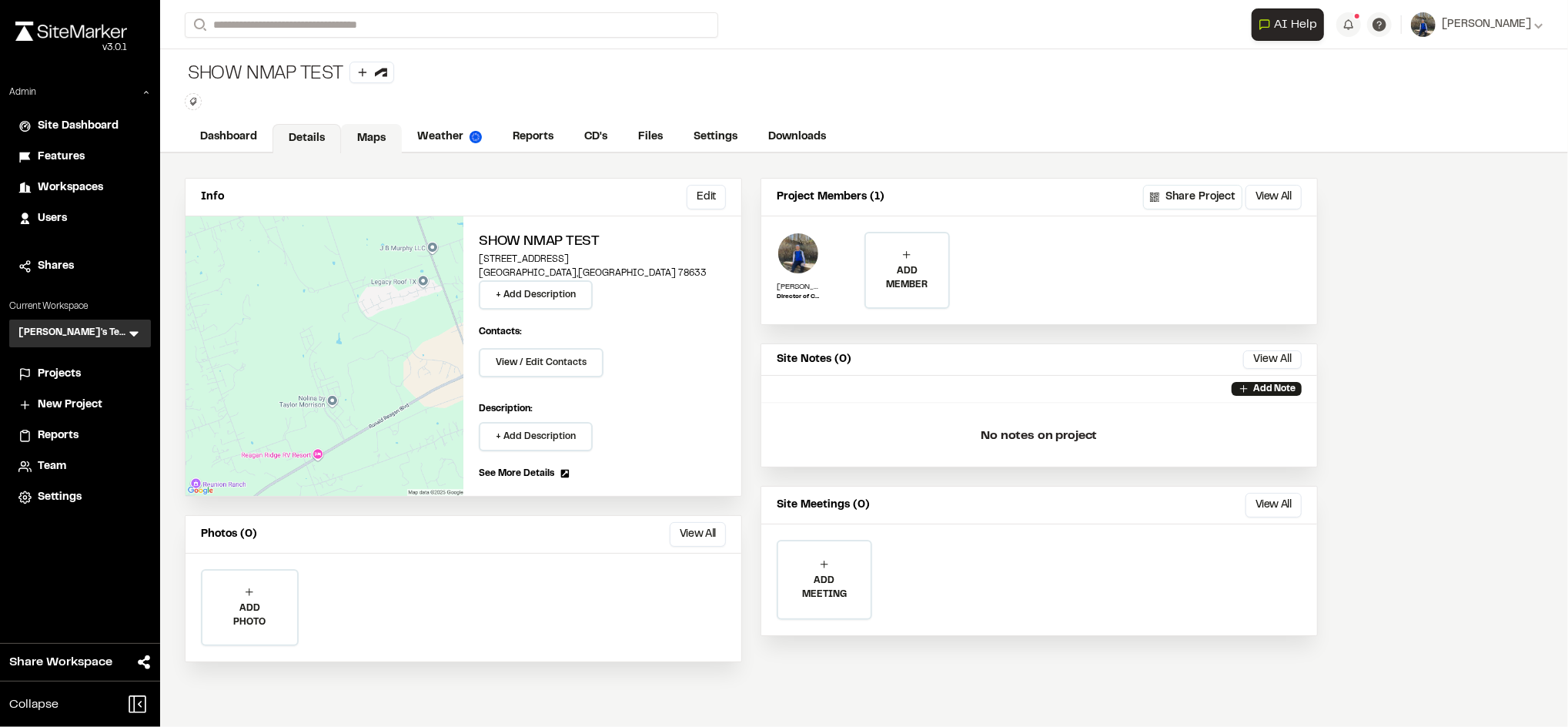
click at [368, 138] on link "Maps" at bounding box center [371, 138] width 61 height 30
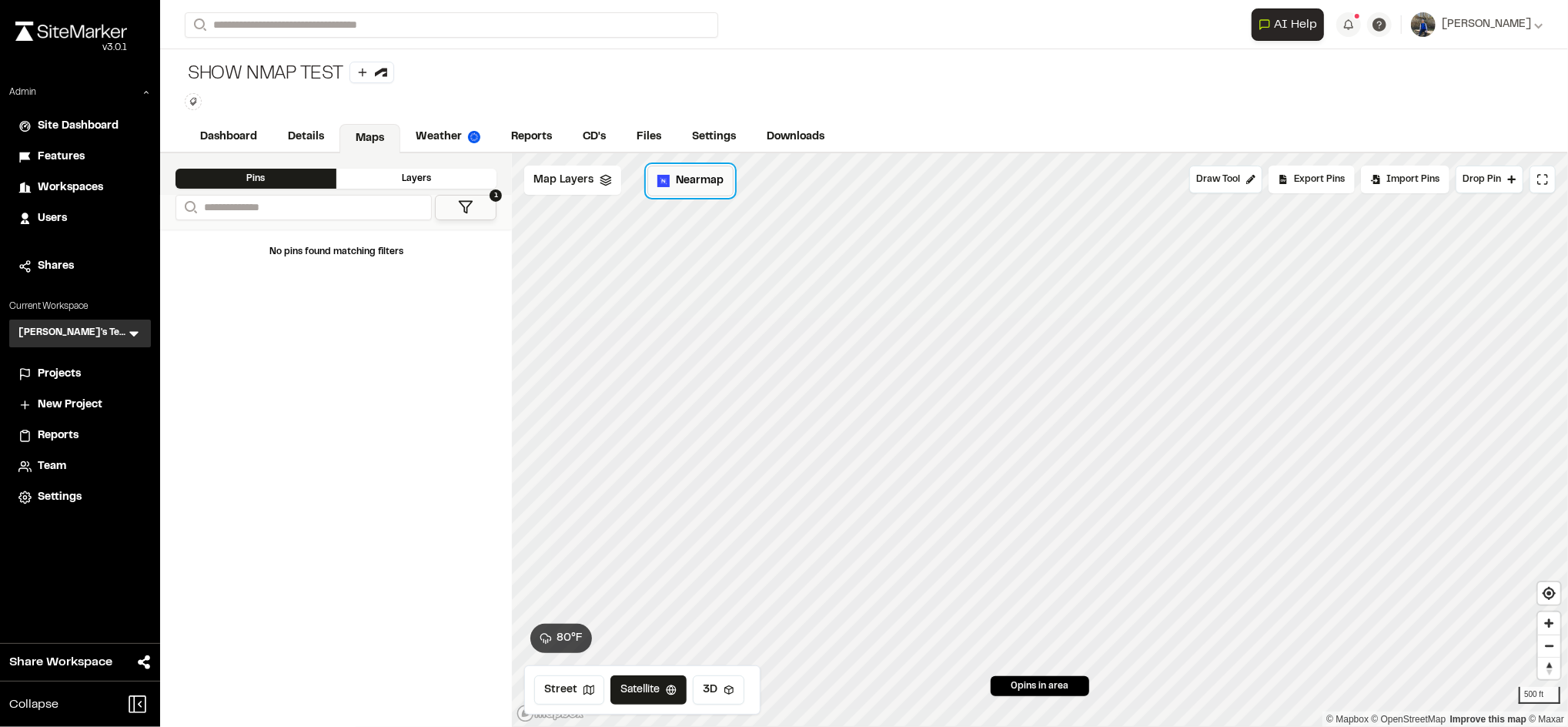
click at [685, 178] on span "Nearmap" at bounding box center [700, 181] width 48 height 17
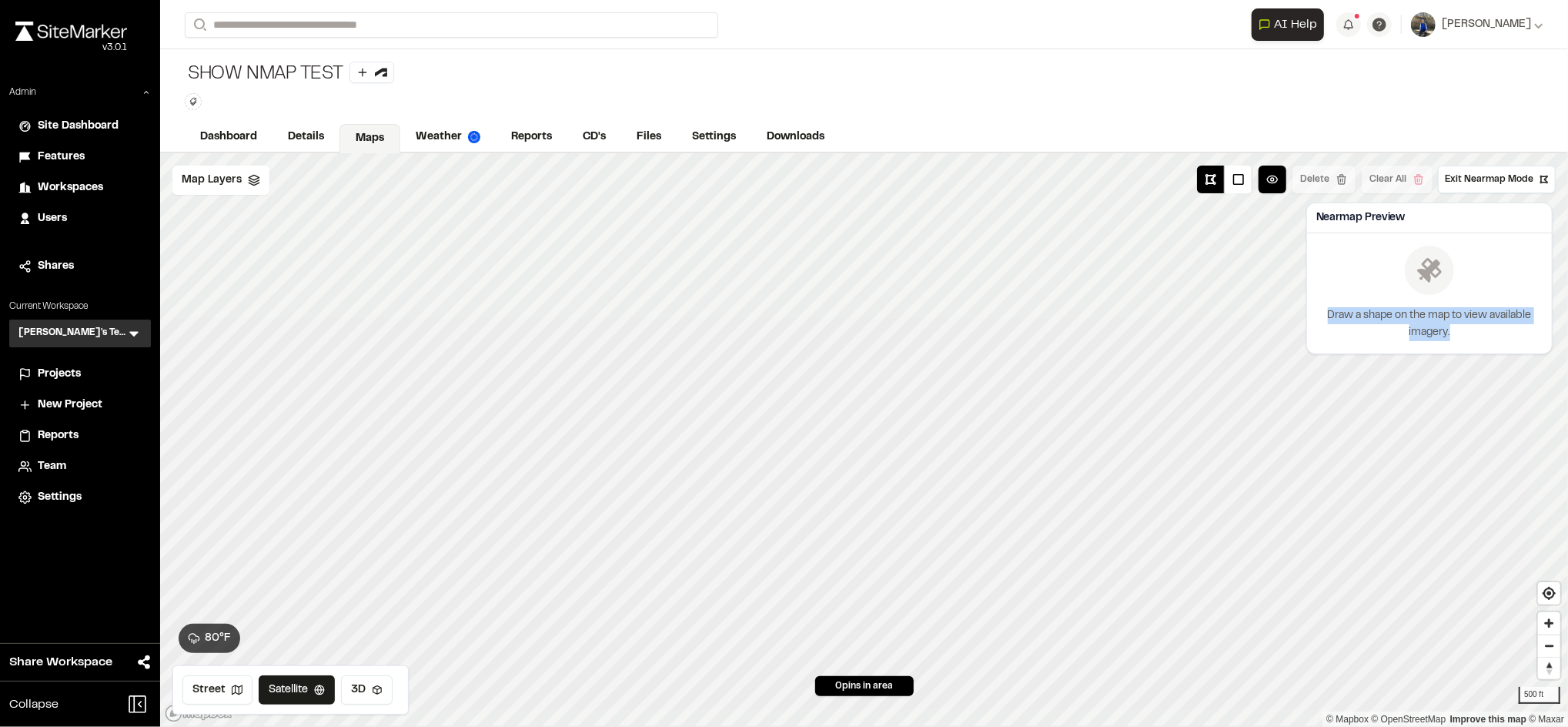
drag, startPoint x: 1322, startPoint y: 315, endPoint x: 1487, endPoint y: 339, distance: 166.7
click at [1487, 339] on p "Draw a shape on the map to view available imagery." at bounding box center [1429, 324] width 220 height 34
click at [1463, 334] on p "Draw a shape on the map to view available imagery." at bounding box center [1429, 324] width 220 height 34
click at [1487, 192] on button "Exit Nearmap Mode" at bounding box center [1497, 179] width 118 height 28
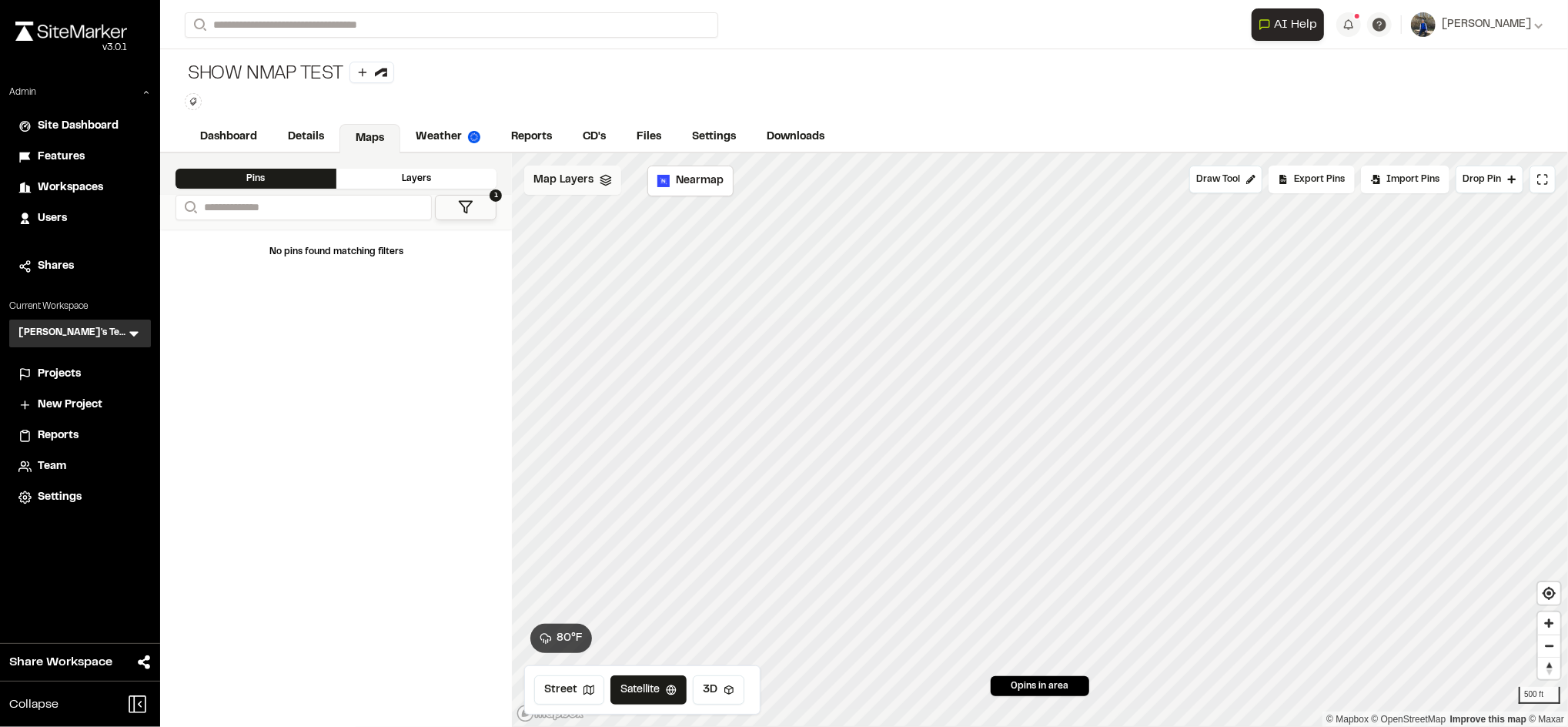
click at [559, 191] on div "Map Layers" at bounding box center [572, 180] width 97 height 30
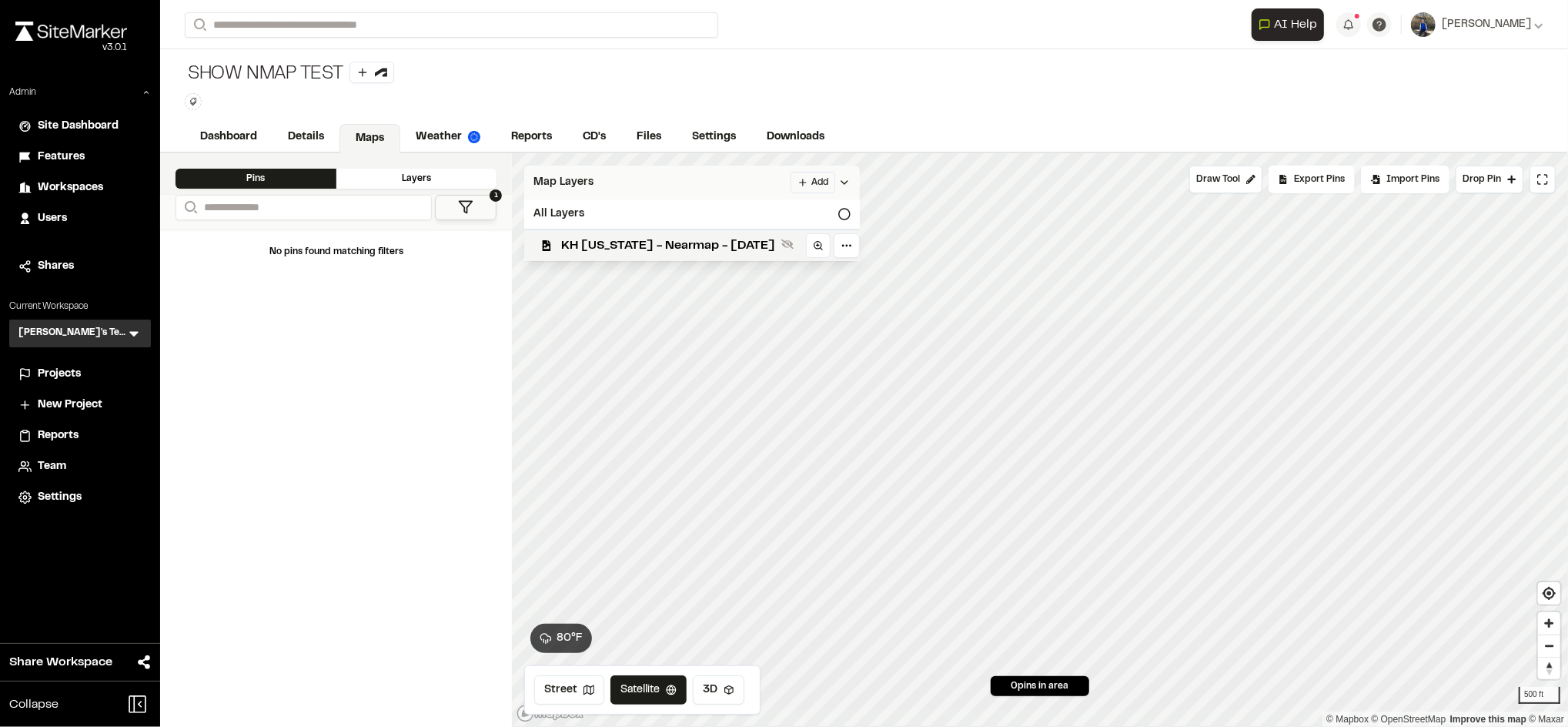
click at [595, 180] on div "Map Layers Add" at bounding box center [692, 182] width 336 height 34
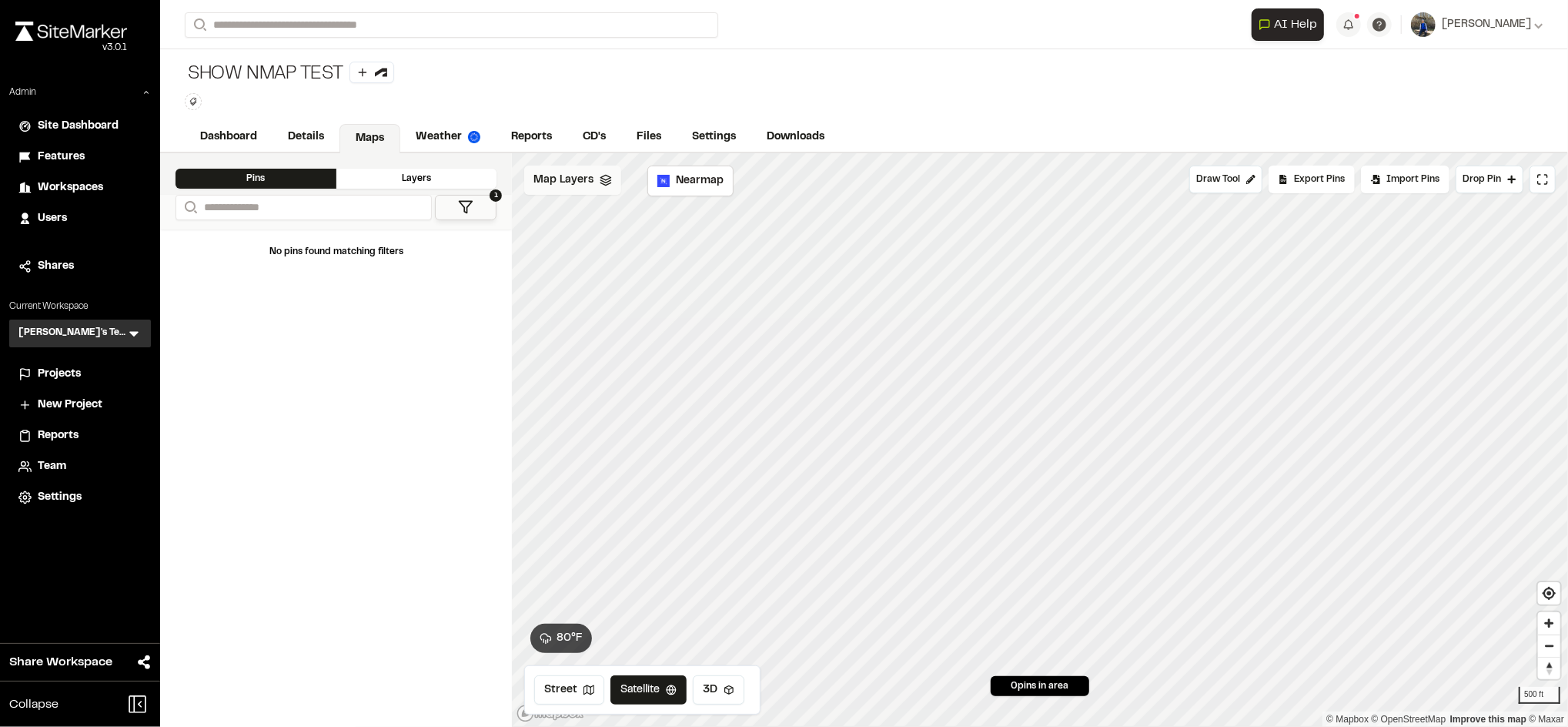
click at [555, 181] on span "Map Layers" at bounding box center [563, 180] width 60 height 17
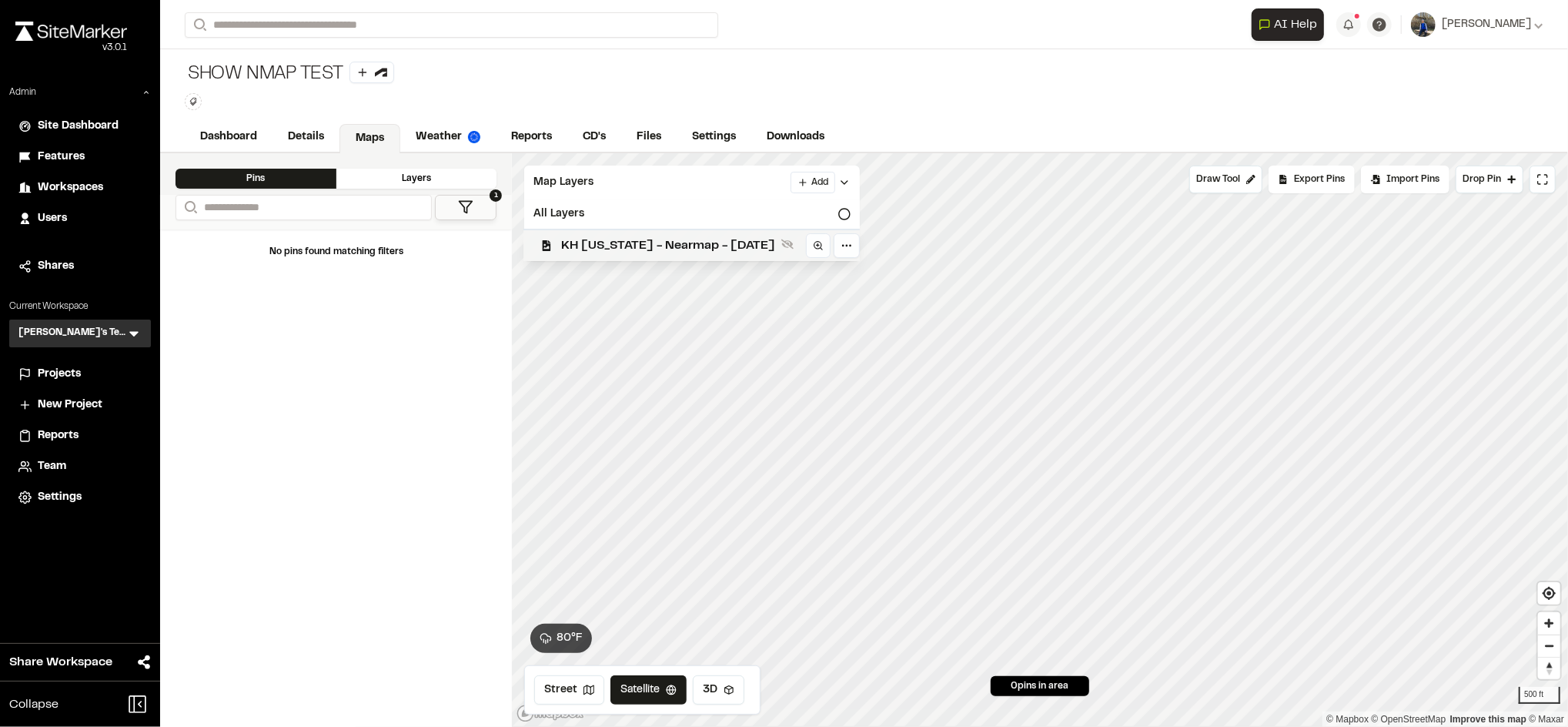
click at [608, 244] on span "KH Texas - Nearmap - 2025-05-27" at bounding box center [668, 246] width 214 height 19
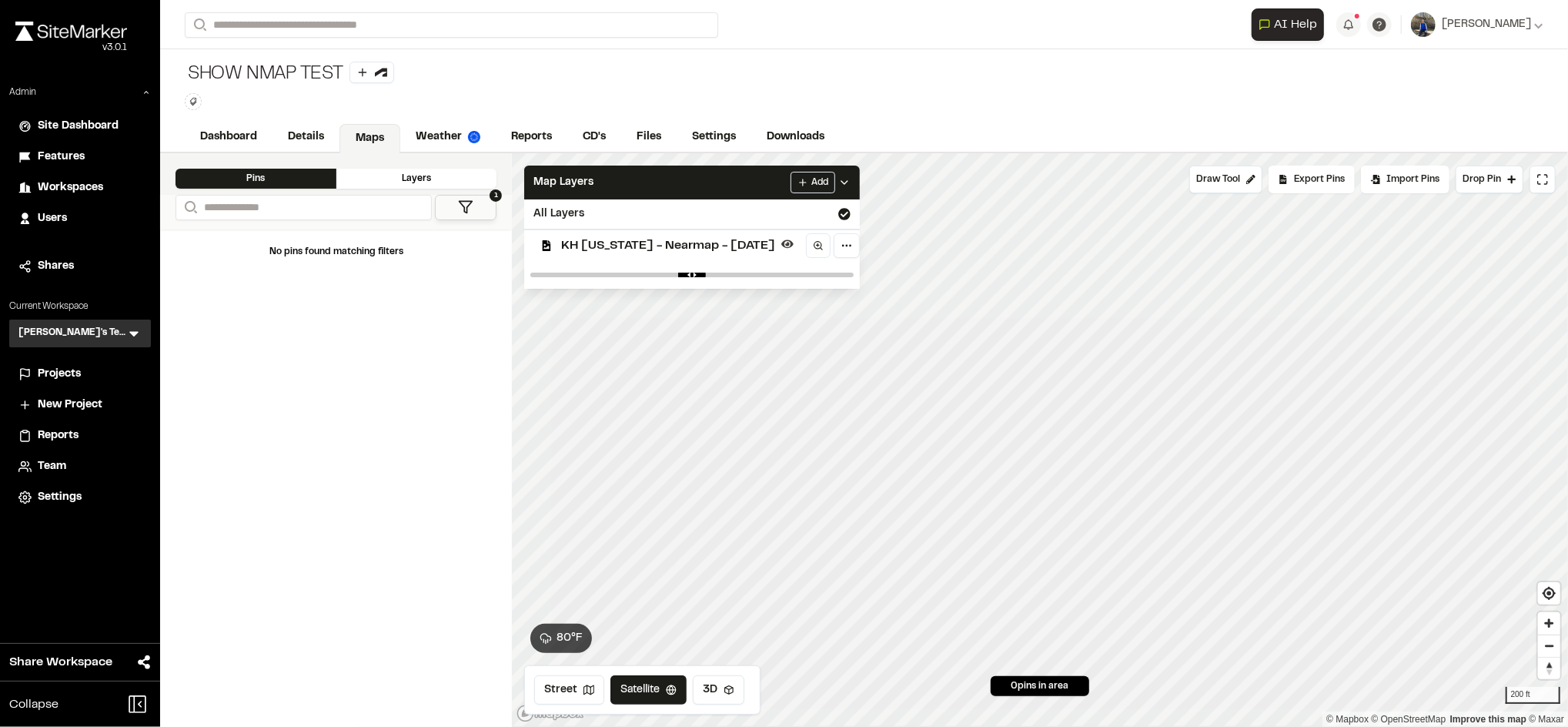
click at [661, 249] on span "KH Texas - Nearmap - 2025-05-27" at bounding box center [668, 246] width 214 height 19
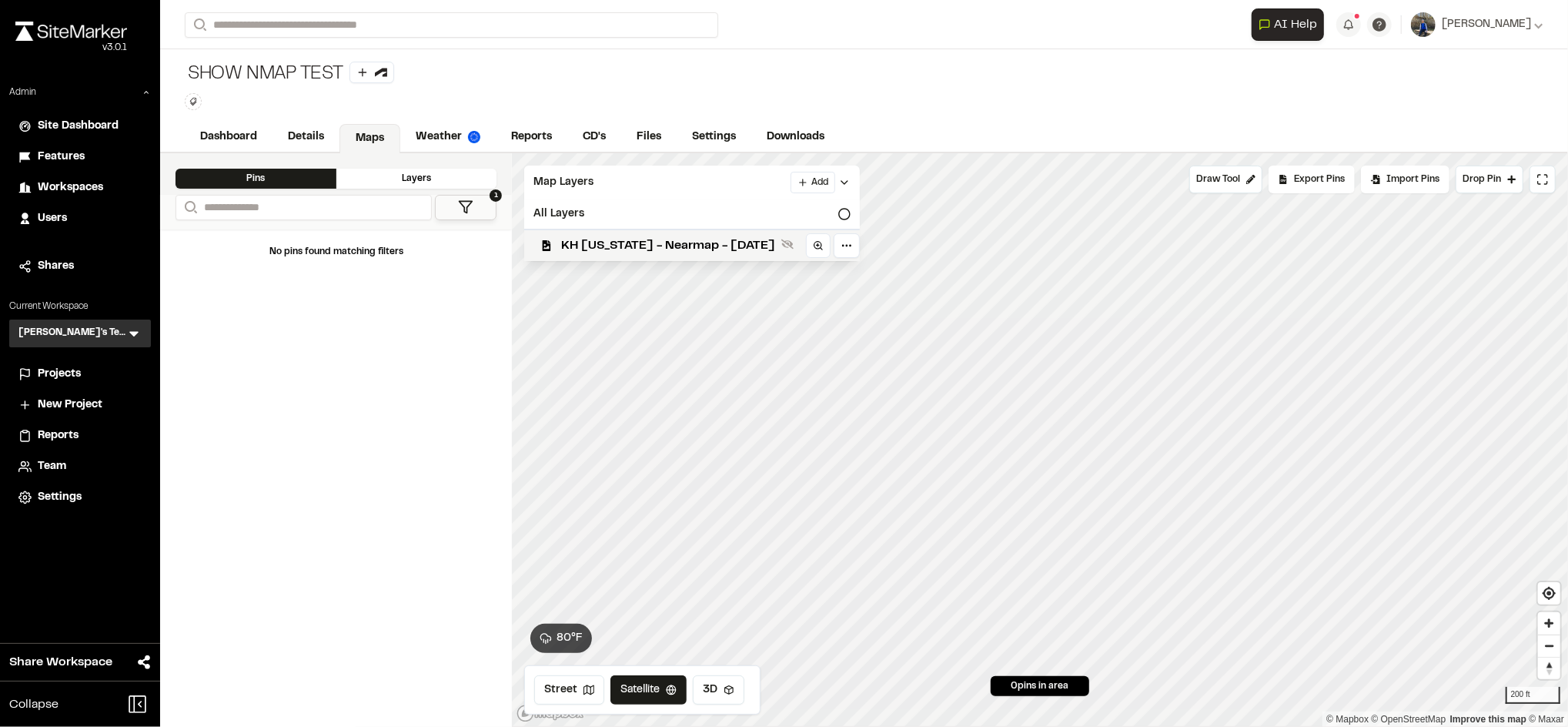
click at [661, 249] on span "KH Texas - Nearmap - 2025-05-27" at bounding box center [668, 246] width 214 height 19
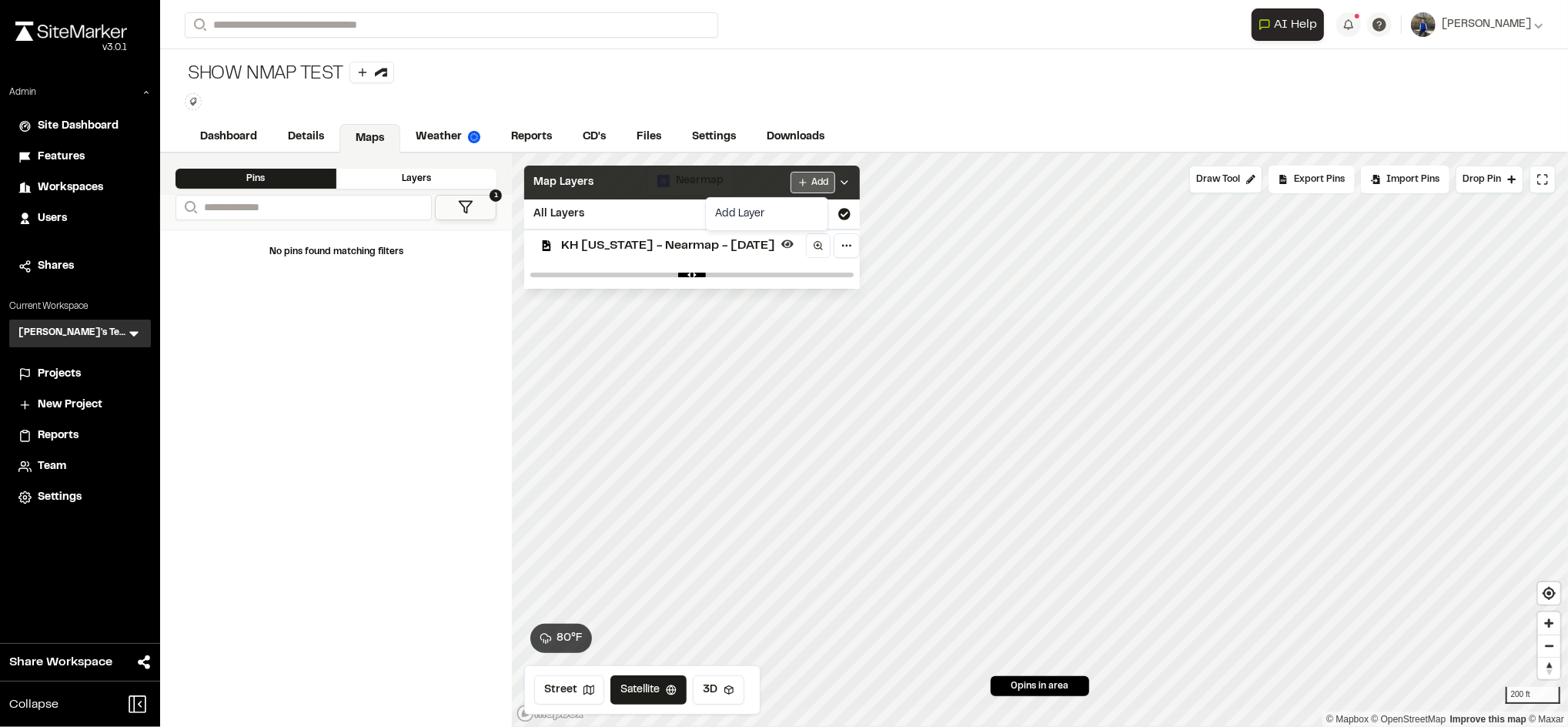
click at [806, 171] on html "Close sidebar v 3.0.1 Admin Site Dashboard Features Workspaces Users Shares Cur…" at bounding box center [784, 363] width 1568 height 727
click at [619, 192] on html "Close sidebar v 3.0.1 Admin Site Dashboard Features Workspaces Users Shares Cur…" at bounding box center [784, 363] width 1568 height 727
click at [702, 190] on div "Map Layers Add" at bounding box center [692, 182] width 336 height 34
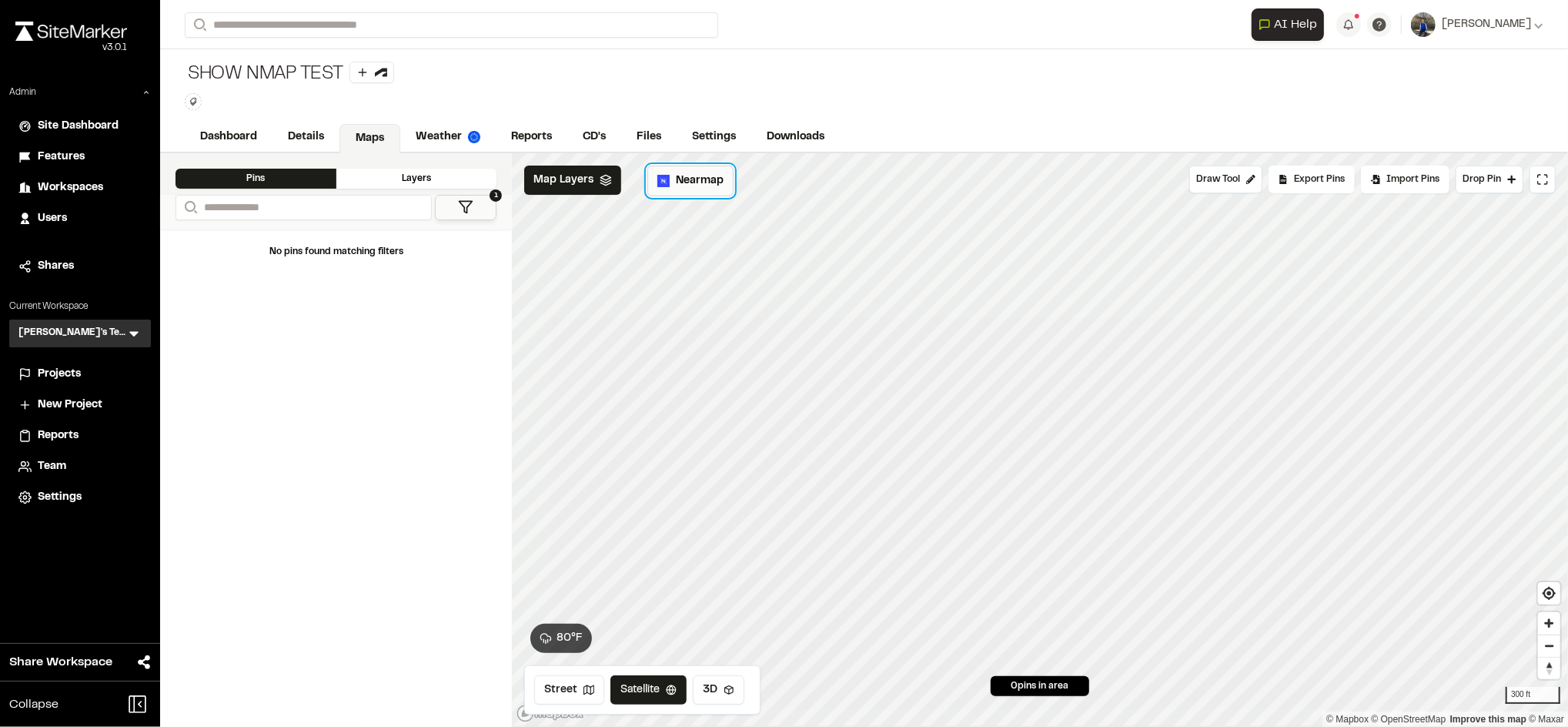
click at [702, 193] on button "Nearmap" at bounding box center [690, 181] width 86 height 30
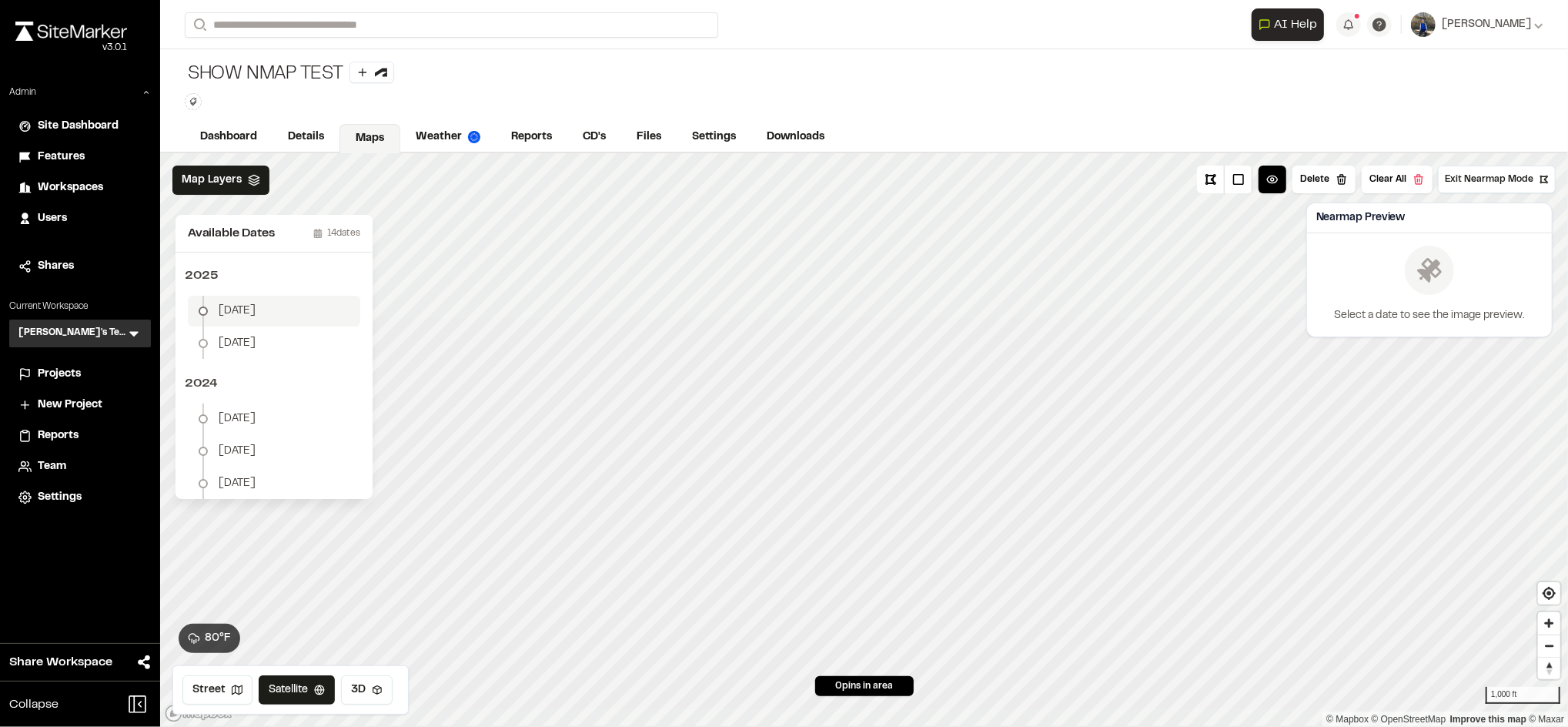
click at [284, 313] on li "May 27" at bounding box center [274, 311] width 172 height 30
click at [255, 300] on li "May 27" at bounding box center [274, 311] width 172 height 30
click at [821, 486] on div "Click to Drop Pin 0 pins in area Exit Nearmap Mode 80 ° F Delete Clear All Avai…" at bounding box center [864, 439] width 1408 height 573
click at [253, 309] on span "May 27" at bounding box center [237, 311] width 37 height 17
click at [254, 312] on li "May 27" at bounding box center [274, 311] width 172 height 30
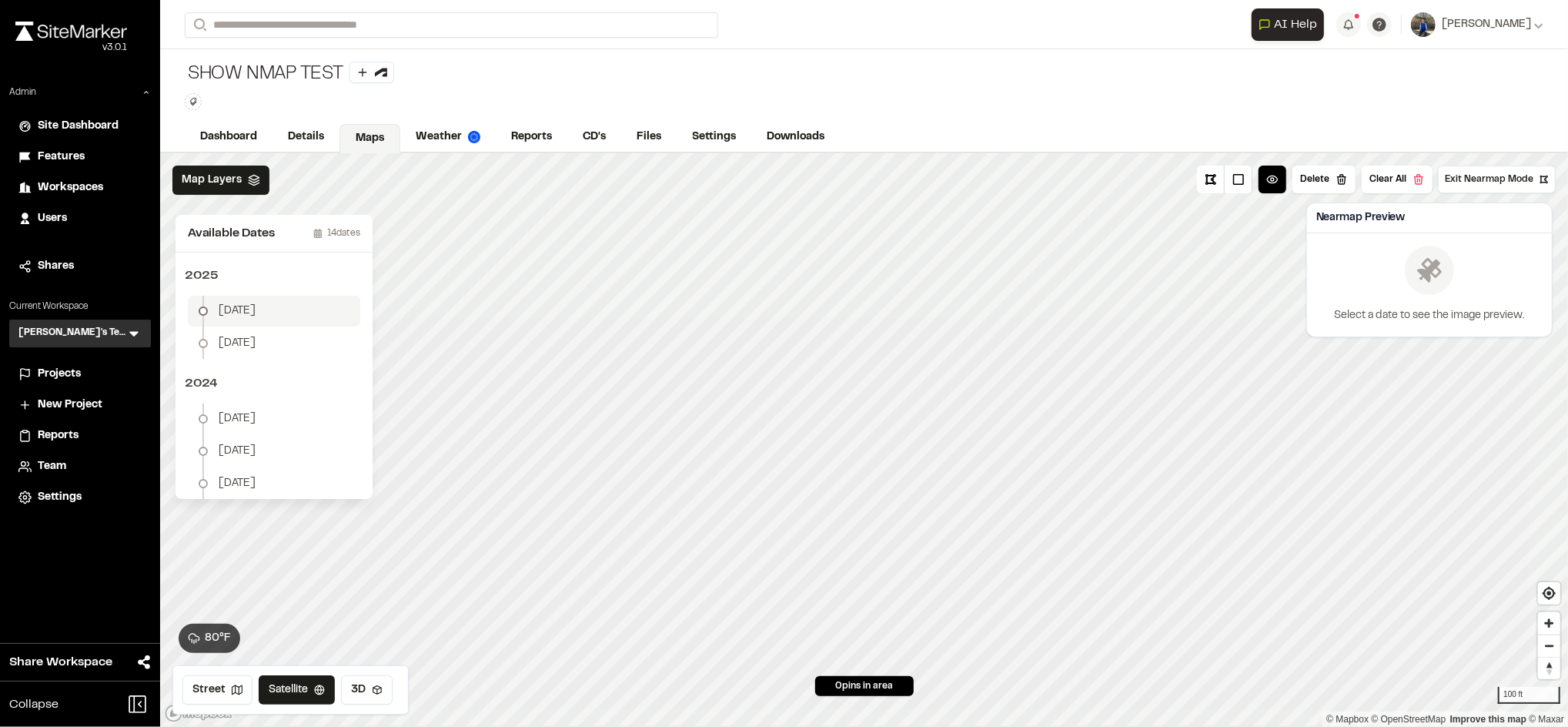
click at [305, 303] on li "May 27" at bounding box center [274, 311] width 172 height 30
click at [253, 301] on li "May 27" at bounding box center [274, 311] width 172 height 30
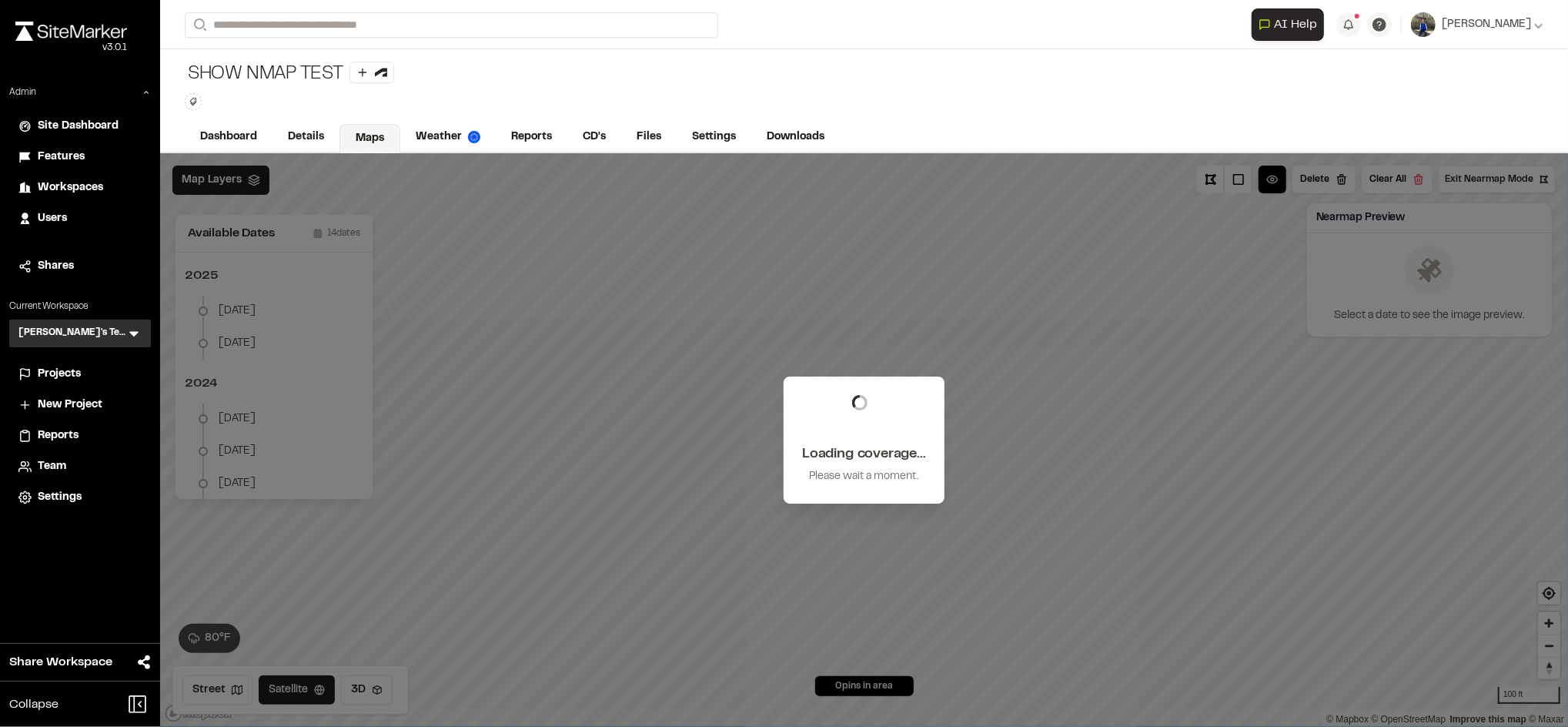
click at [682, 383] on div "Click to Drop Pin 0 pins in area Exit Nearmap Mode 80 ° F Delete Clear All Load…" at bounding box center [864, 439] width 1408 height 573
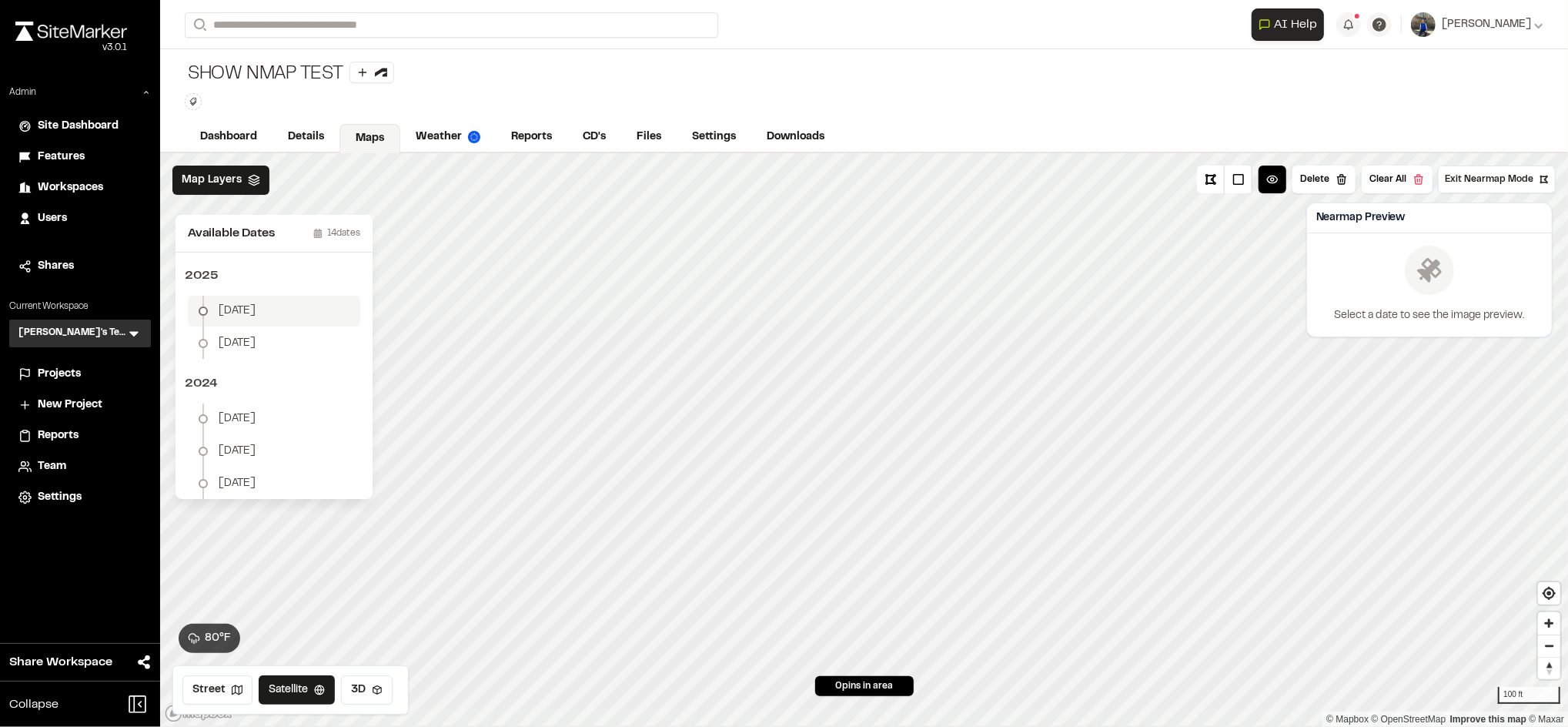
click at [251, 309] on span "May 27" at bounding box center [237, 311] width 37 height 17
click at [1455, 301] on button "Download Map Layer" at bounding box center [1479, 296] width 127 height 28
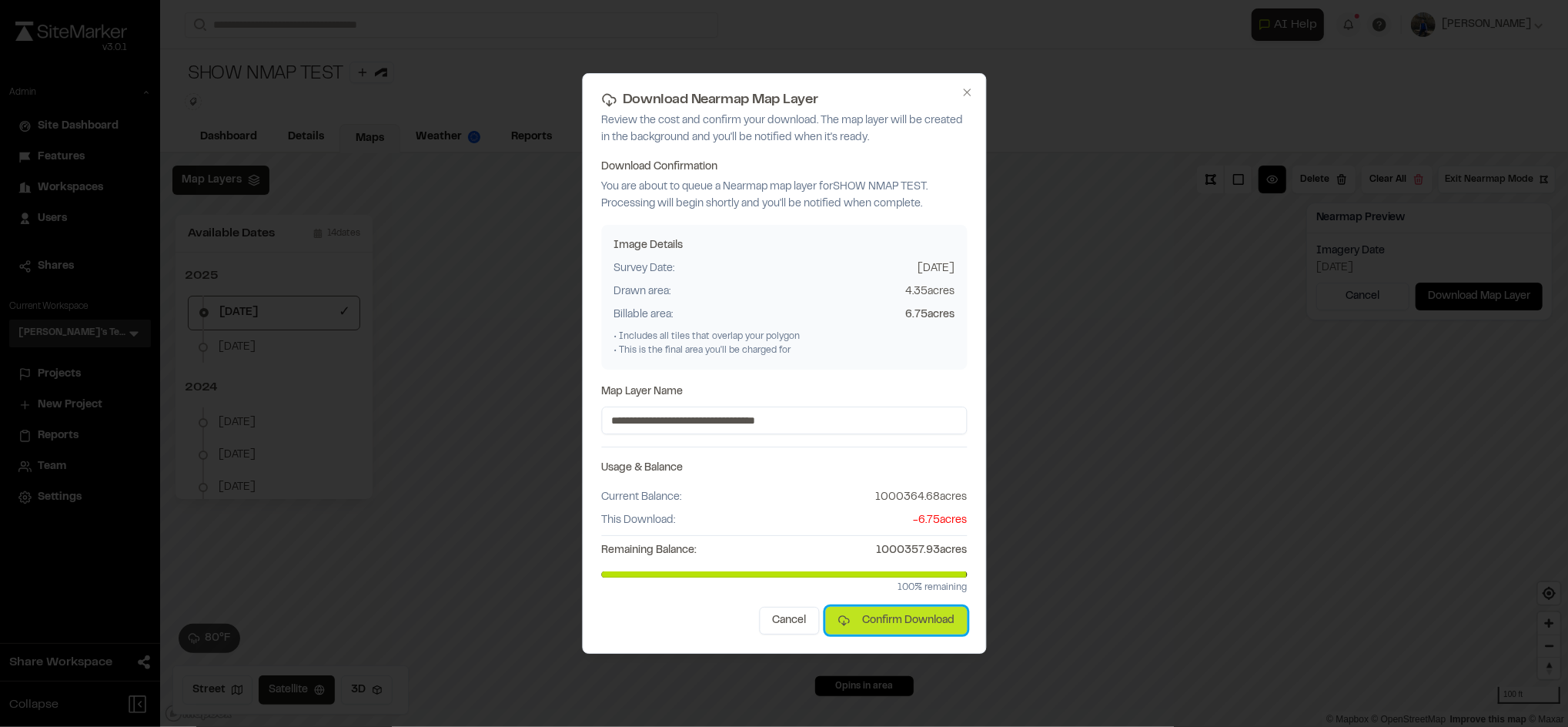
click at [901, 617] on button "Confirm Download" at bounding box center [896, 621] width 142 height 28
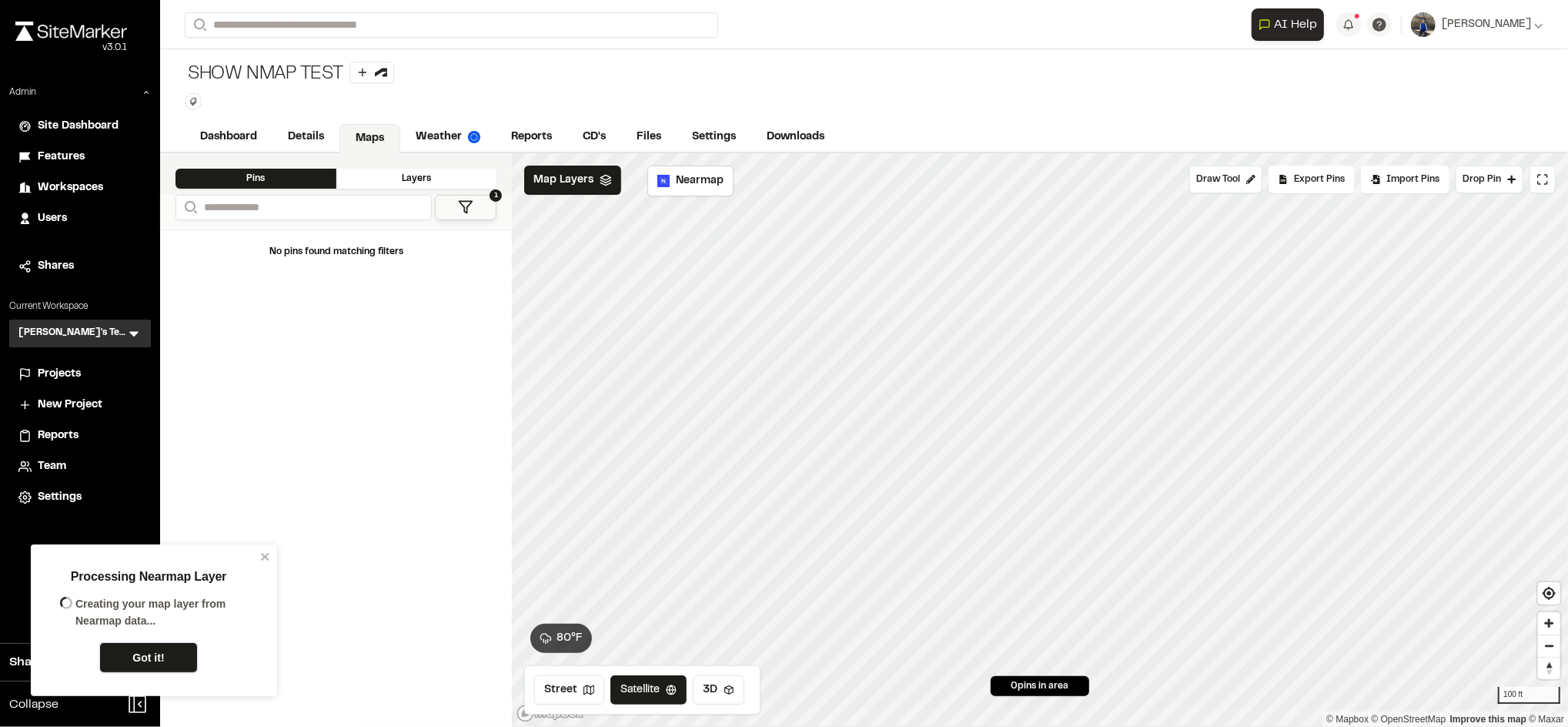
click at [172, 644] on link "Got it!" at bounding box center [149, 658] width 99 height 30
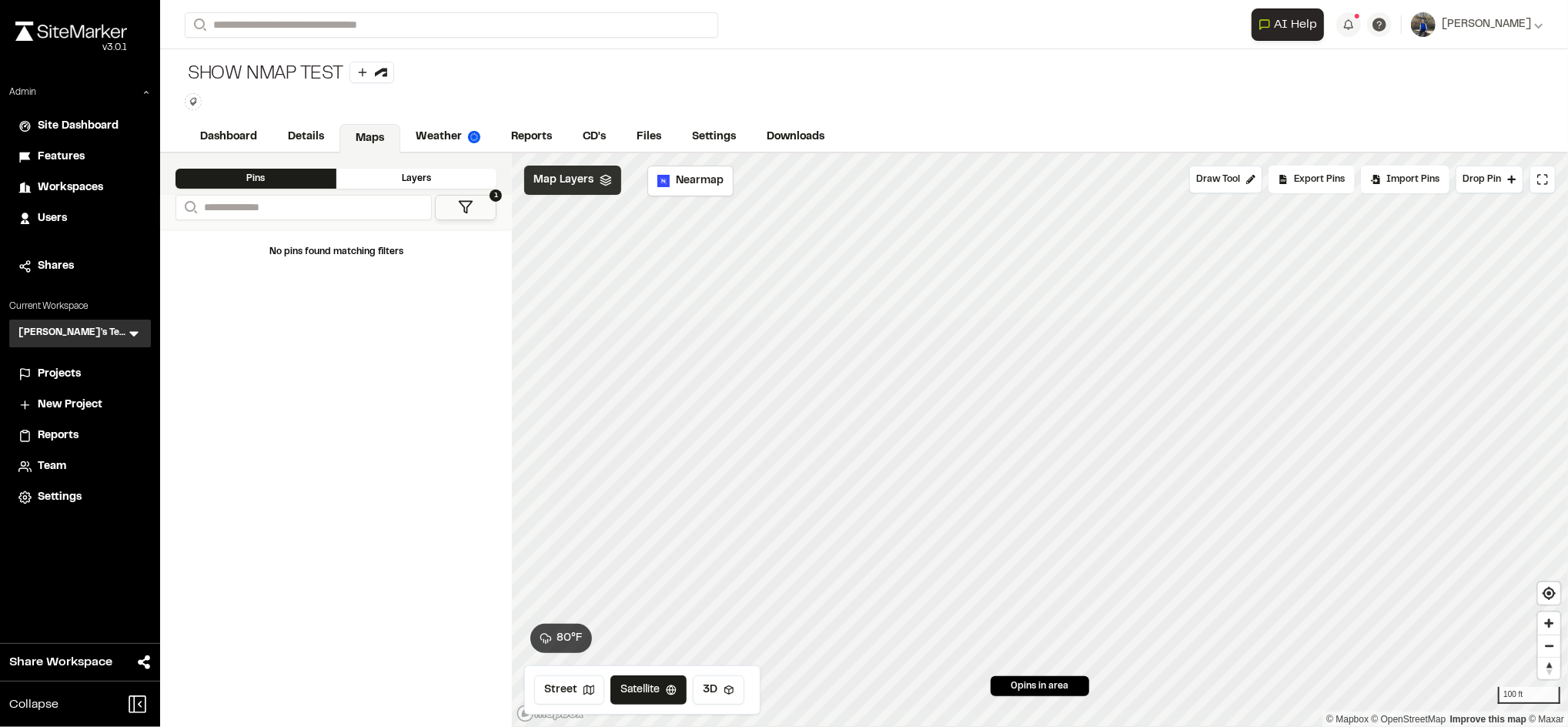
click at [547, 182] on span "Map Layers" at bounding box center [563, 180] width 60 height 17
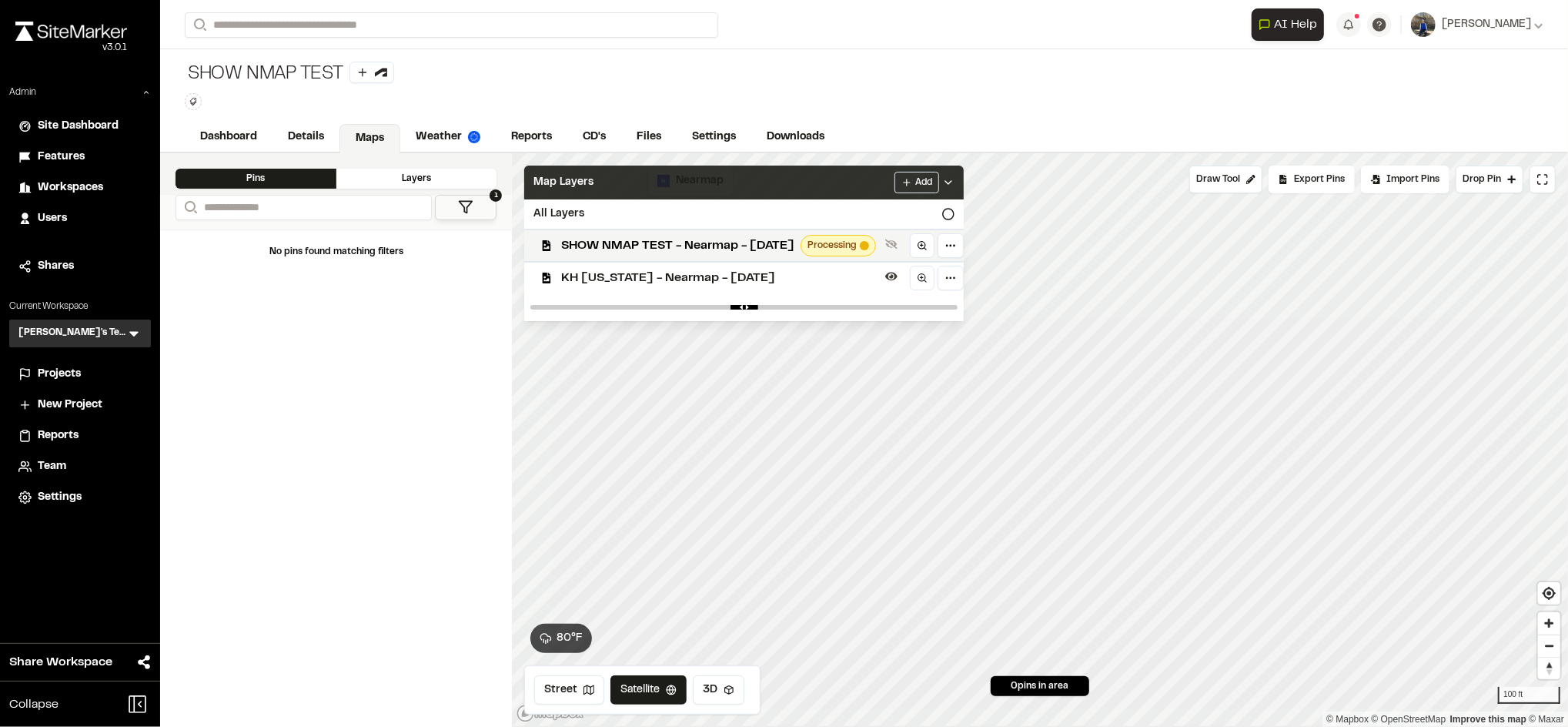
click at [721, 176] on div "Map Layers Add" at bounding box center [743, 182] width 440 height 34
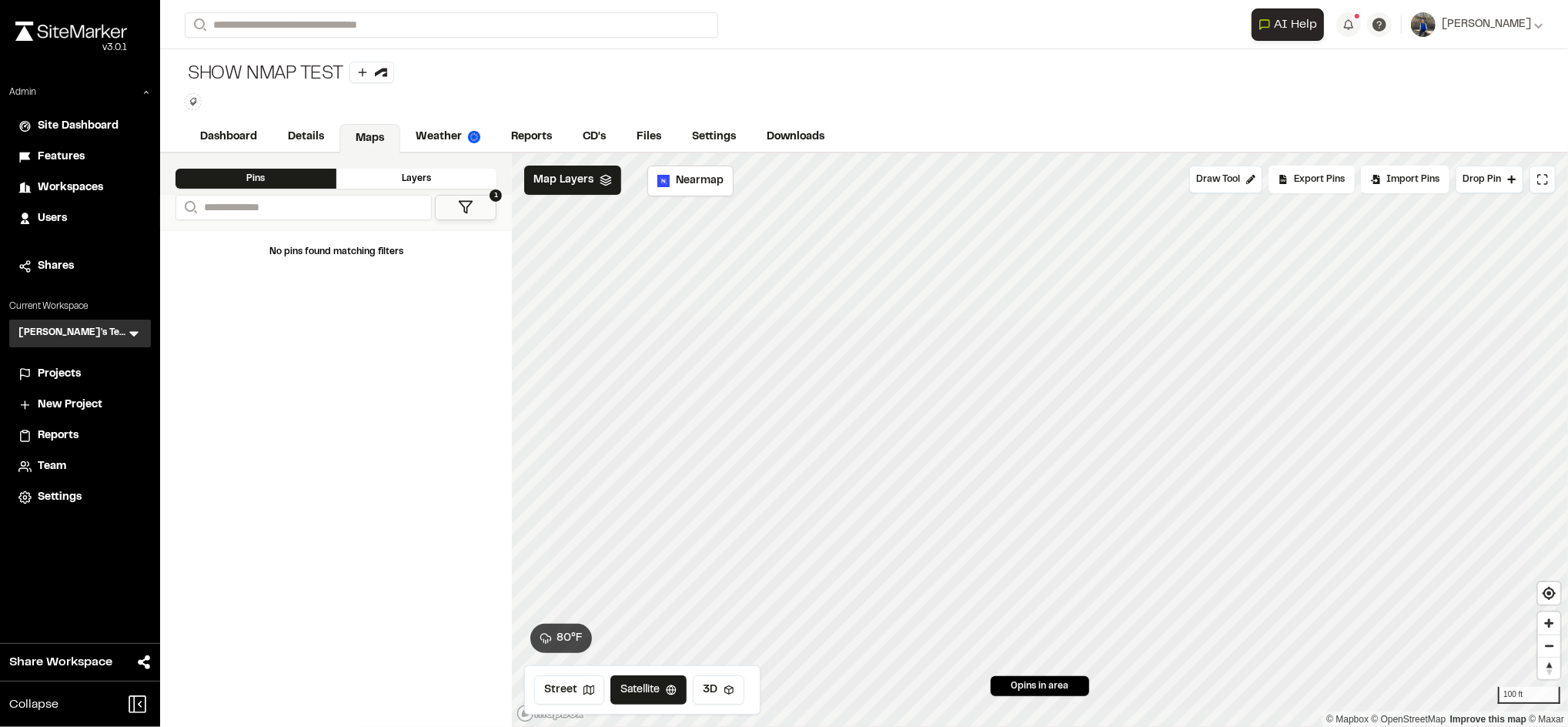
click at [906, 109] on div "SHOW NMAP TEST Type Enter or comma to add tag." at bounding box center [864, 85] width 1408 height 73
click at [584, 182] on span "Map Layers" at bounding box center [563, 180] width 60 height 17
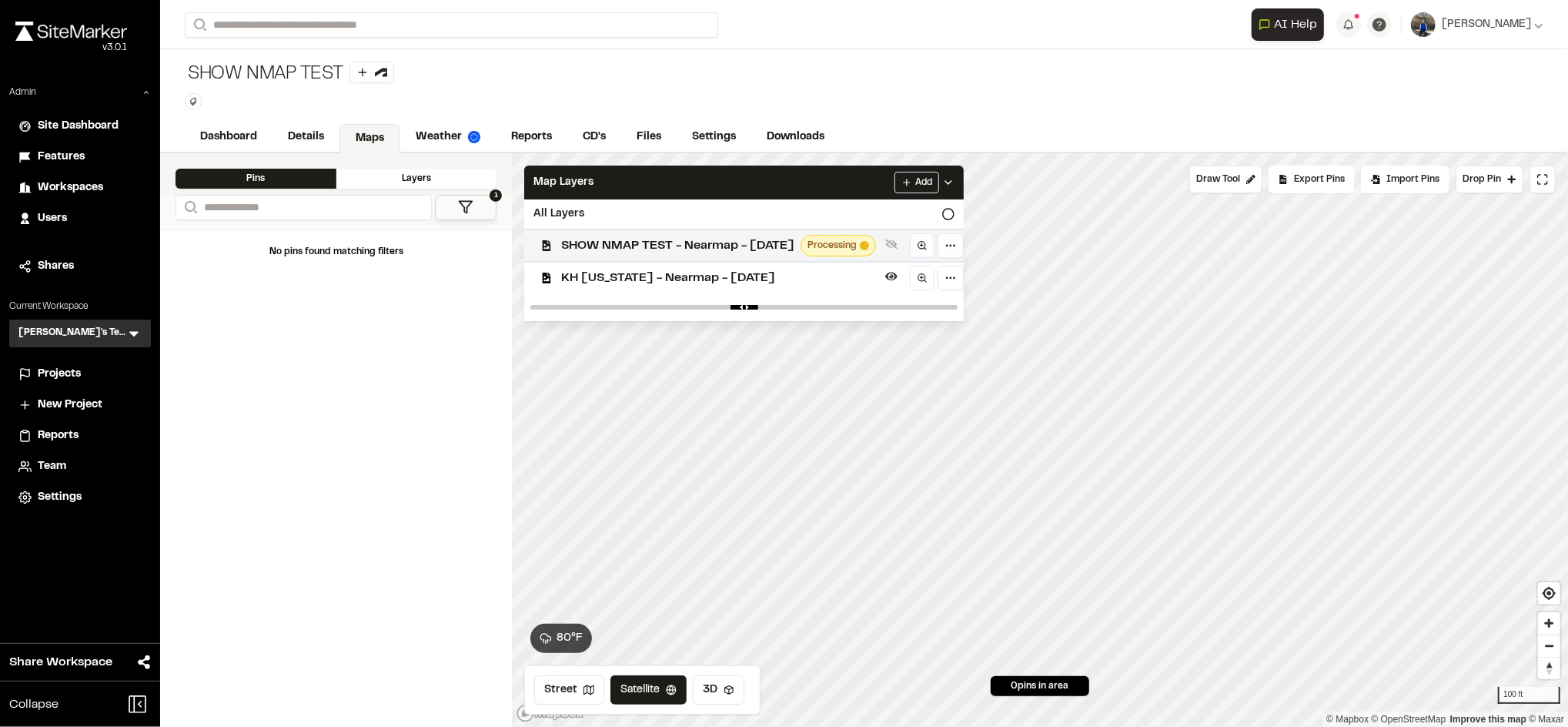
click at [657, 249] on span "SHOW NMAP TEST - Nearmap - 2025-05-27" at bounding box center [678, 246] width 233 height 19
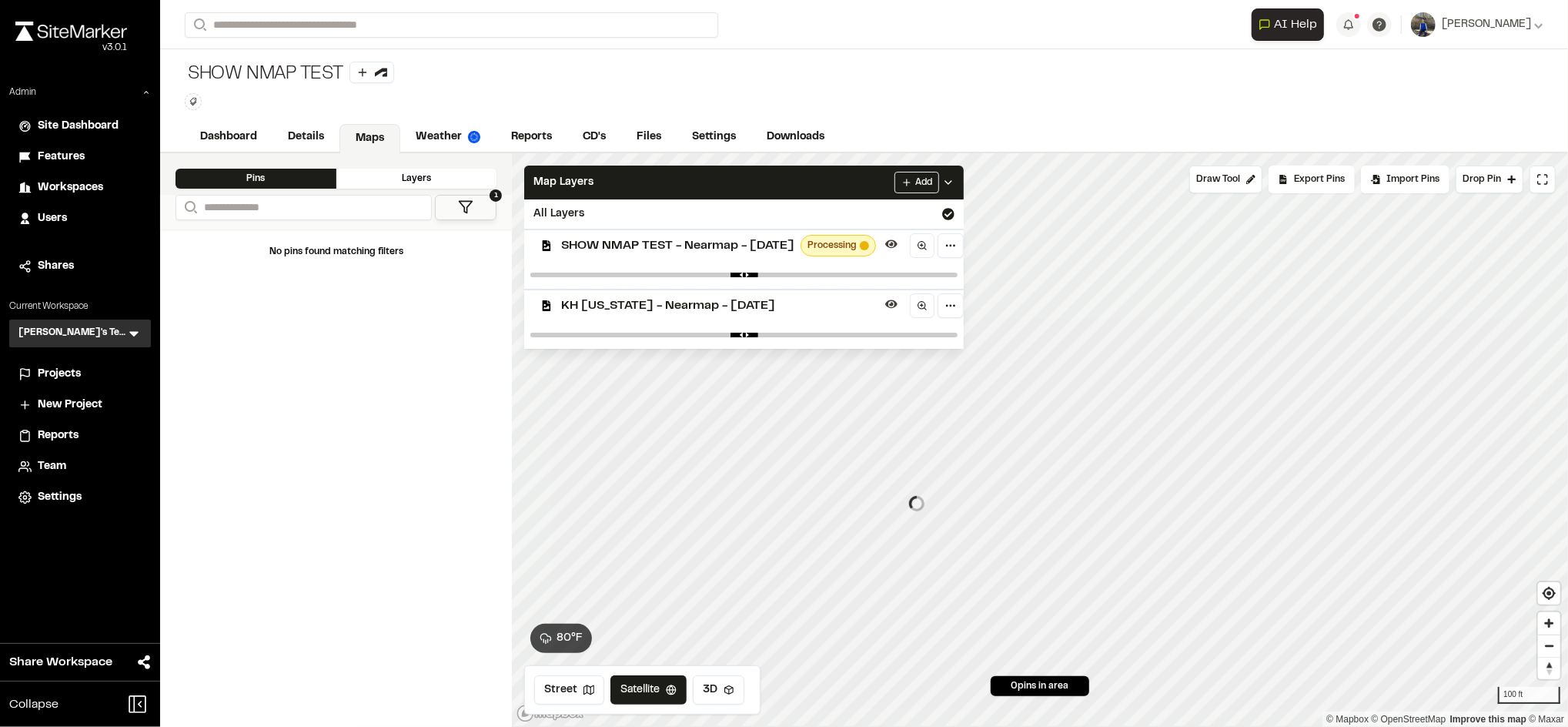
click at [754, 250] on span "SHOW NMAP TEST - Nearmap - 2025-05-27" at bounding box center [678, 246] width 233 height 19
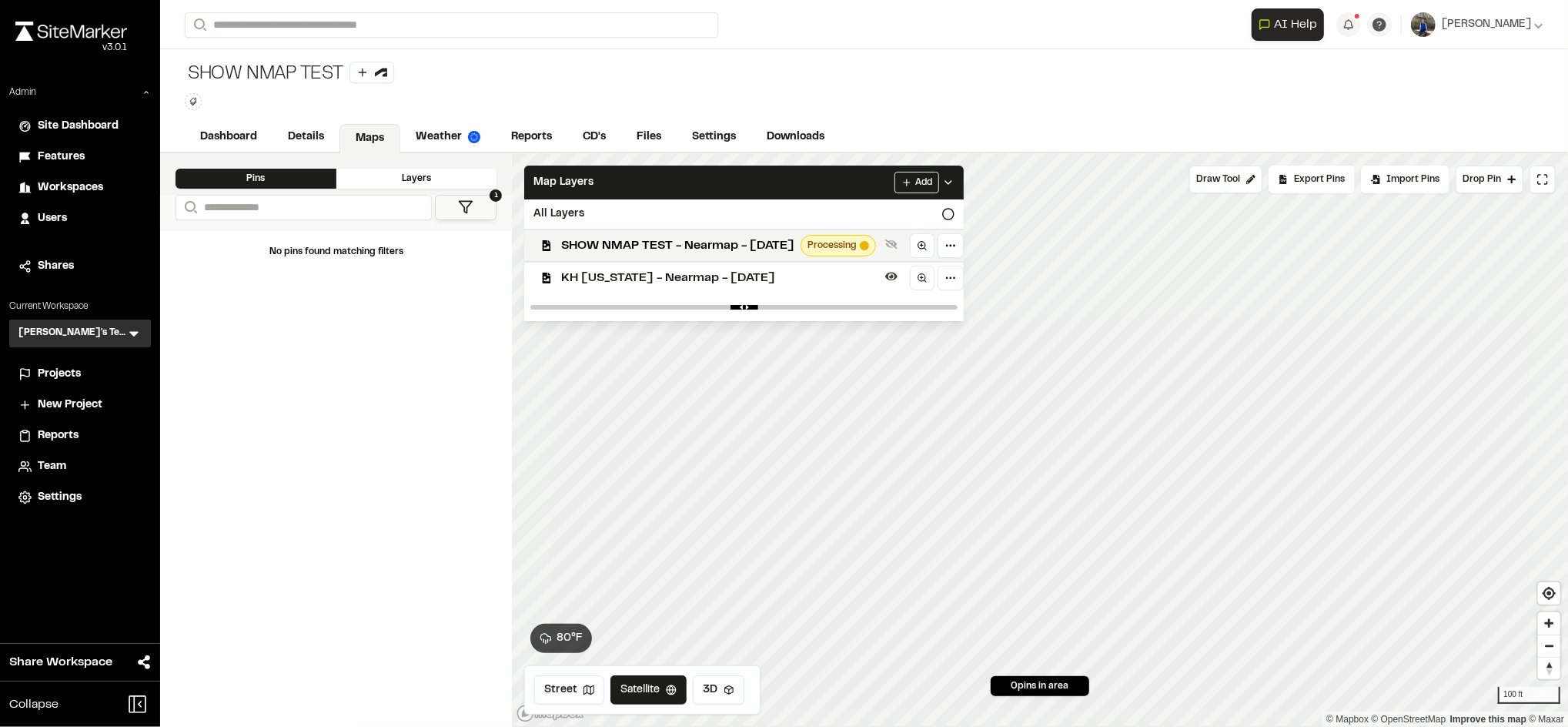
click at [754, 250] on span "SHOW NMAP TEST - Nearmap - 2025-05-27" at bounding box center [678, 246] width 233 height 19
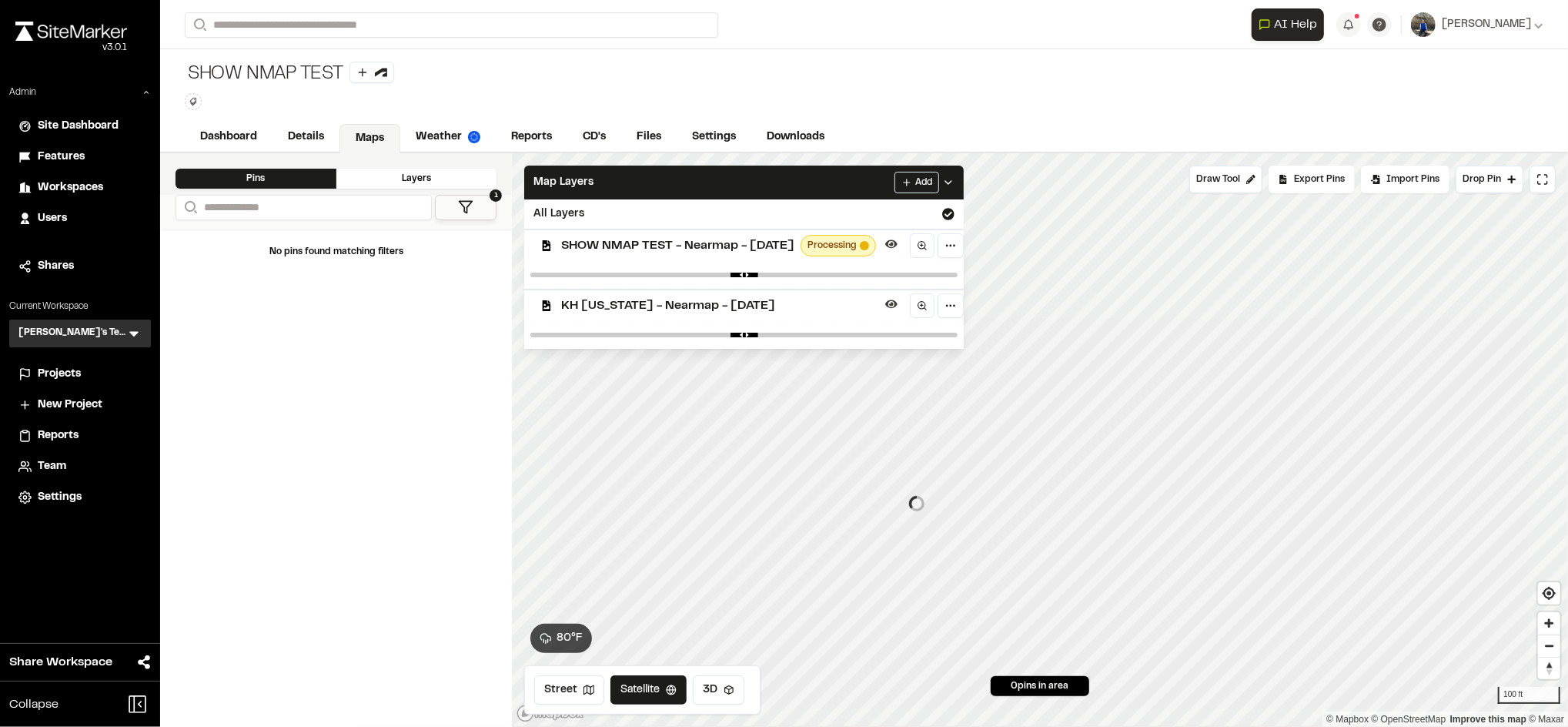
click at [748, 291] on div "KH Texas - Nearmap - 2025-05-27" at bounding box center [737, 305] width 451 height 32
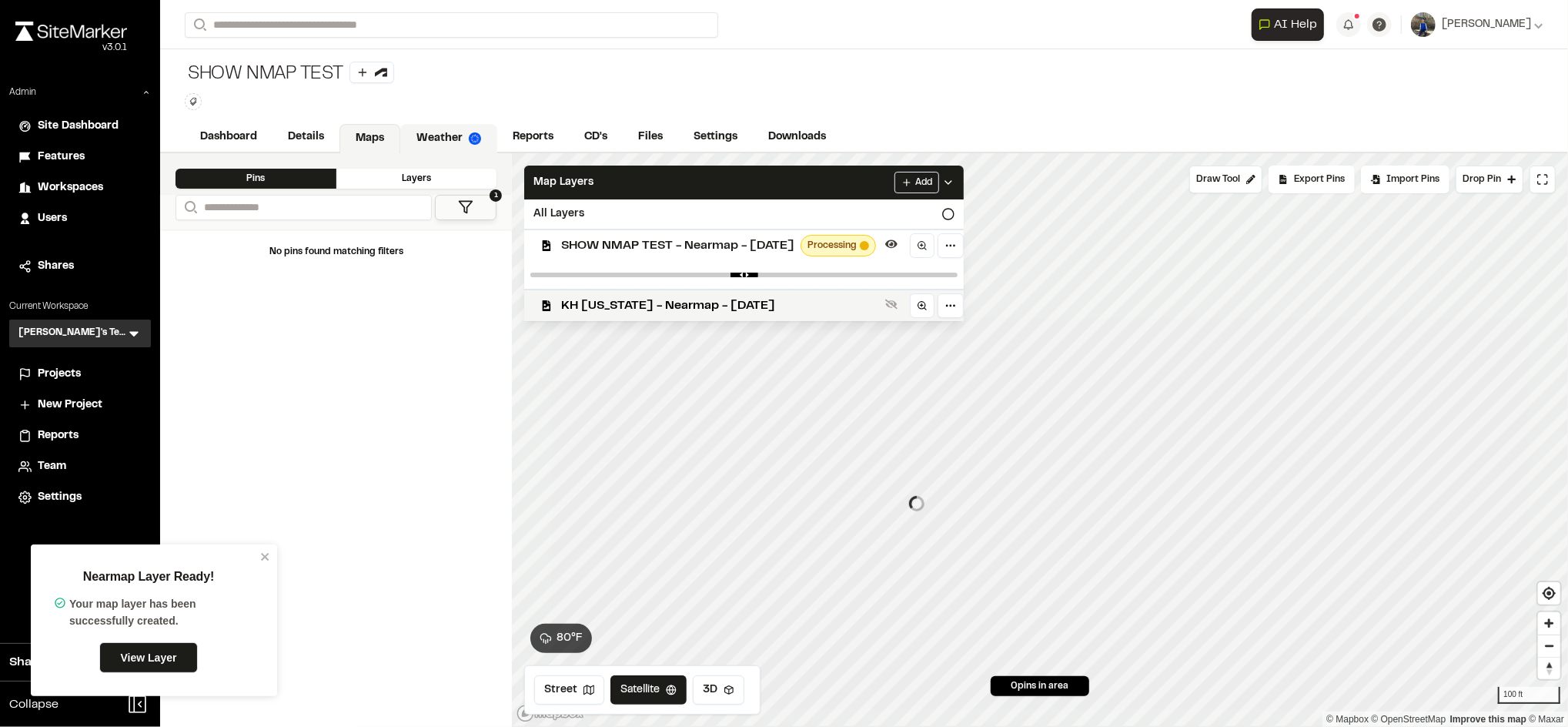
click at [454, 132] on link "Weather" at bounding box center [448, 138] width 97 height 30
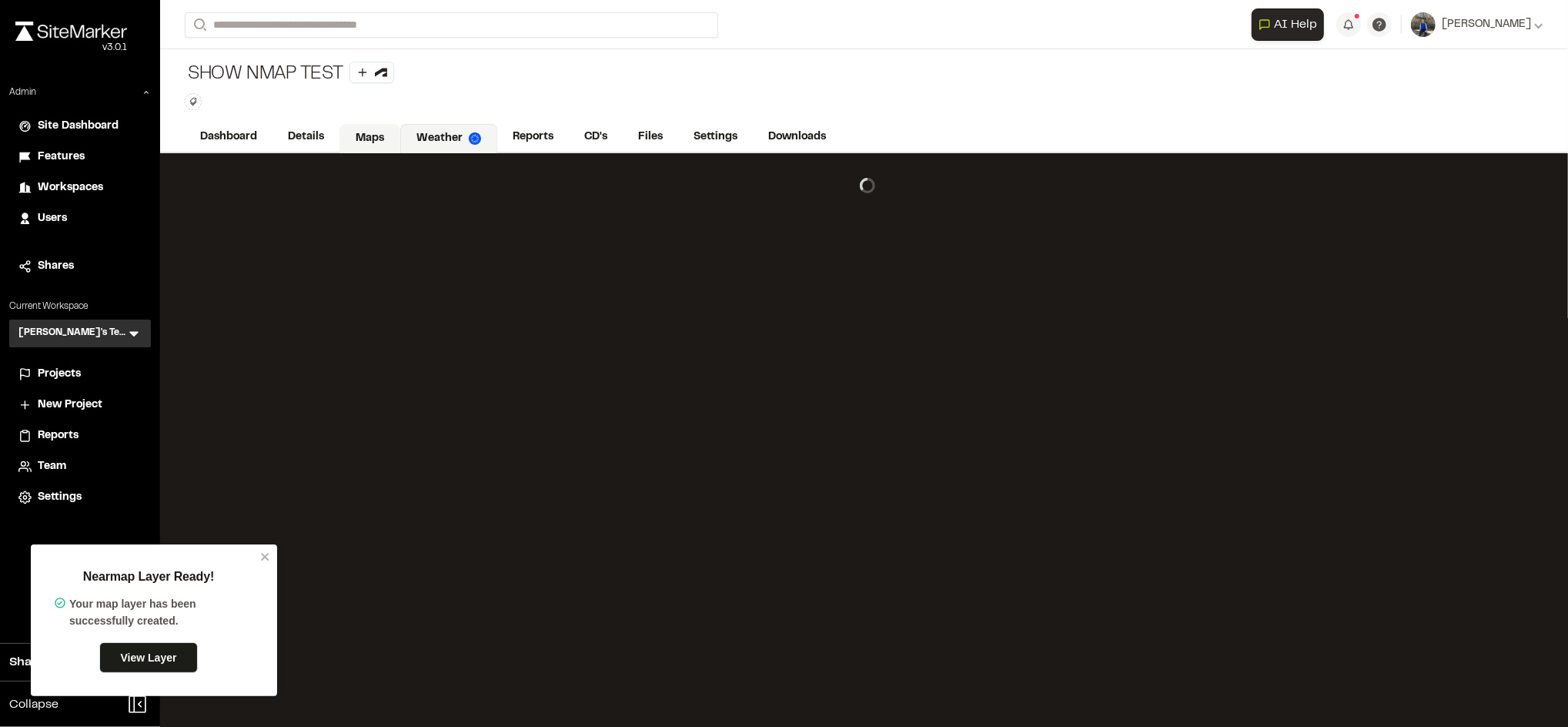
click at [387, 133] on link "Maps" at bounding box center [370, 138] width 61 height 30
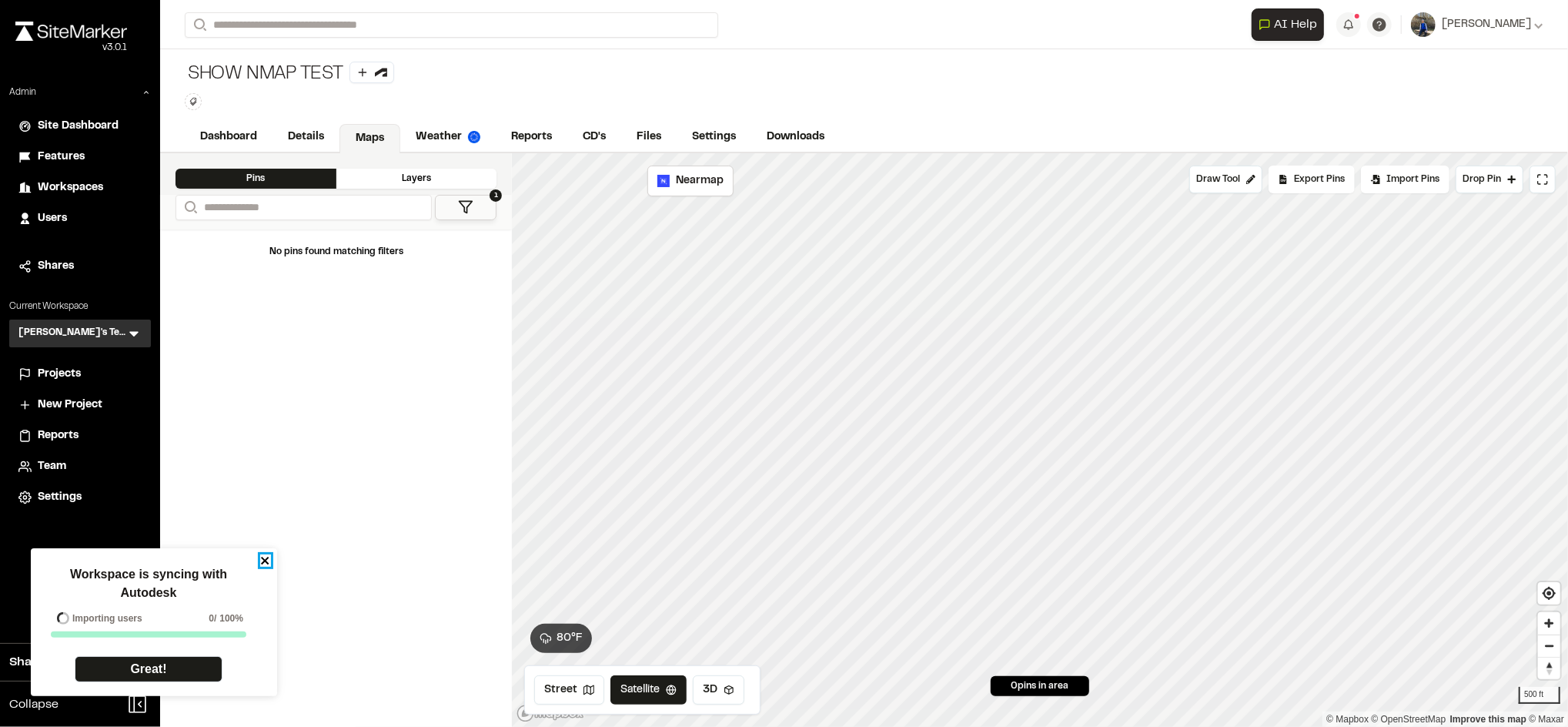
click at [263, 562] on icon "close" at bounding box center [264, 560] width 8 height 8
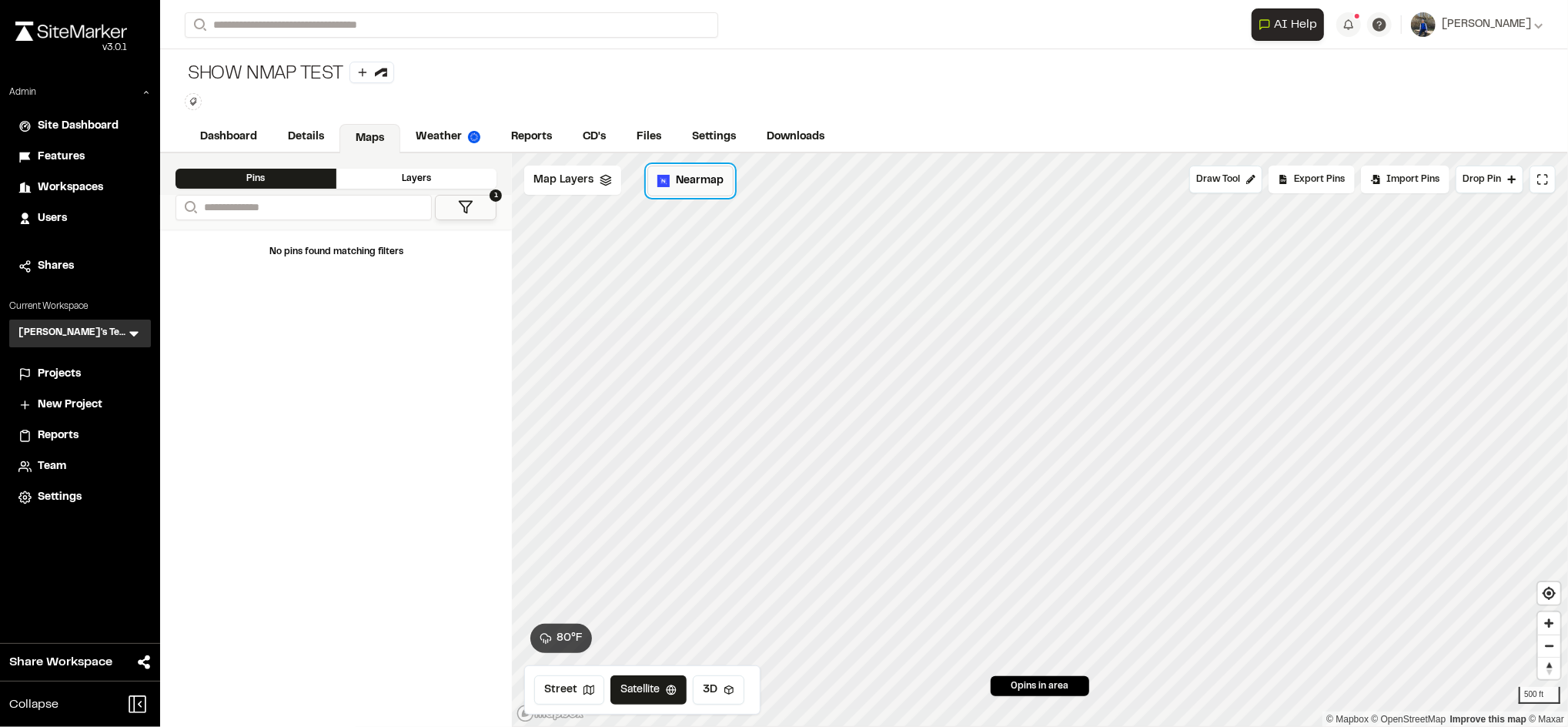
click at [696, 177] on span "Nearmap" at bounding box center [700, 181] width 48 height 17
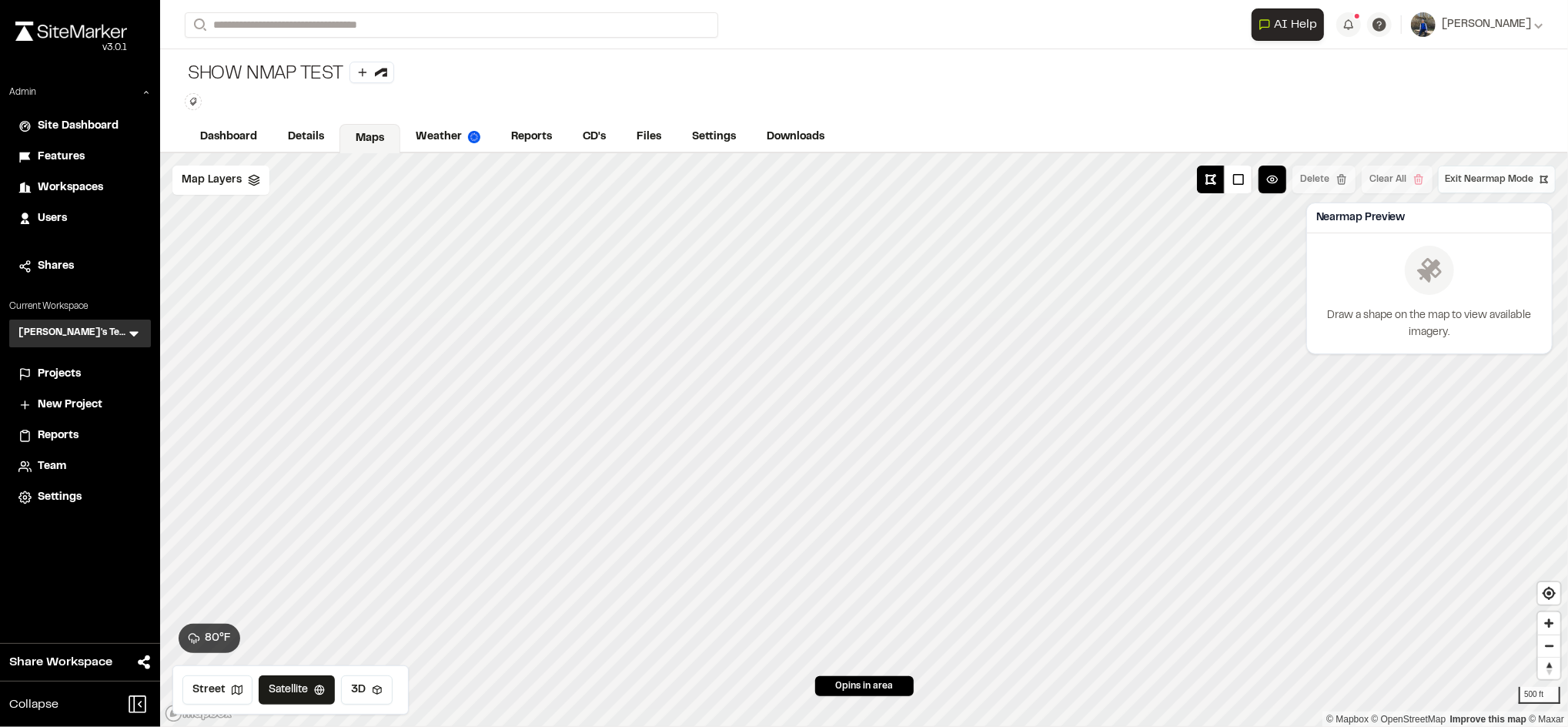
click at [1487, 187] on span "Exit Nearmap Mode" at bounding box center [1489, 179] width 89 height 14
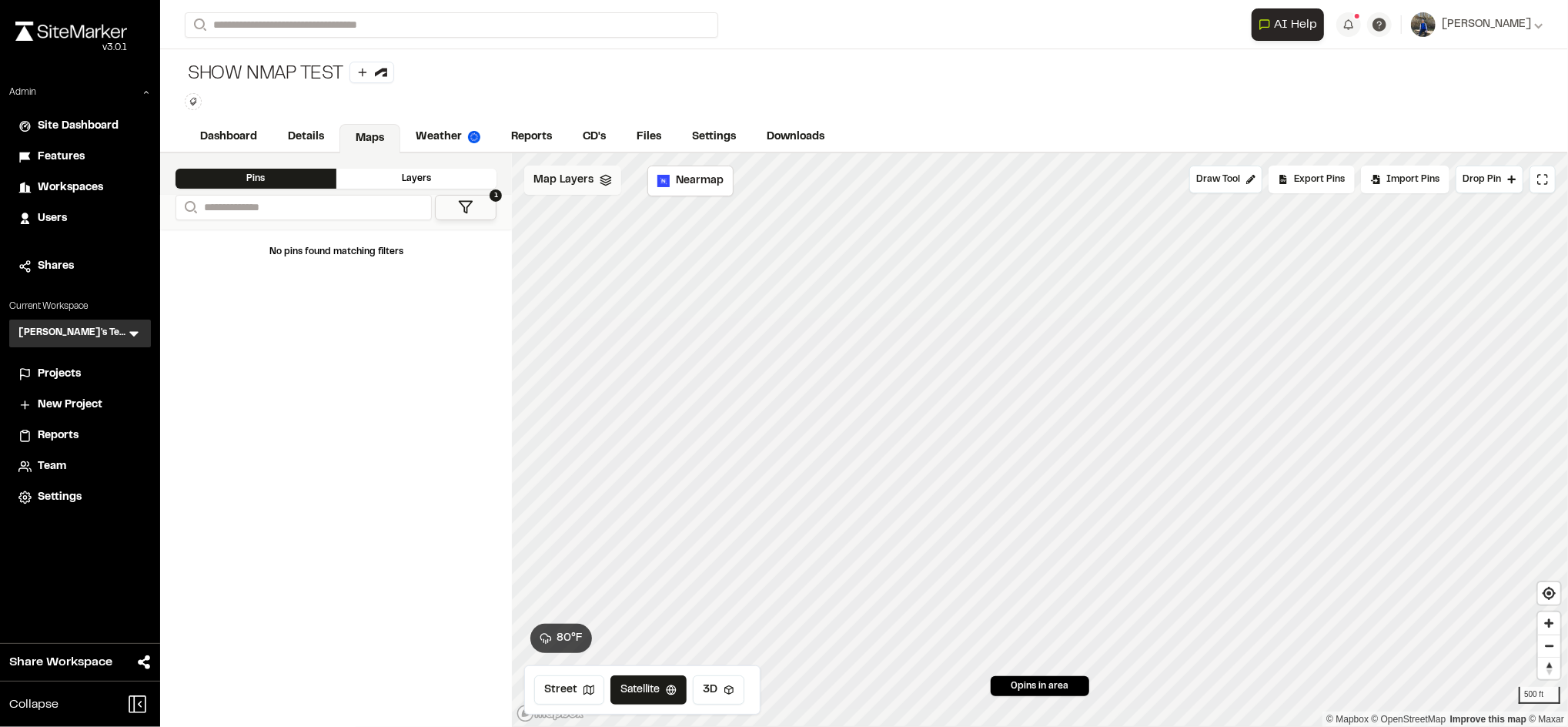
click at [548, 192] on div "Map Layers" at bounding box center [572, 180] width 97 height 30
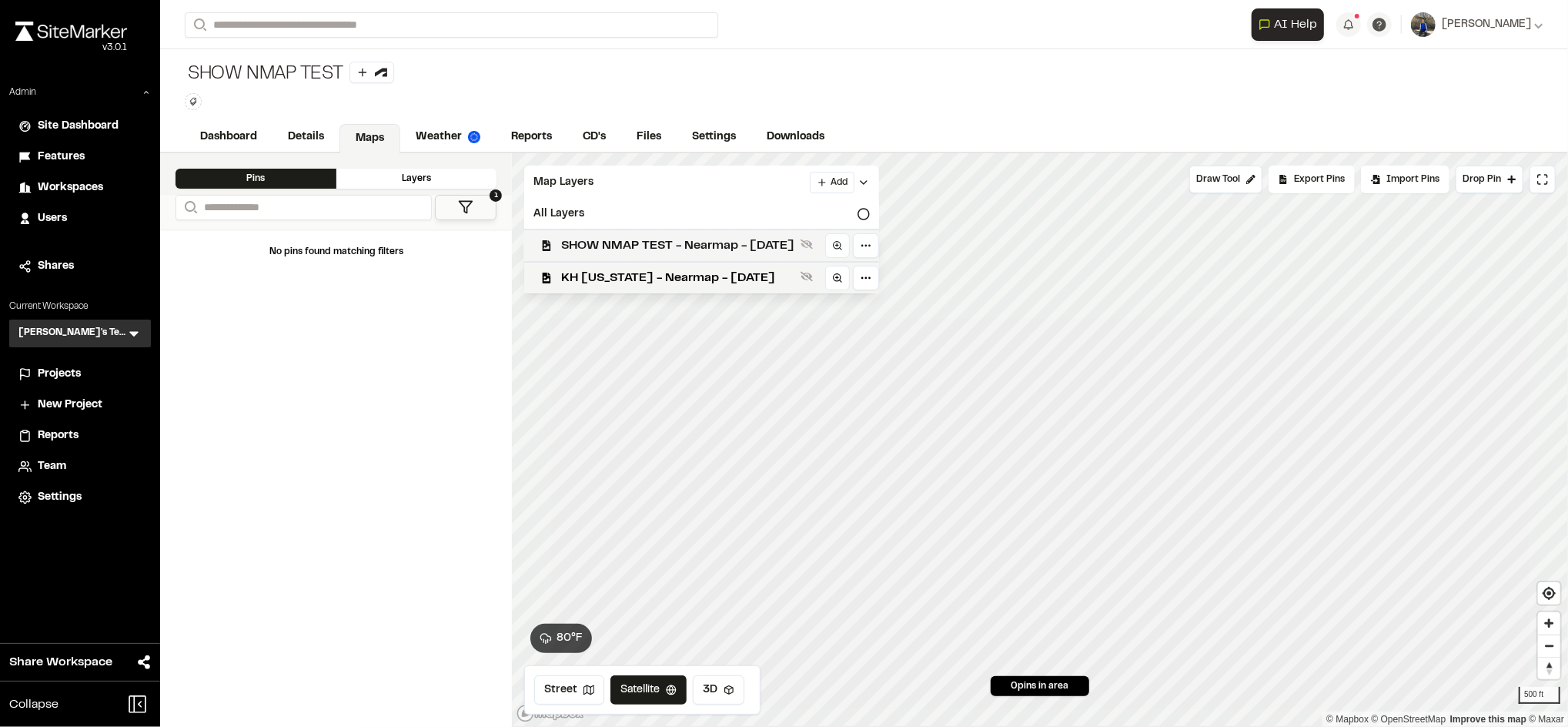
click at [655, 236] on div "SHOW NMAP TEST - Nearmap - 2025-05-27" at bounding box center [695, 245] width 367 height 32
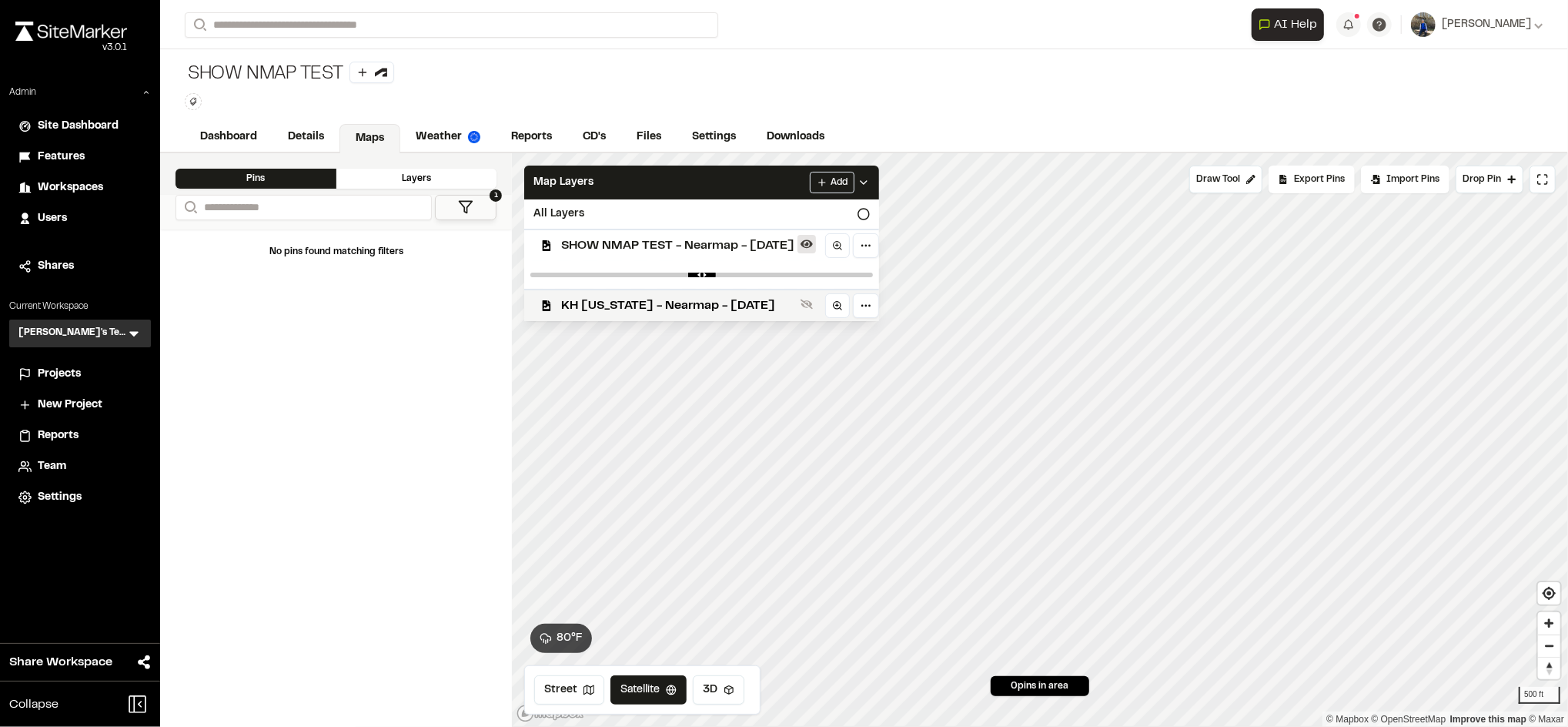
click at [813, 247] on icon at bounding box center [807, 245] width 13 height 8
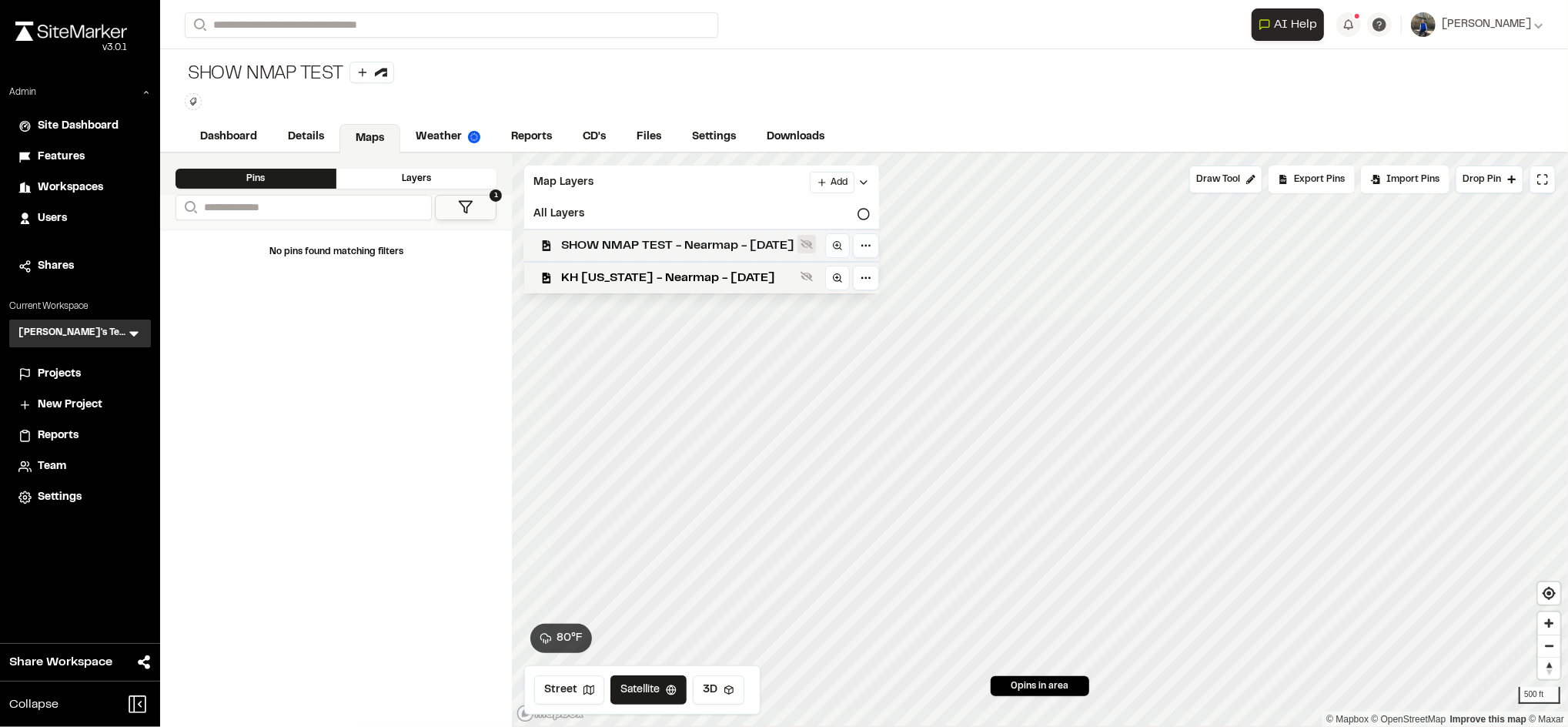
click at [813, 247] on icon at bounding box center [807, 245] width 13 height 10
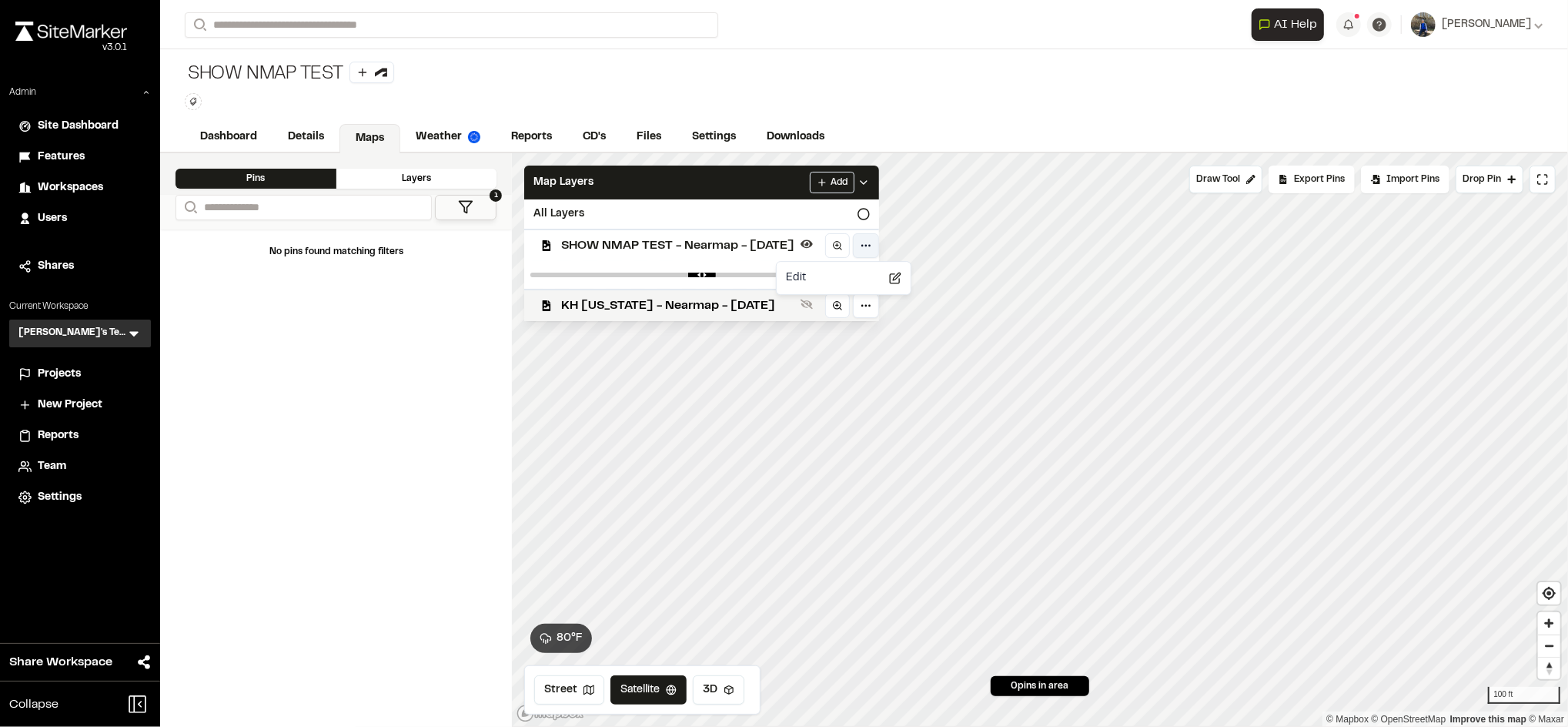
click at [891, 248] on html "Close sidebar v 3.0.1 Admin Site Dashboard Features Workspaces Users Shares Cur…" at bounding box center [784, 363] width 1568 height 727
click at [727, 242] on html "Close sidebar v 3.0.1 Admin Site Dashboard Features Workspaces Users Shares Cur…" at bounding box center [784, 363] width 1568 height 727
click at [727, 242] on span "SHOW NMAP TEST - Nearmap - 2025-05-27" at bounding box center [678, 246] width 233 height 19
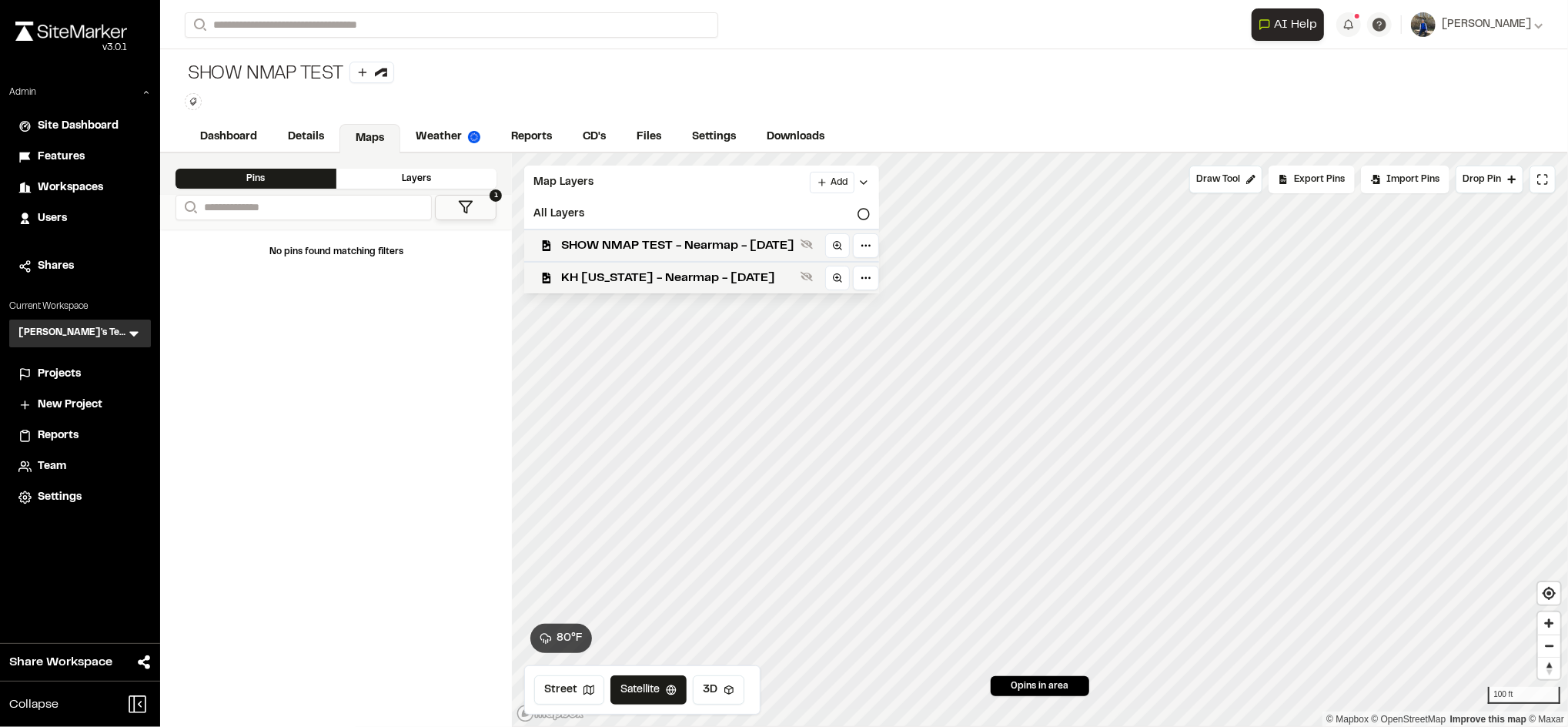
click at [727, 242] on span "SHOW NMAP TEST - Nearmap - 2025-05-27" at bounding box center [678, 246] width 233 height 19
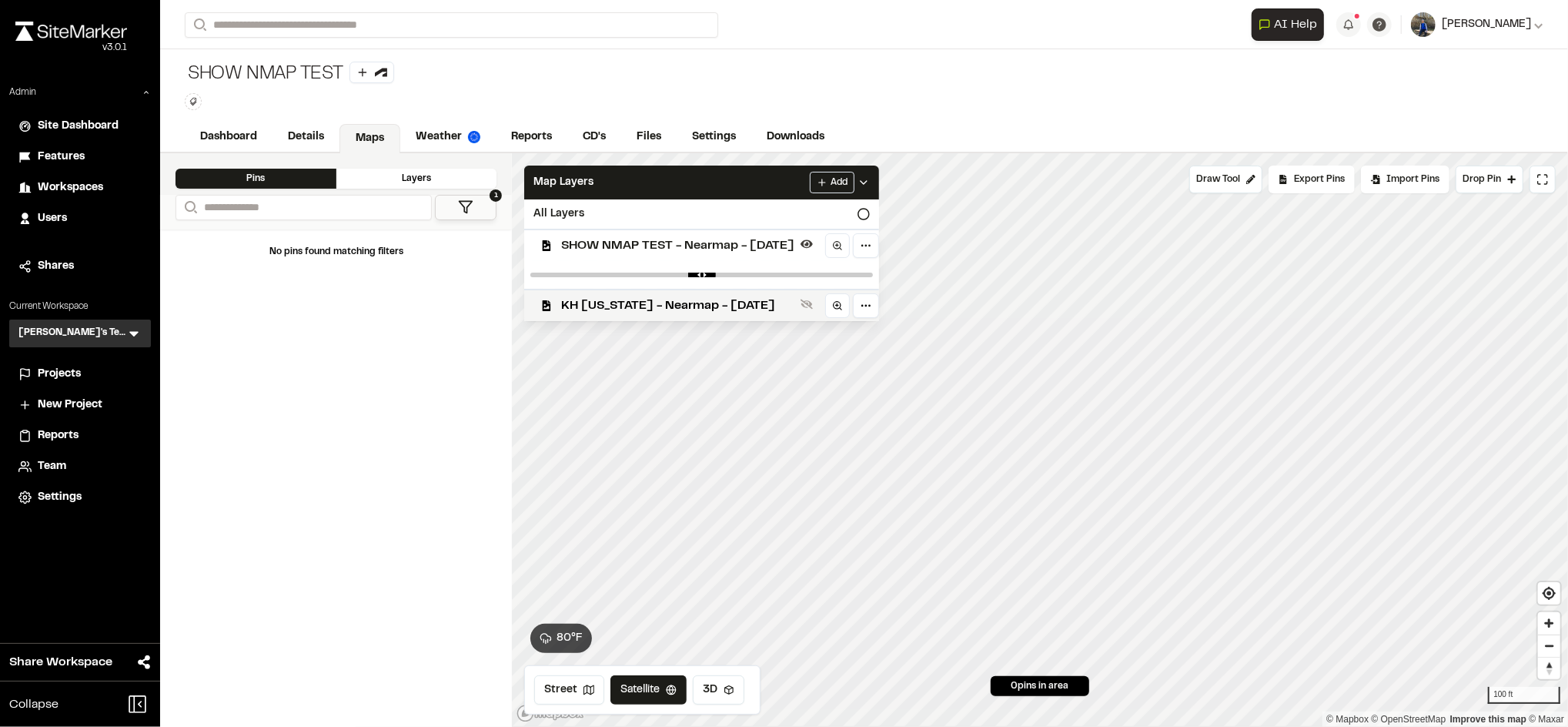
click at [1522, 25] on span "[PERSON_NAME]" at bounding box center [1486, 24] width 89 height 17
click at [923, 52] on div "SHOW NMAP TEST Type Enter or comma to add tag." at bounding box center [864, 85] width 1408 height 73
click at [804, 177] on div "Map Layers Add" at bounding box center [701, 182] width 354 height 34
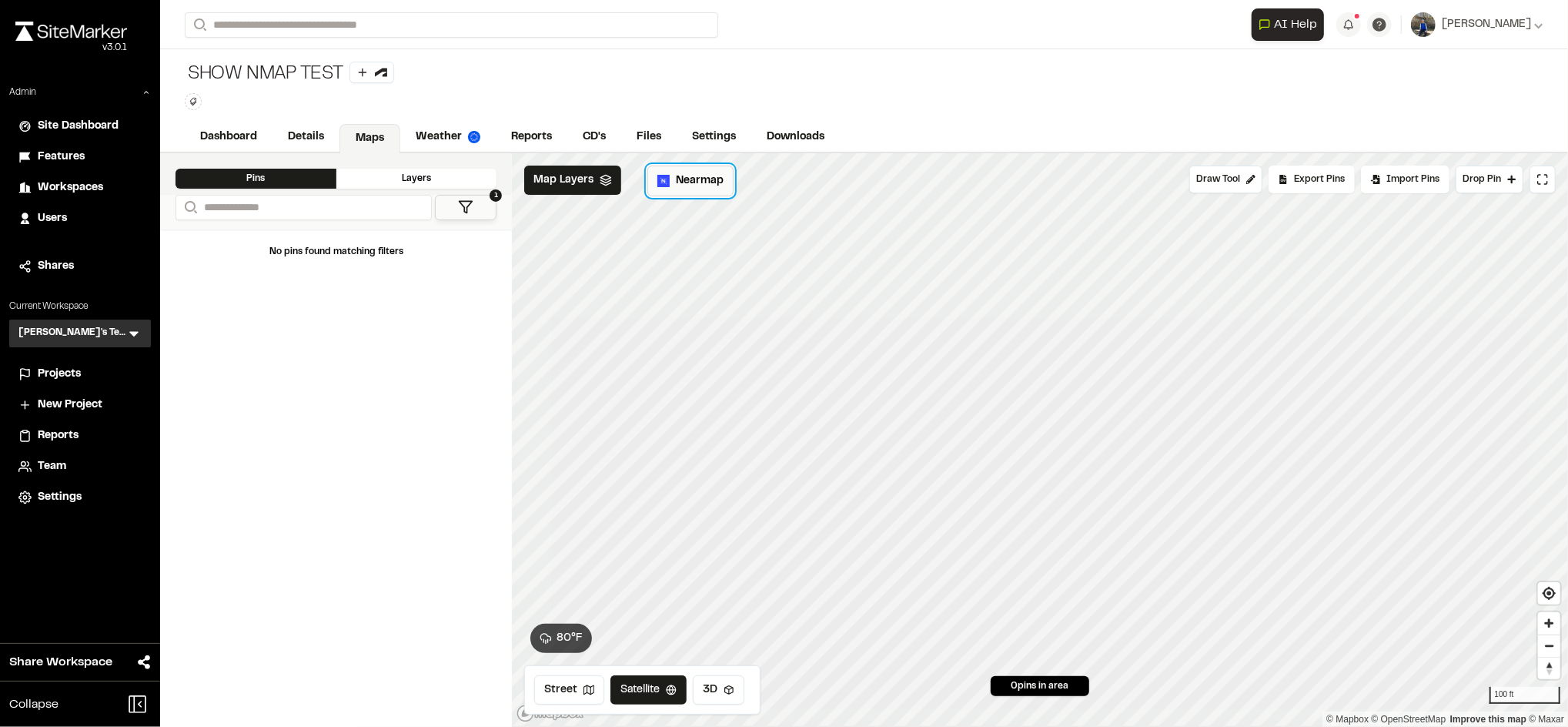
click at [690, 182] on span "Nearmap" at bounding box center [700, 181] width 48 height 17
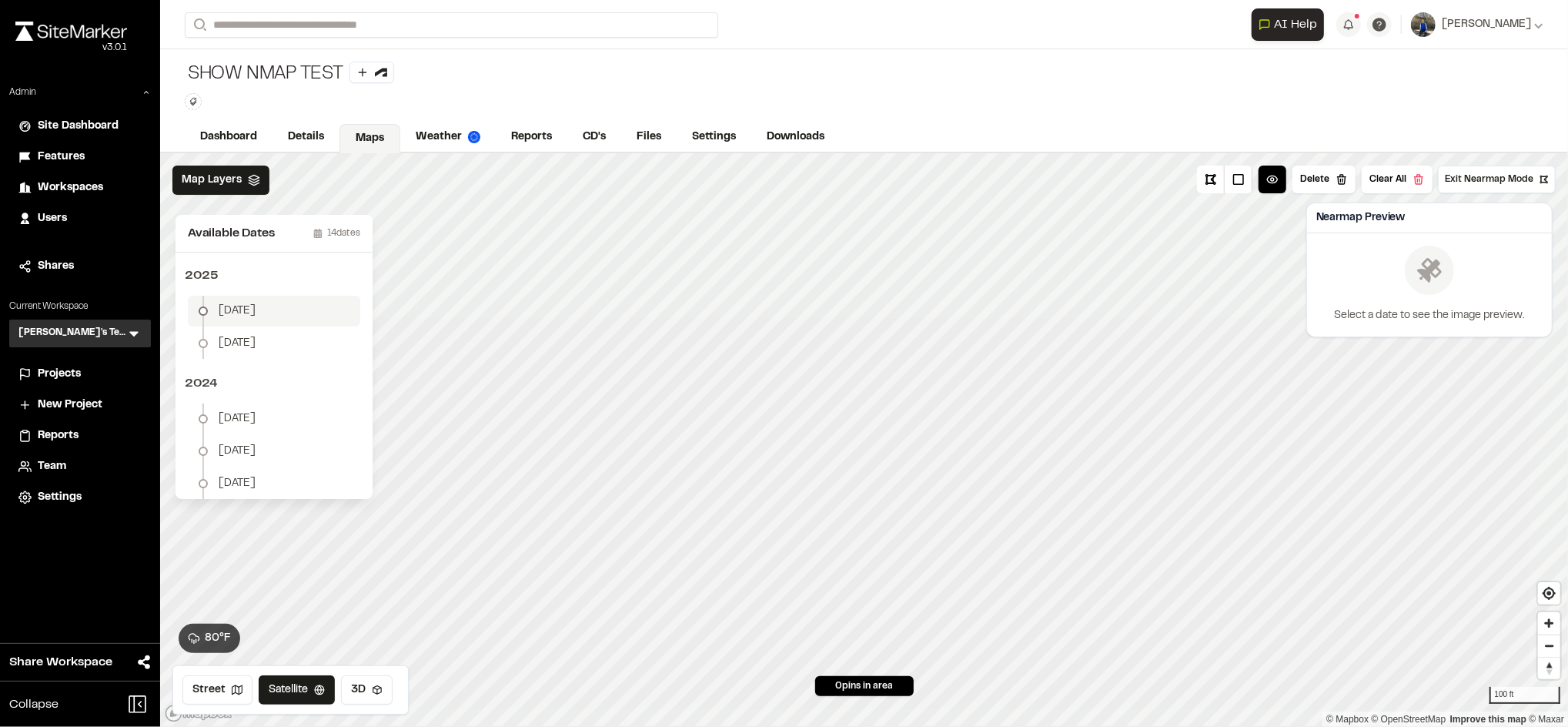
click at [215, 302] on div "May 27" at bounding box center [224, 312] width 62 height 19
click at [225, 179] on span "Map Layers" at bounding box center [211, 180] width 60 height 17
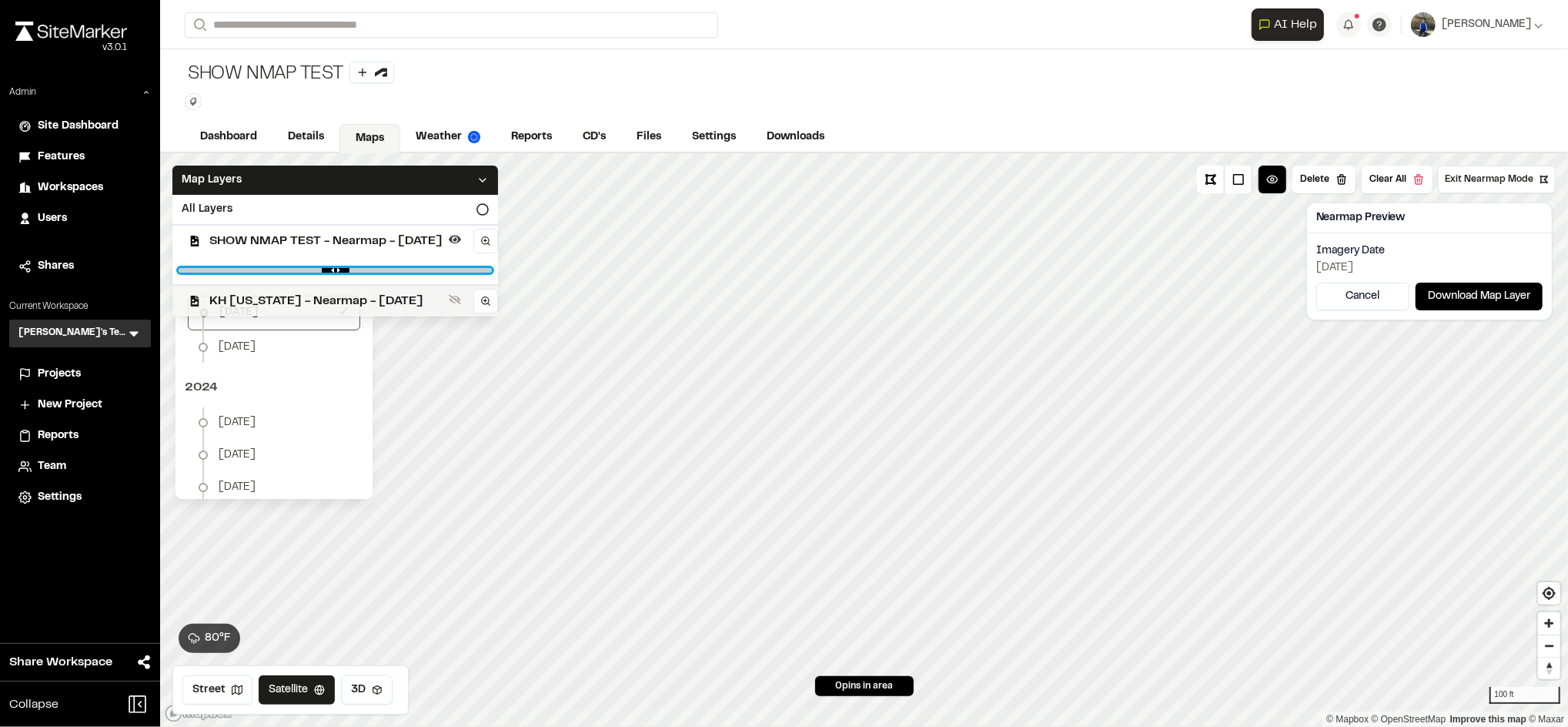
drag, startPoint x: 503, startPoint y: 269, endPoint x: 365, endPoint y: 290, distance: 139.6
type input "****"
click at [365, 273] on input "range" at bounding box center [335, 269] width 313 height 4
click at [372, 240] on span "SHOW NMAP TEST - Nearmap - 2025-05-27" at bounding box center [326, 241] width 233 height 19
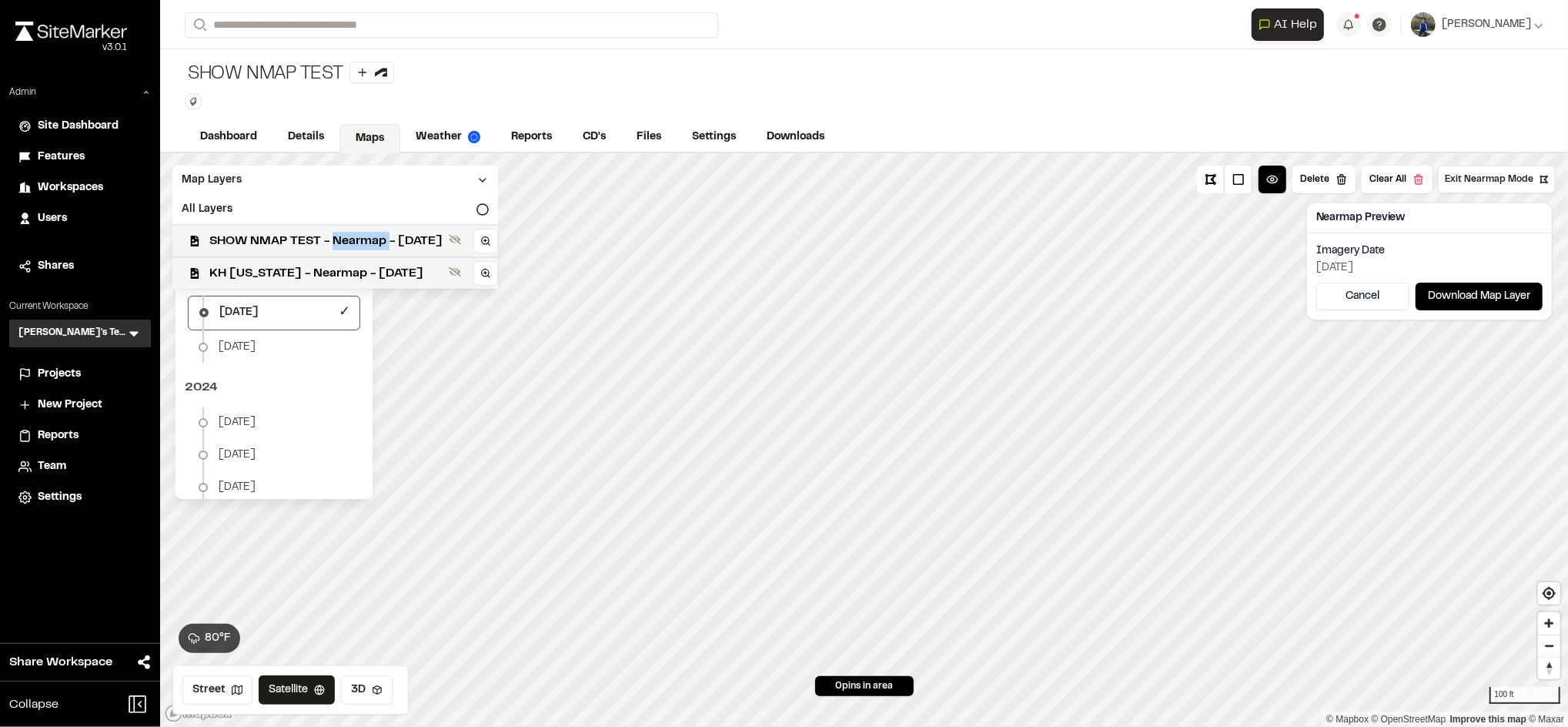
click at [372, 240] on span "SHOW NMAP TEST - Nearmap - 2025-05-27" at bounding box center [326, 241] width 233 height 19
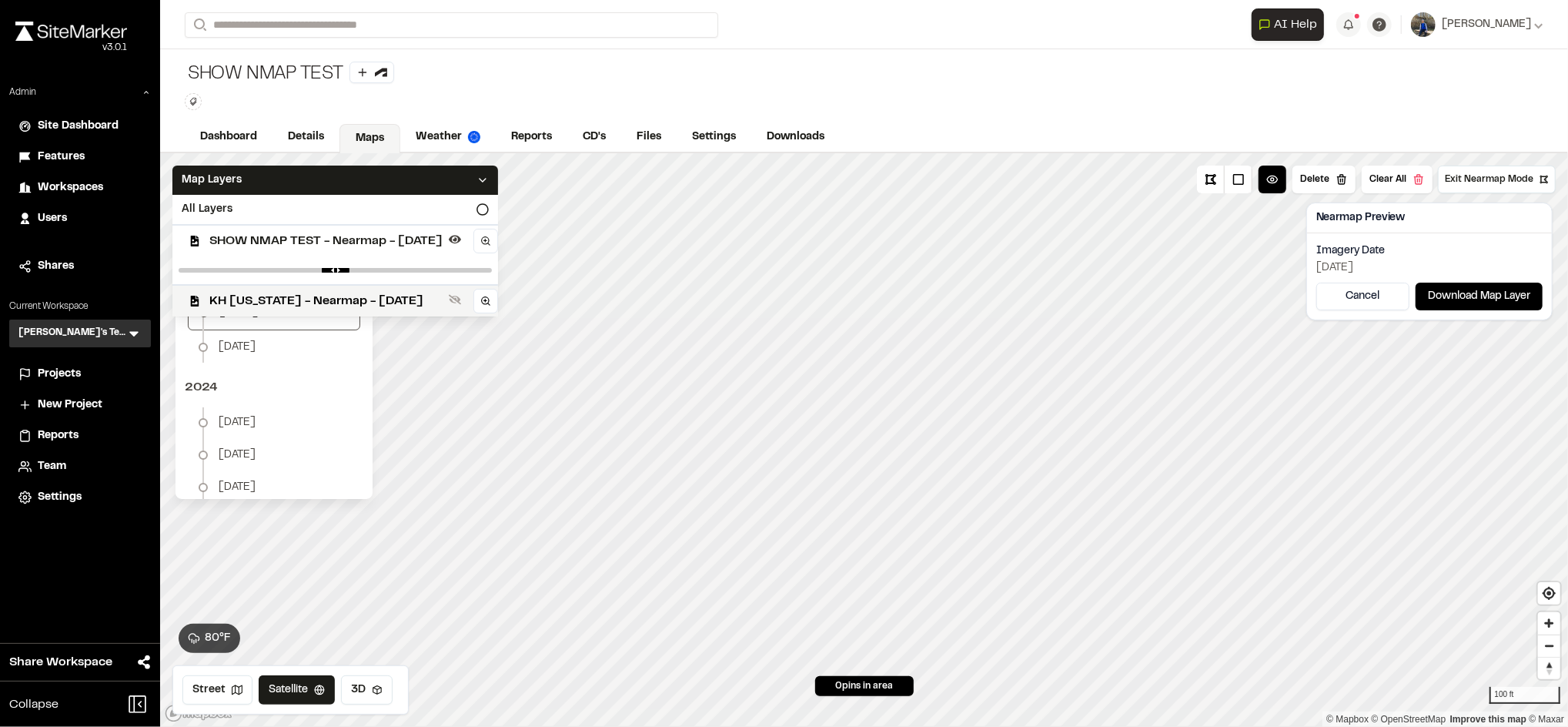
click at [372, 240] on span "SHOW NMAP TEST - Nearmap - 2025-05-27" at bounding box center [326, 241] width 233 height 19
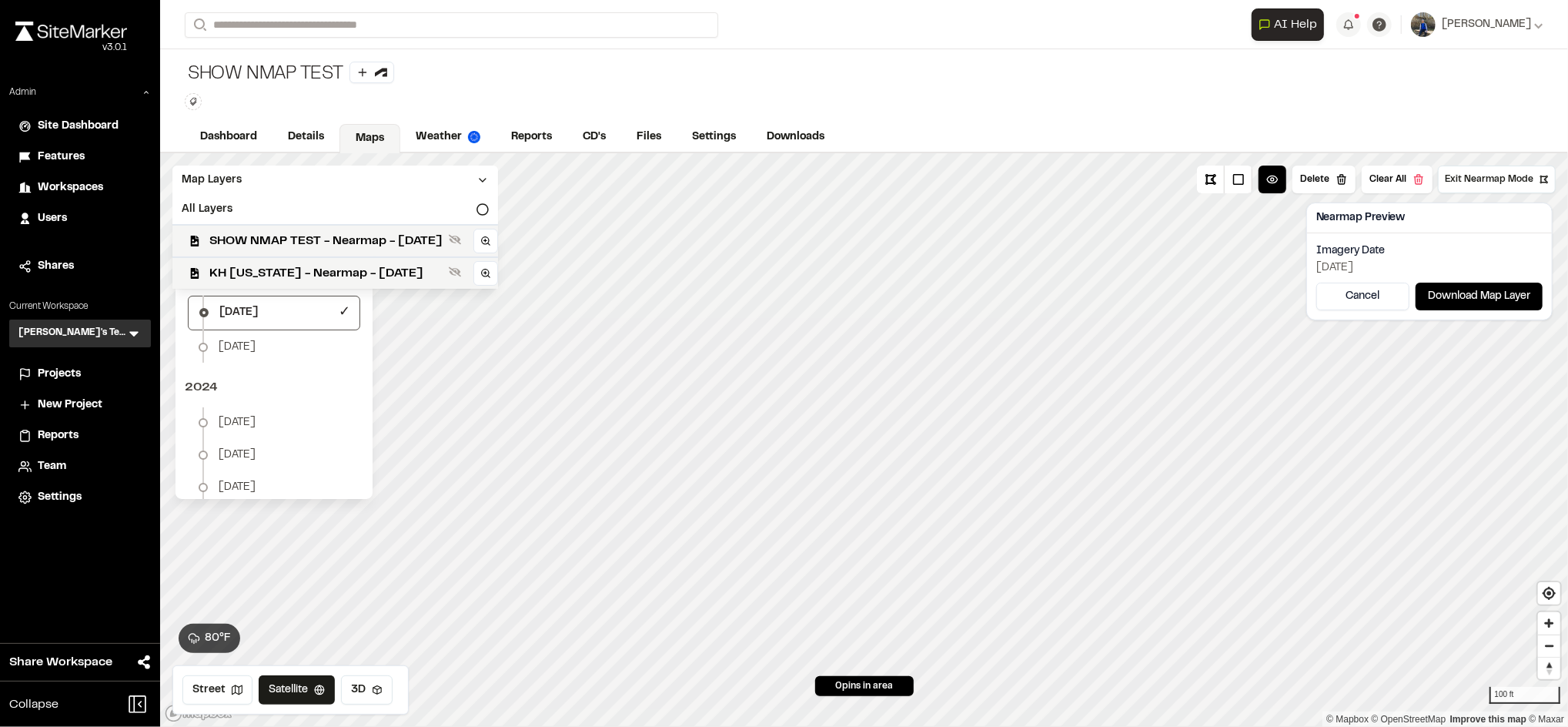
click at [372, 240] on span "SHOW NMAP TEST - Nearmap - 2025-05-27" at bounding box center [326, 241] width 233 height 19
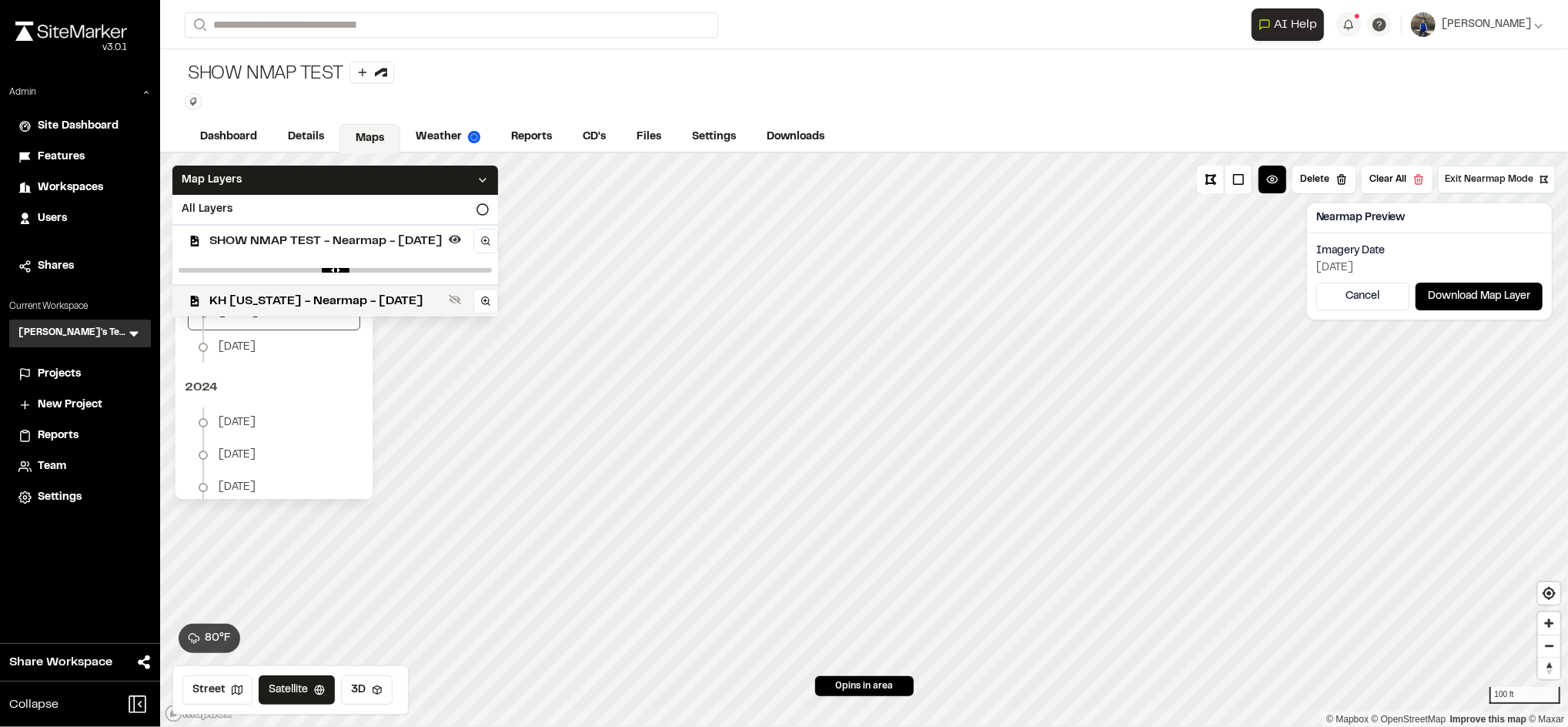
click at [372, 240] on span "SHOW NMAP TEST - Nearmap - 2025-05-27" at bounding box center [326, 241] width 233 height 19
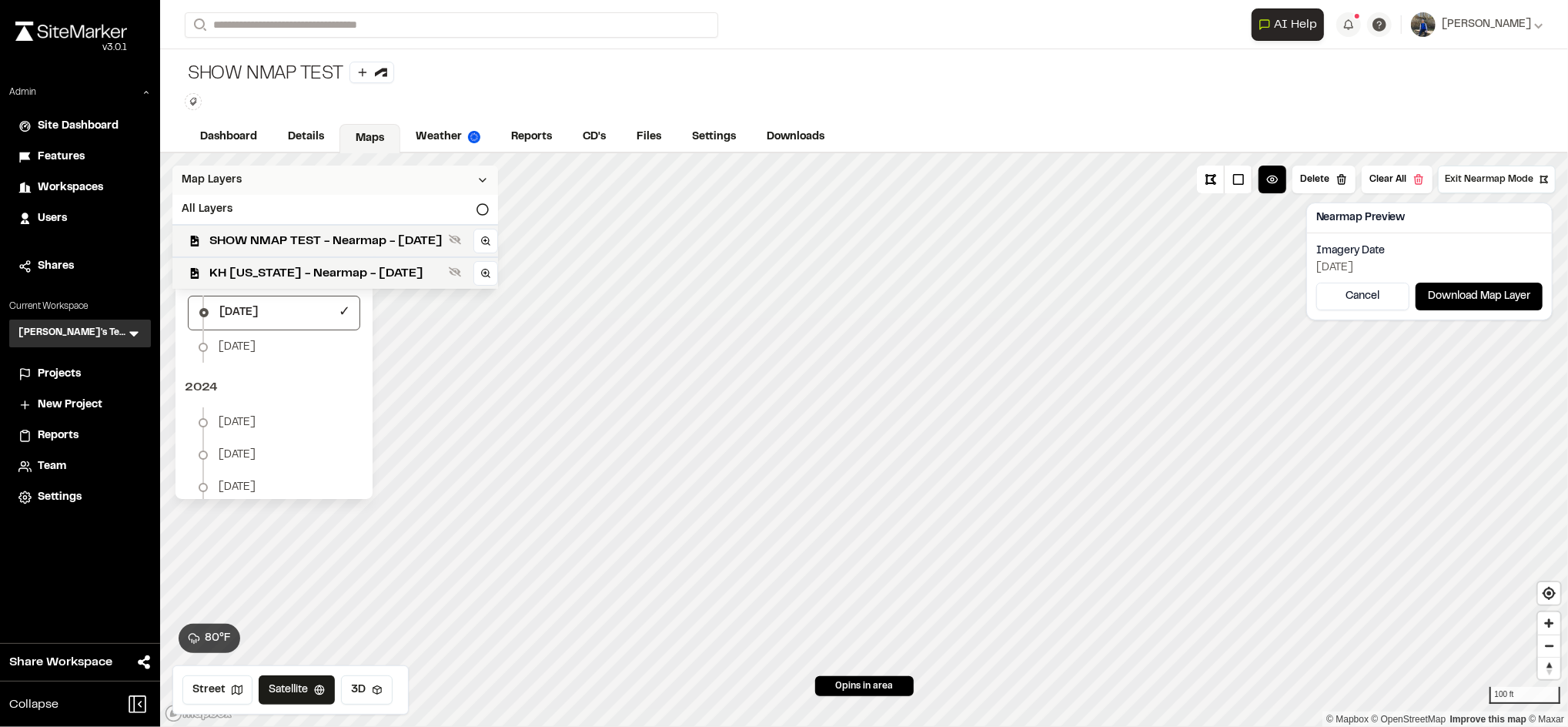
click at [435, 172] on div "Map Layers" at bounding box center [335, 180] width 326 height 30
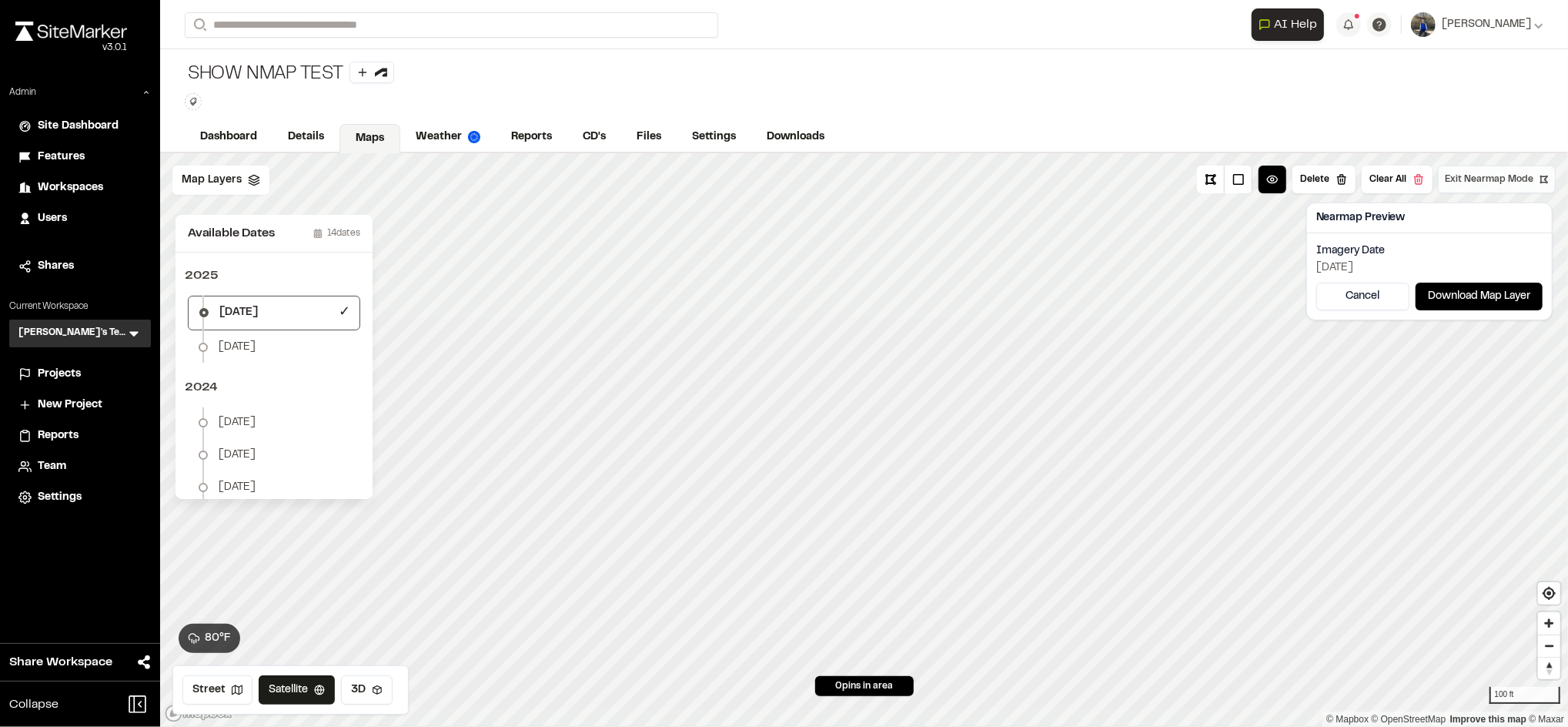
click at [1464, 185] on span "Exit Nearmap Mode" at bounding box center [1489, 179] width 89 height 14
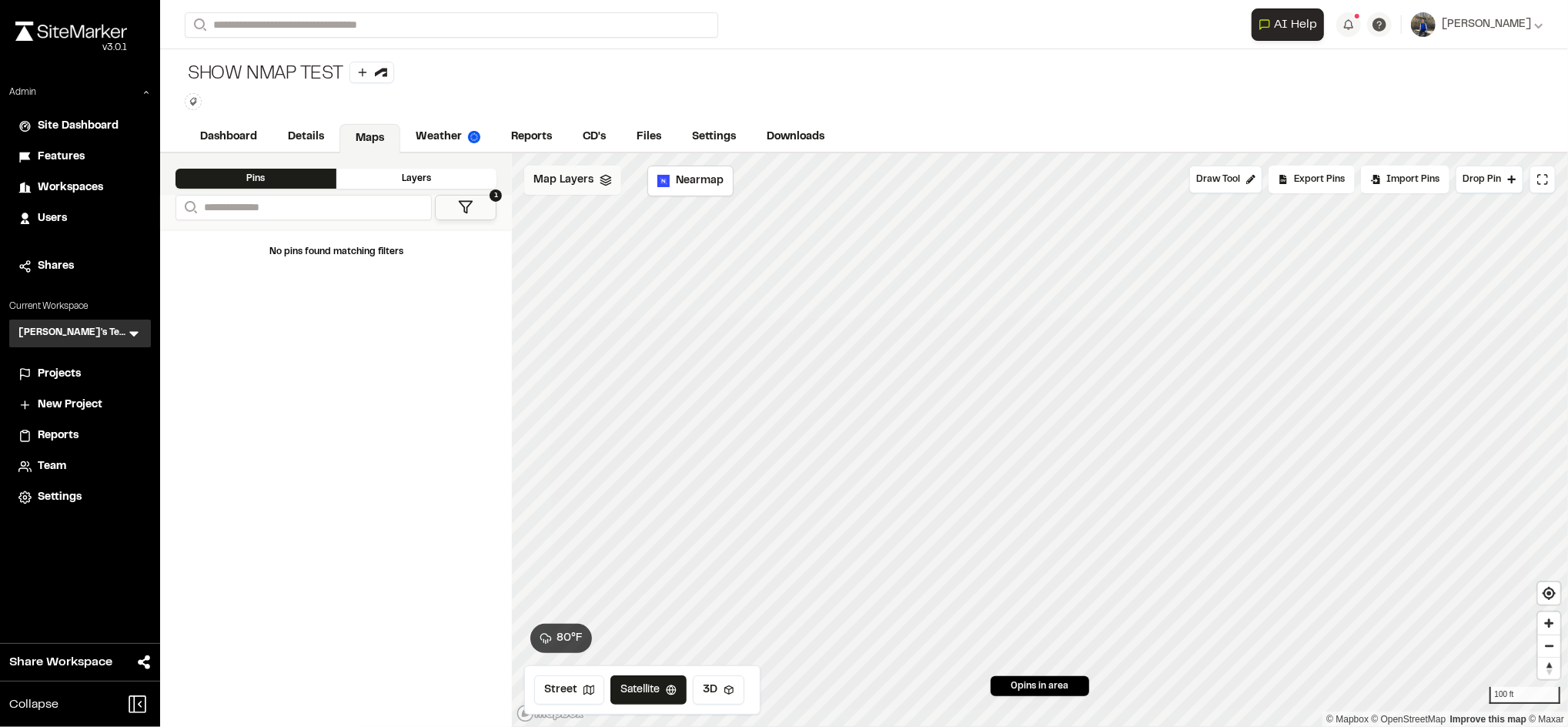
click at [595, 189] on div "Map Layers" at bounding box center [572, 180] width 97 height 30
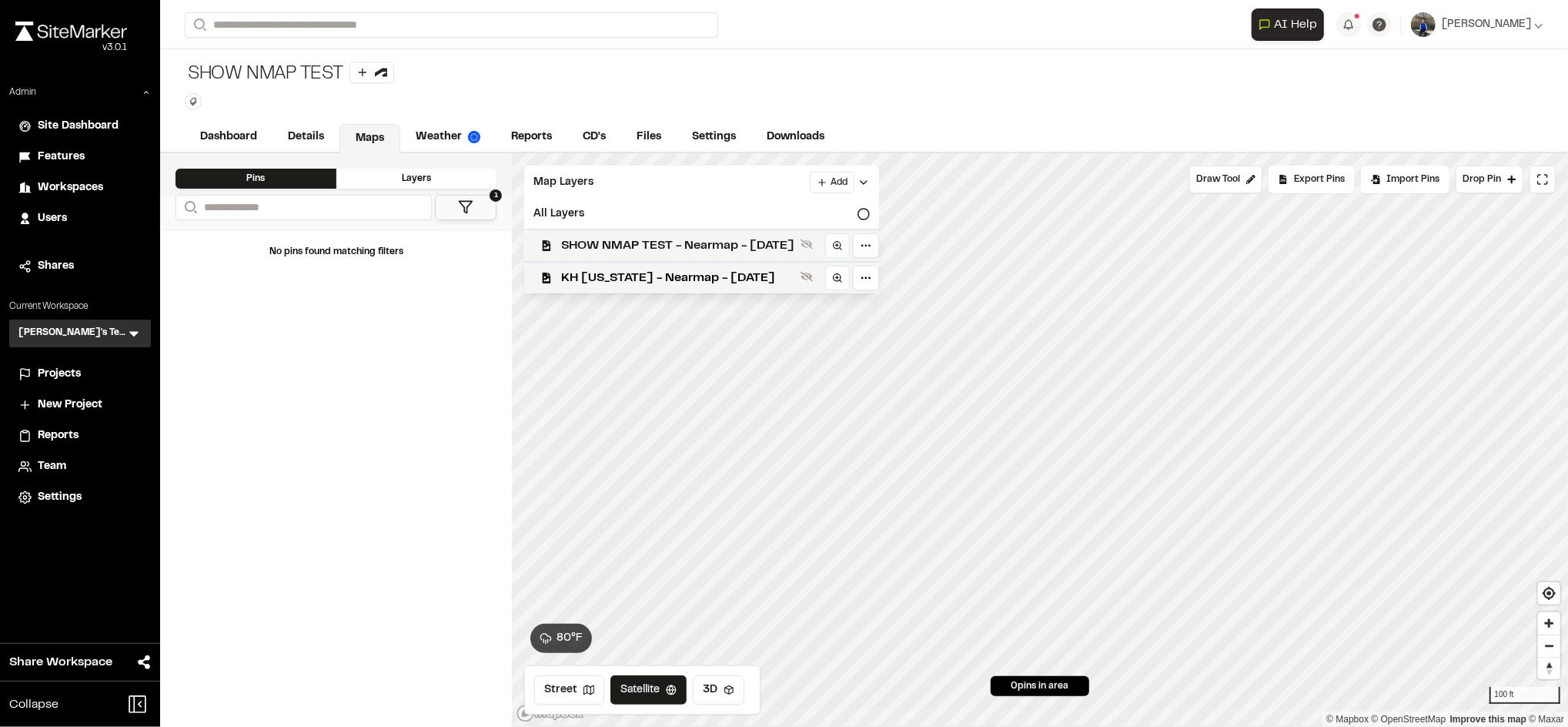
click at [660, 240] on span "SHOW NMAP TEST - Nearmap - 2025-05-27" at bounding box center [678, 246] width 233 height 19
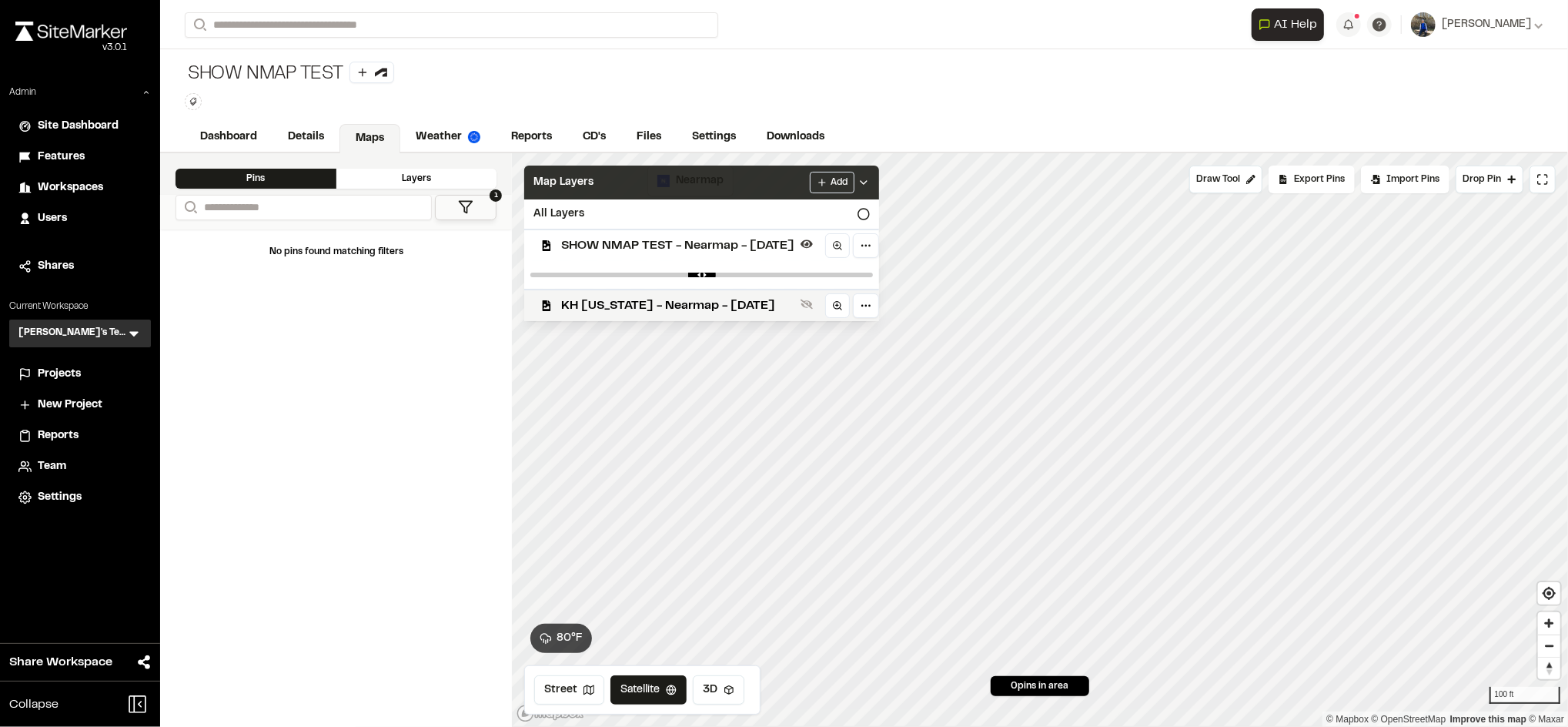
click at [687, 180] on div "Map Layers Add" at bounding box center [701, 182] width 354 height 34
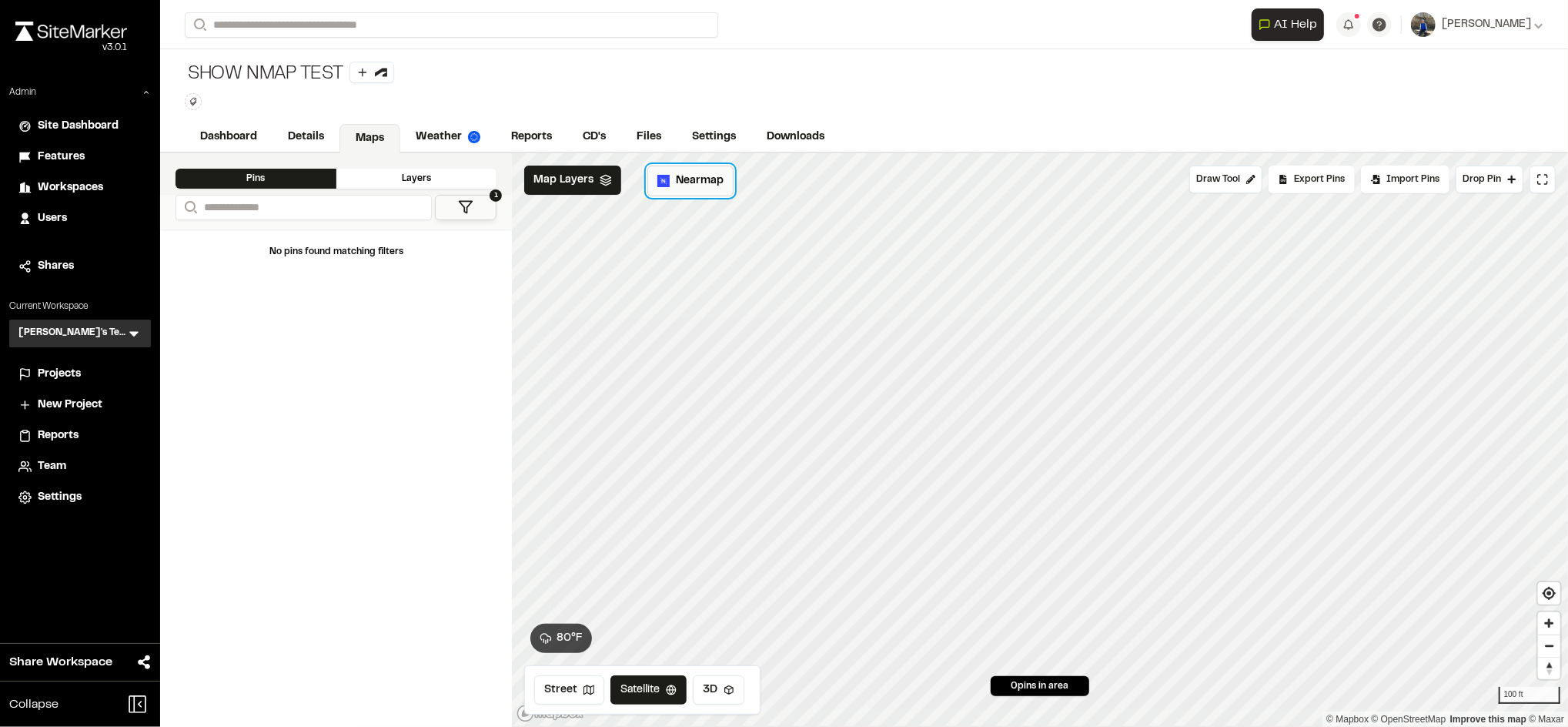
click at [670, 177] on button "Nearmap" at bounding box center [690, 181] width 86 height 30
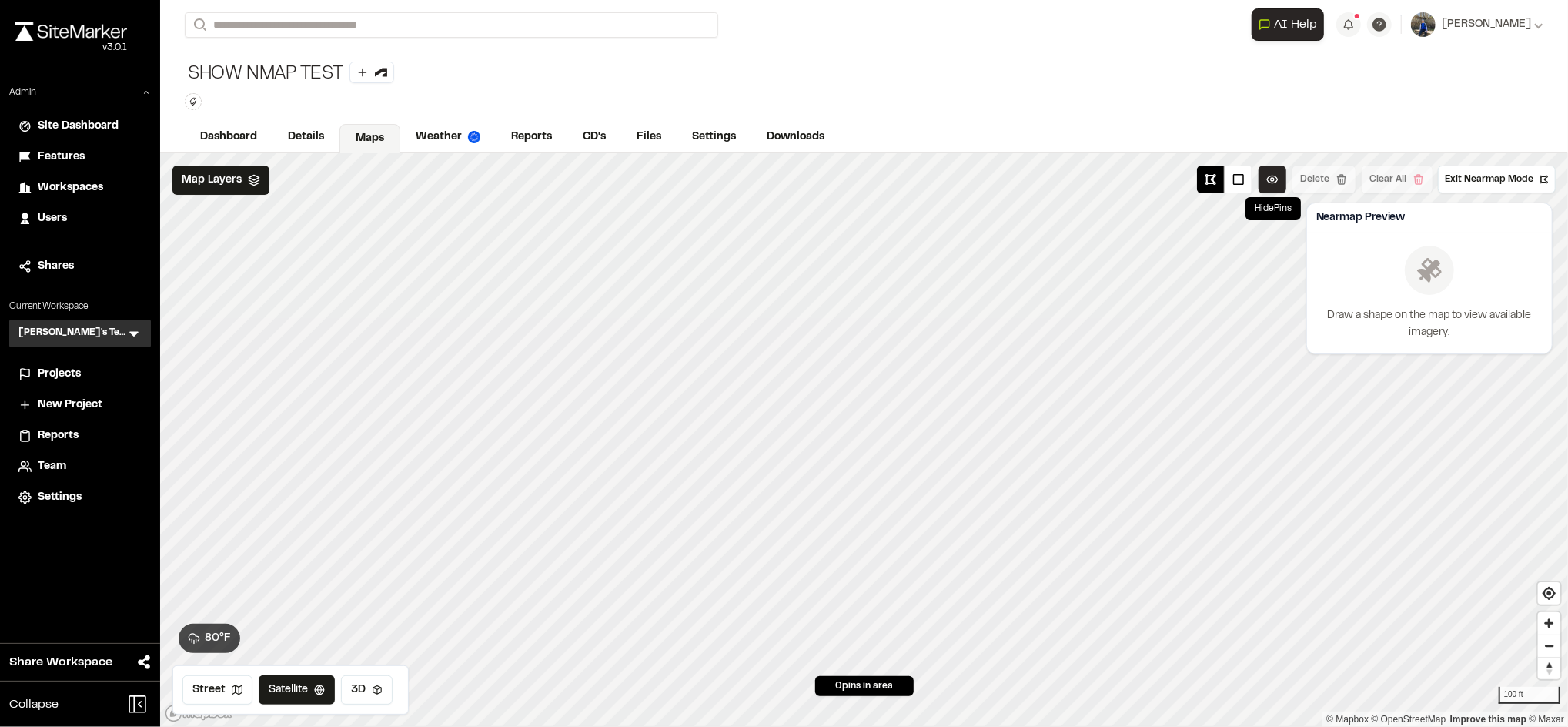
click at [1284, 176] on button at bounding box center [1272, 179] width 28 height 28
click at [211, 179] on span "Map Layers" at bounding box center [211, 180] width 60 height 17
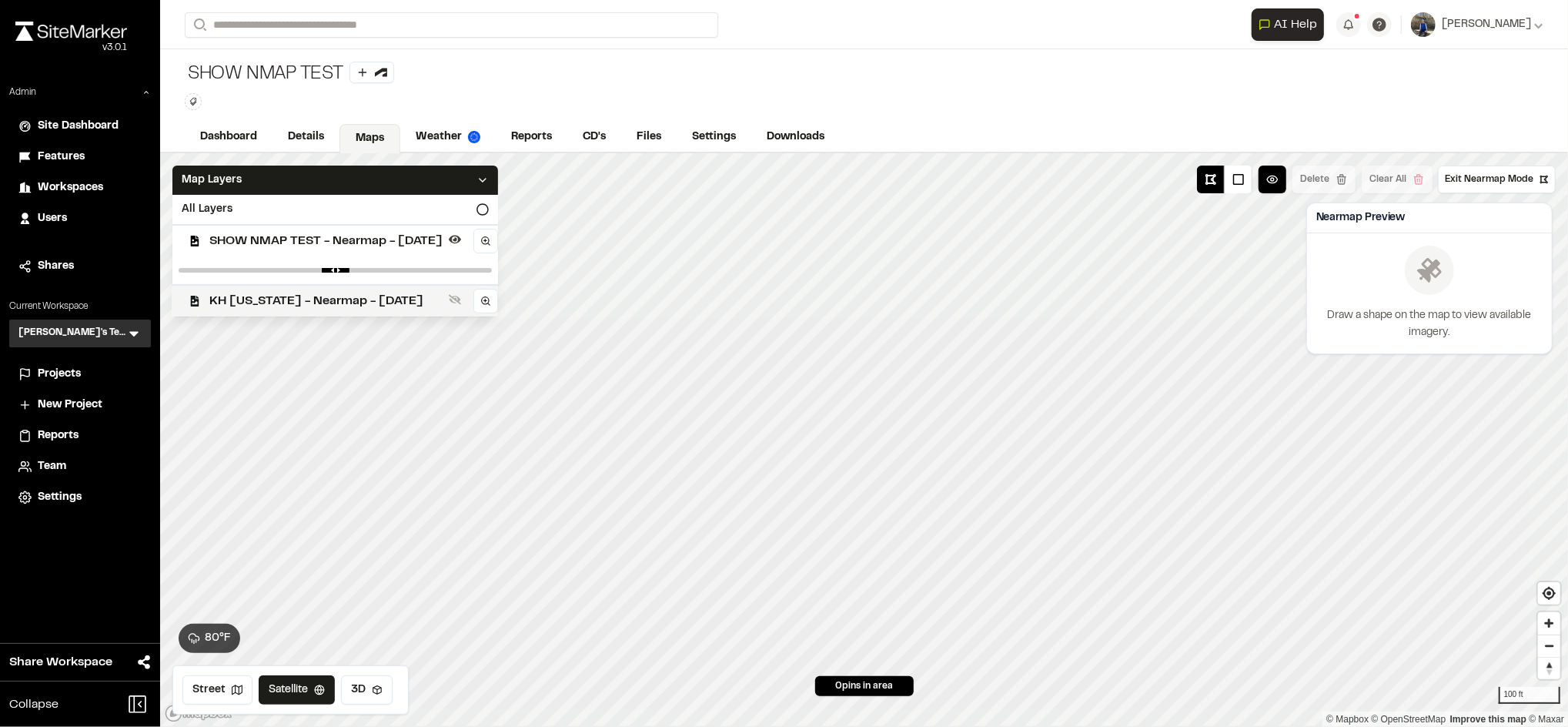
click at [299, 289] on div "KH Texas - Nearmap - 2025-05-27" at bounding box center [329, 301] width 338 height 32
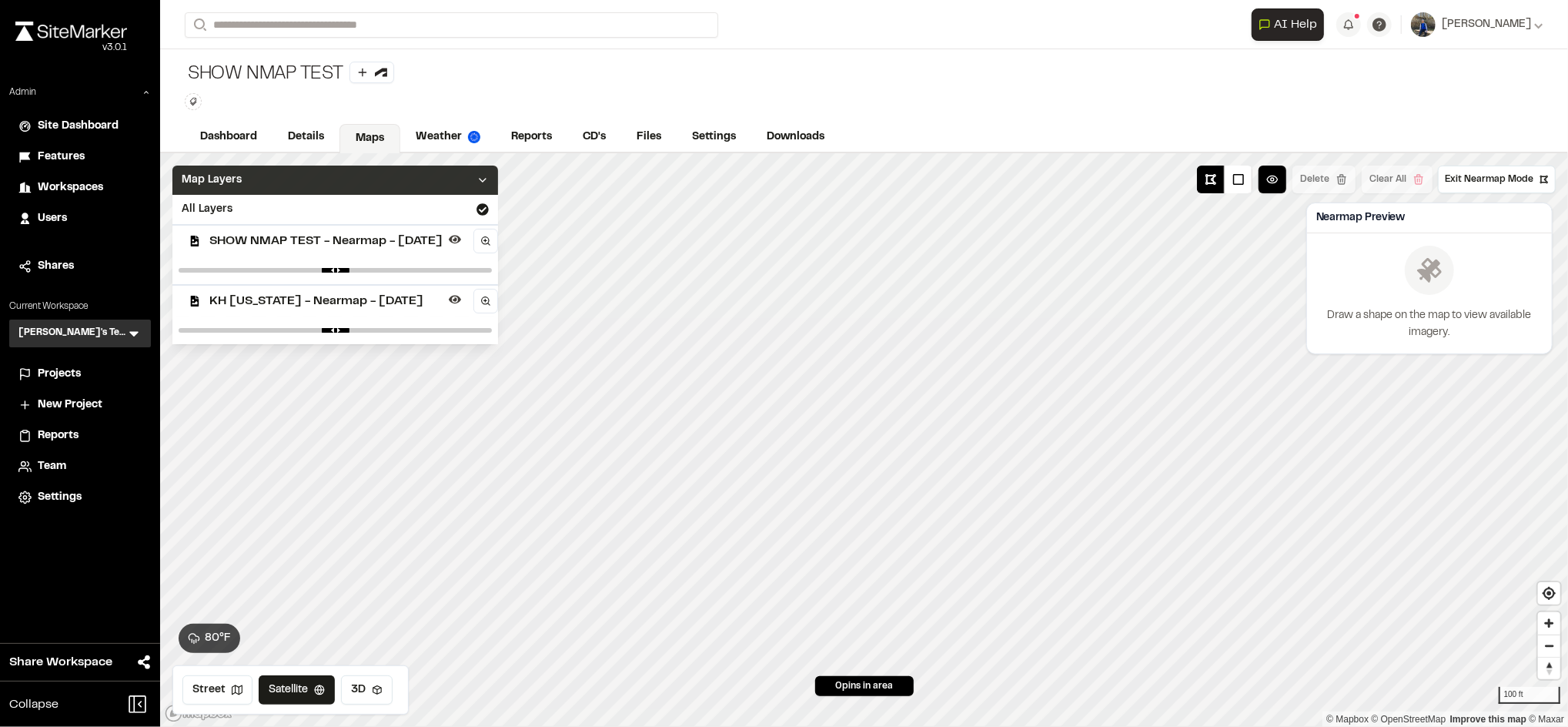
click at [380, 174] on div "Map Layers" at bounding box center [335, 180] width 326 height 30
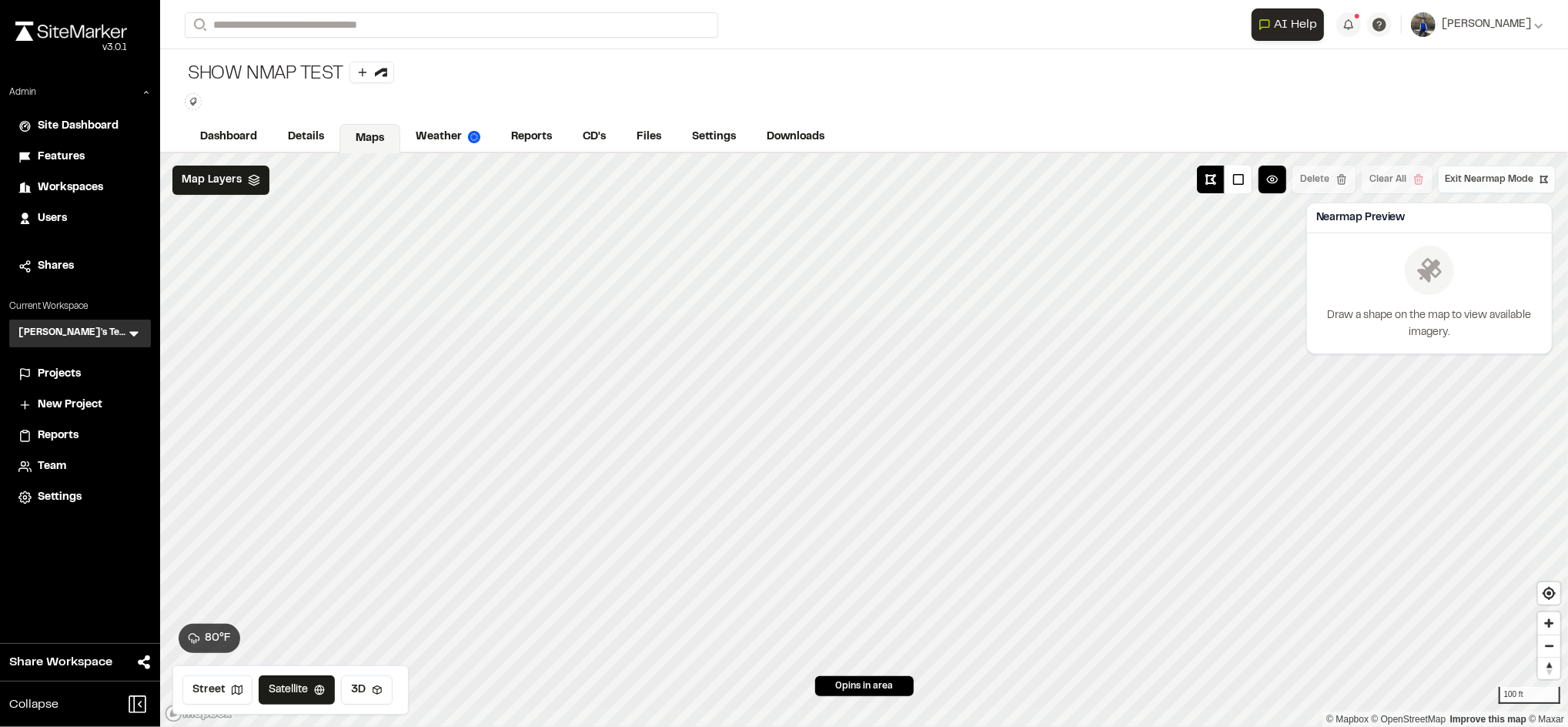
click at [1487, 172] on span "Exit Nearmap Mode" at bounding box center [1489, 179] width 89 height 14
